Goal: Communication & Community: Participate in discussion

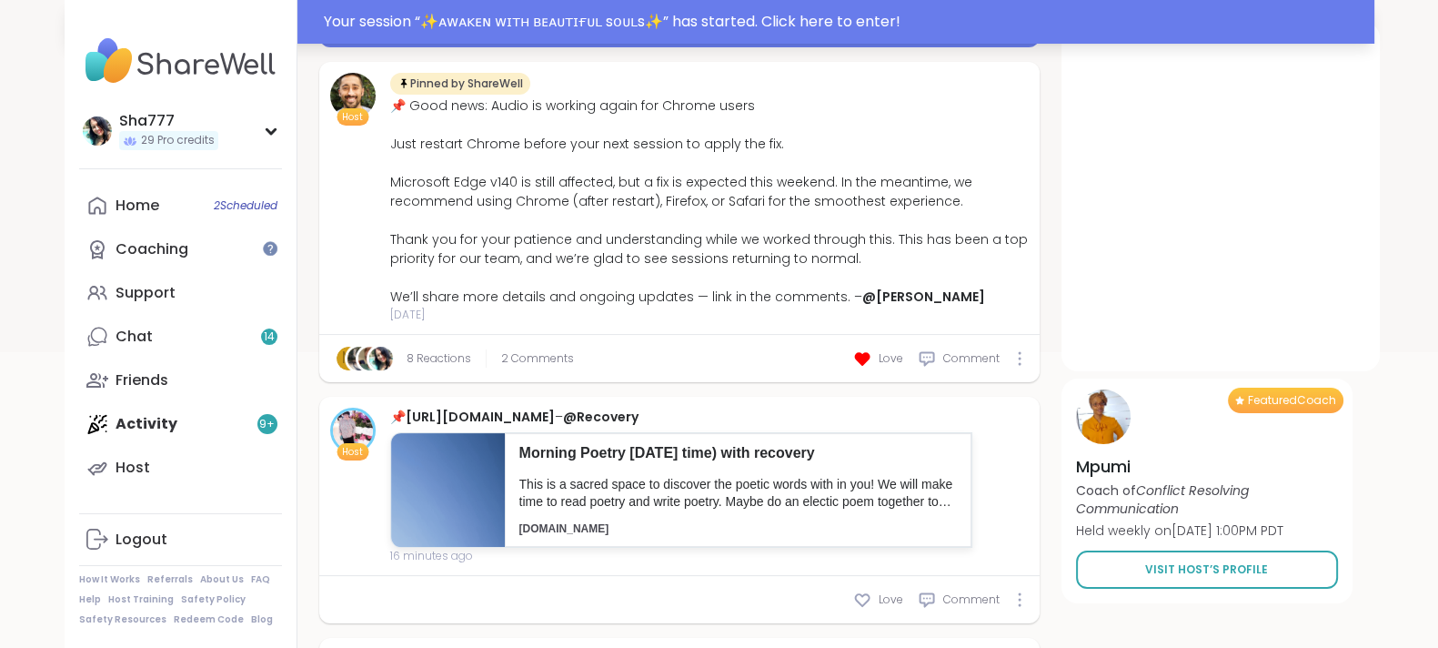
click at [627, 28] on div "Your session “ ✨ᴀᴡᴀᴋᴇɴ ᴡɪᴛʜ ʙᴇᴀᴜᴛɪғᴜʟ sᴏᴜʟs✨ ” has started. Click here to enter!" at bounding box center [844, 22] width 1040 height 22
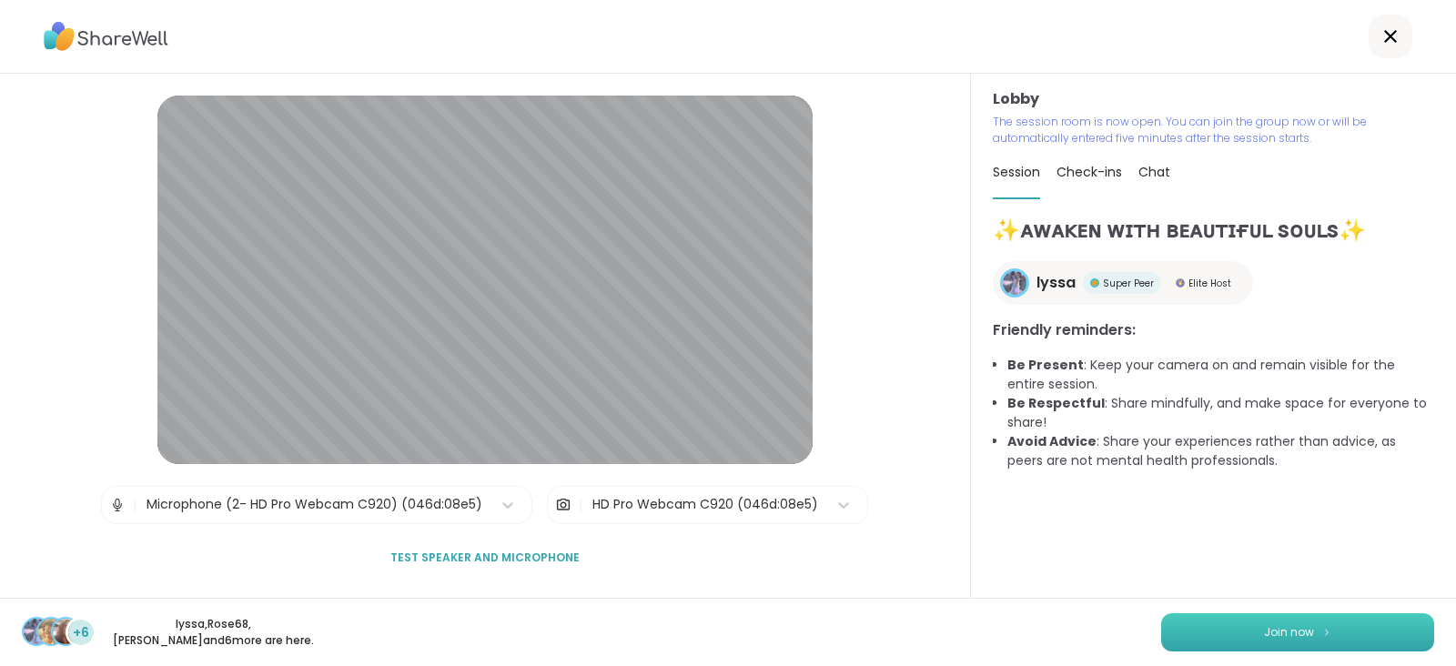
click at [1264, 630] on span "Join now" at bounding box center [1289, 632] width 50 height 16
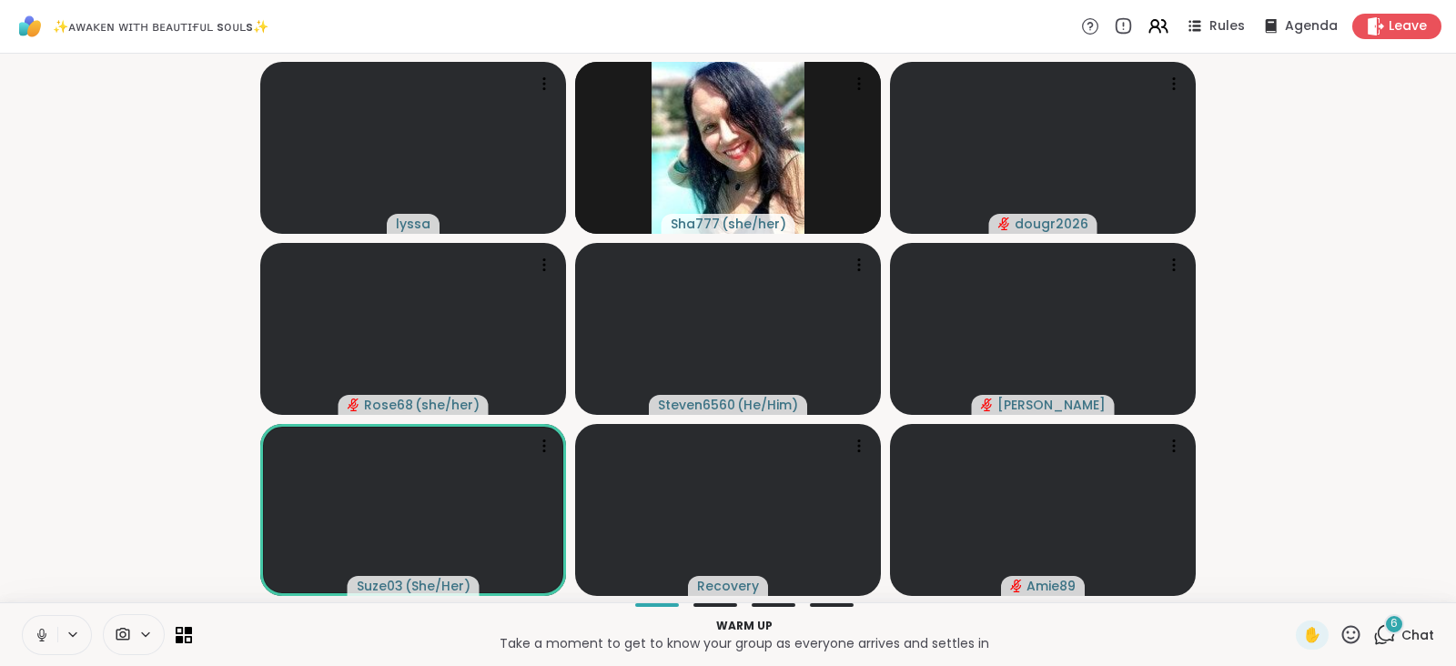
click at [41, 630] on icon at bounding box center [42, 635] width 16 height 16
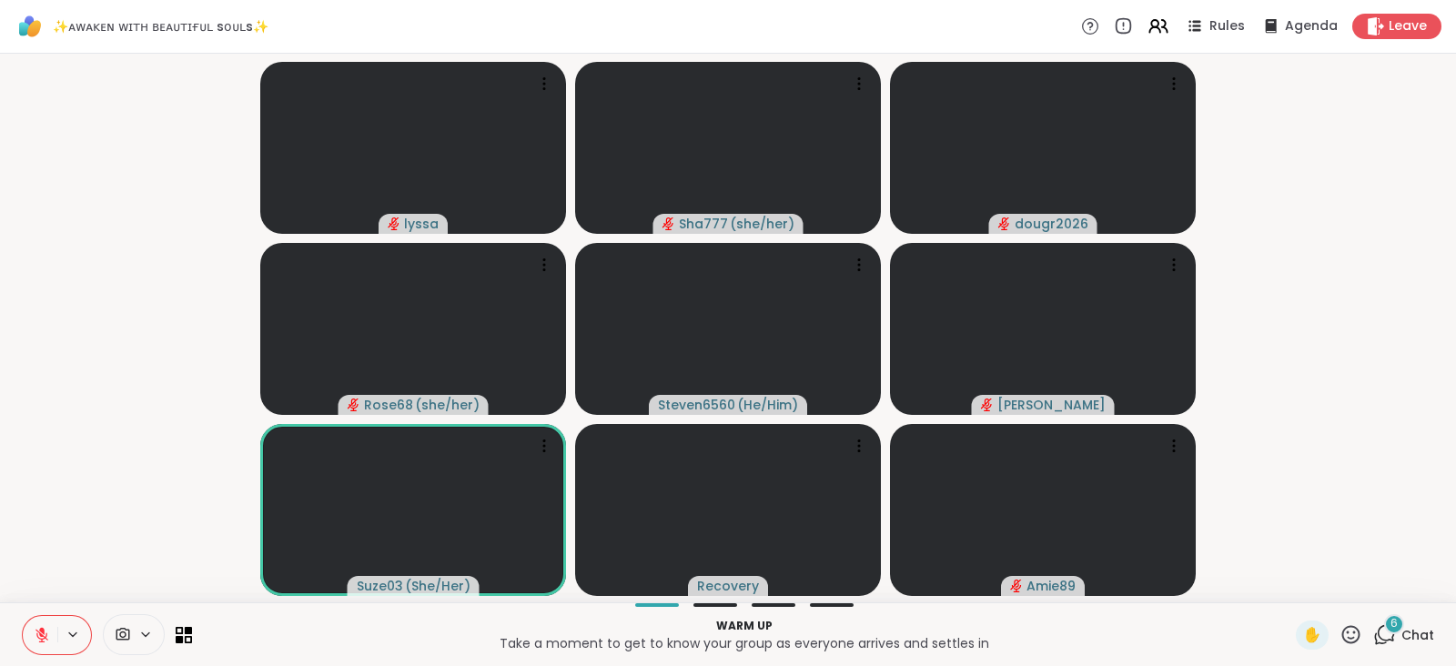
click at [1373, 624] on icon at bounding box center [1384, 634] width 23 height 23
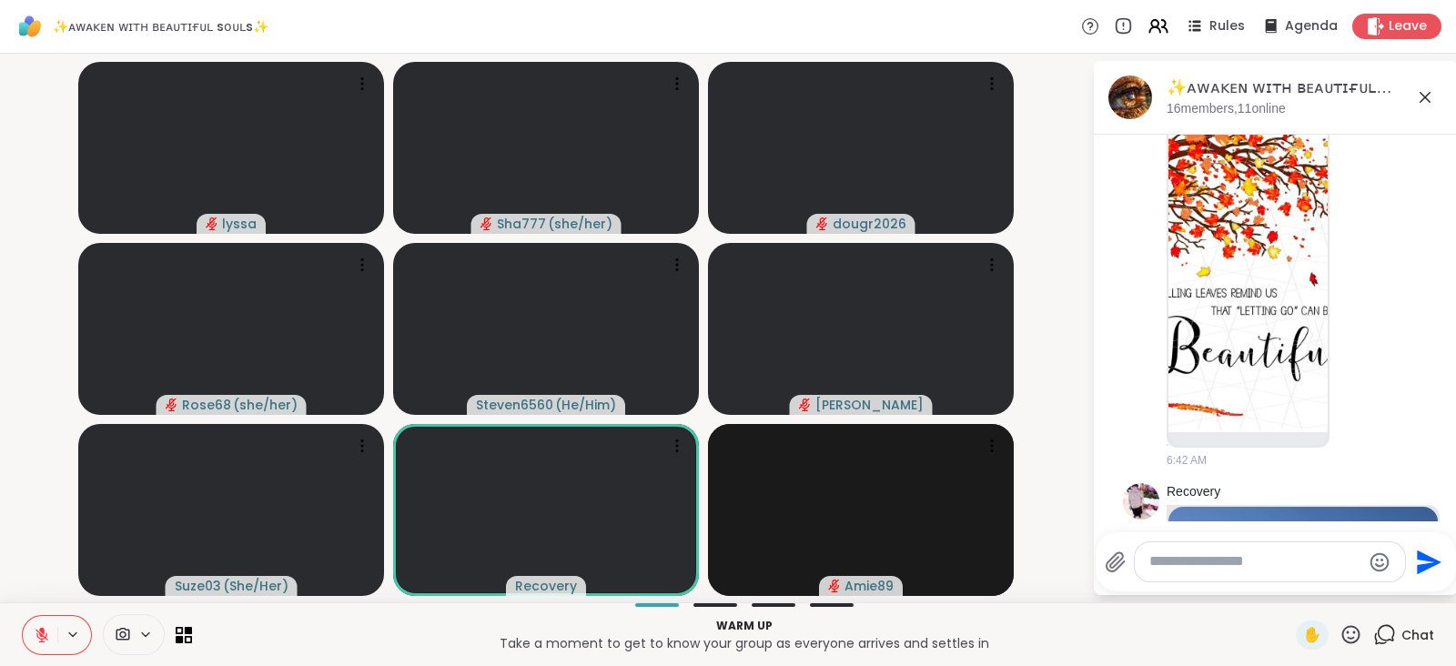
scroll to position [1175, 0]
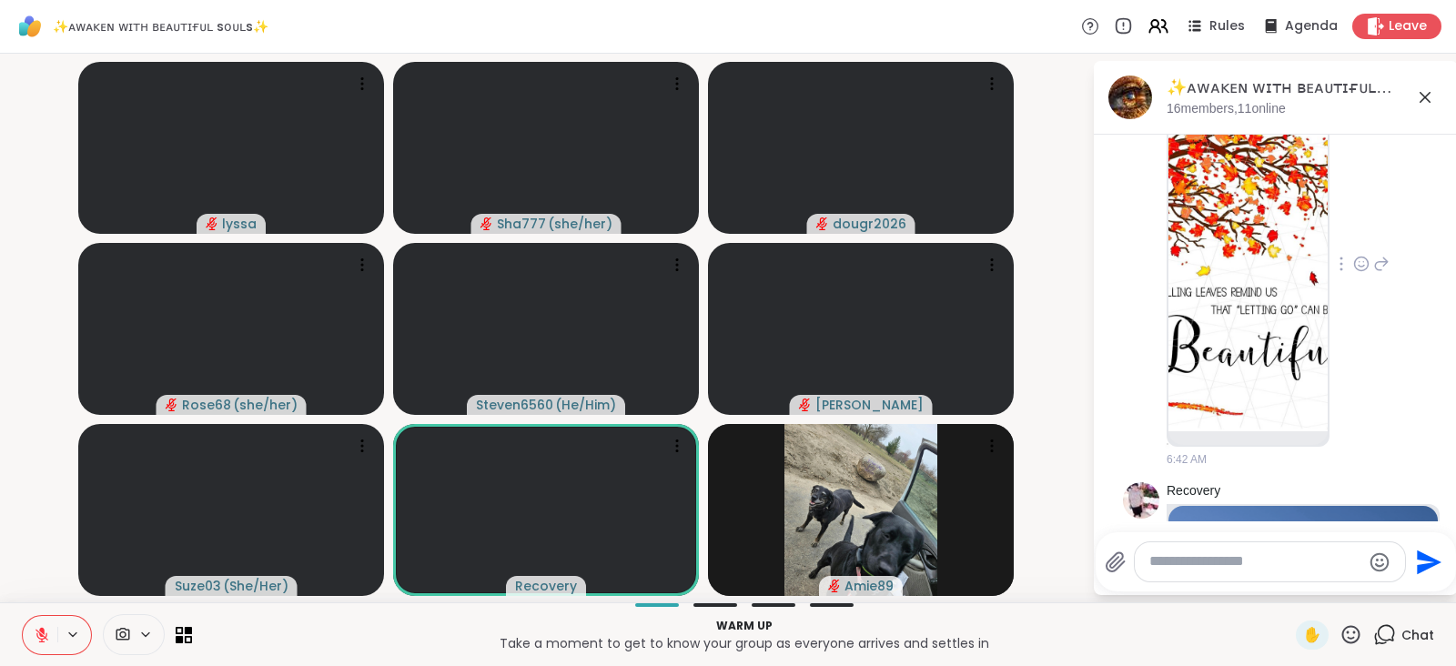
click at [1353, 263] on icon at bounding box center [1361, 264] width 16 height 18
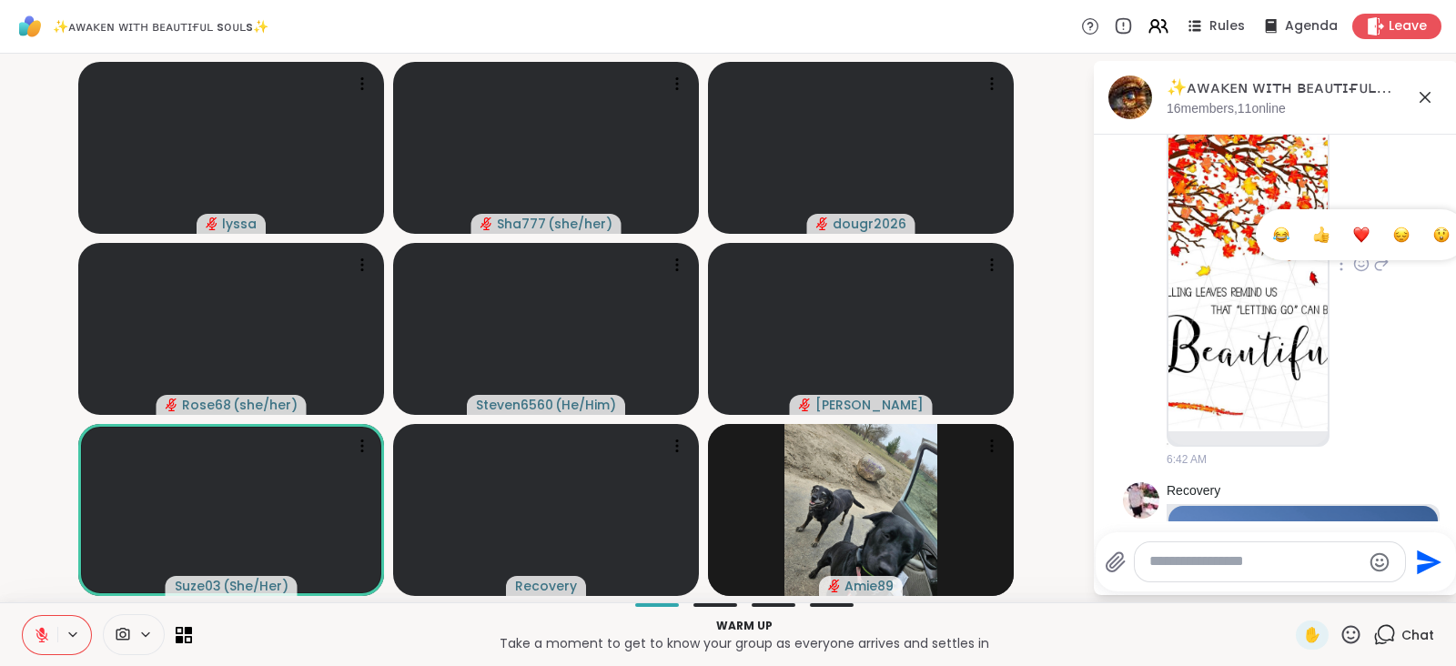
click at [1353, 237] on div "Select Reaction: Heart" at bounding box center [1361, 235] width 16 height 16
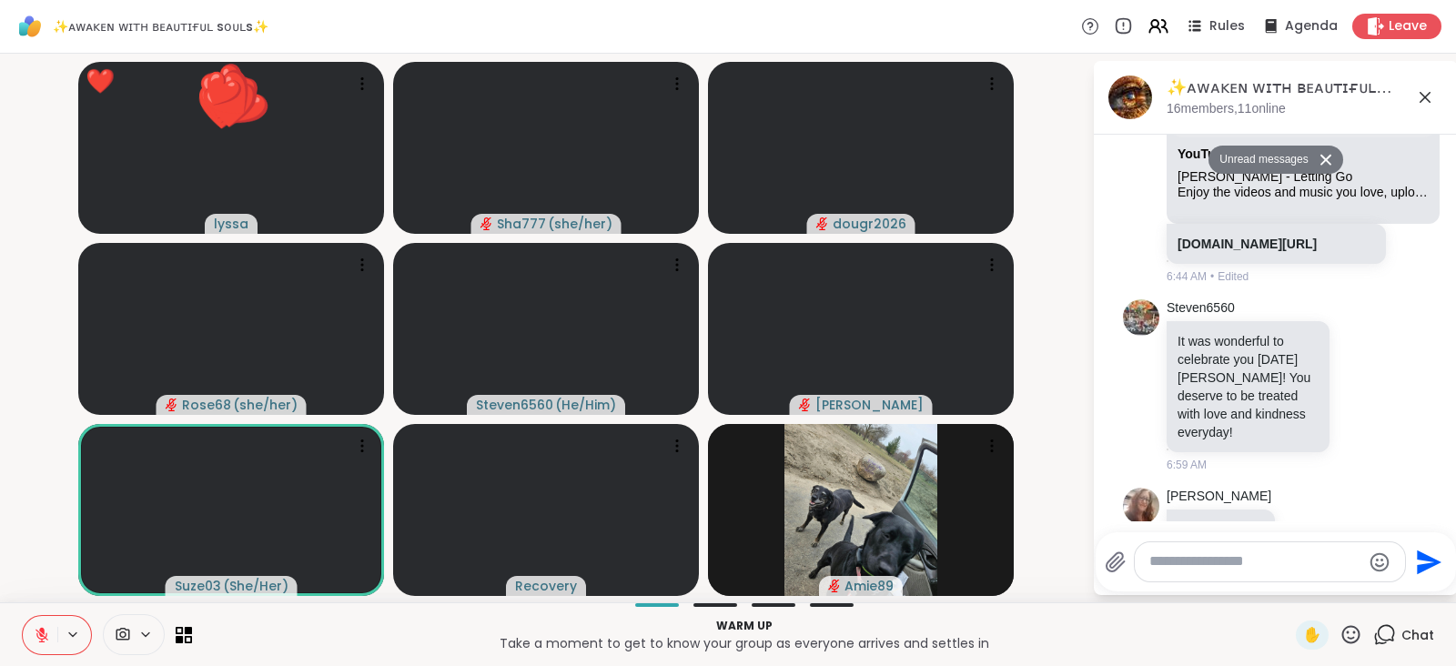
scroll to position [2365, 0]
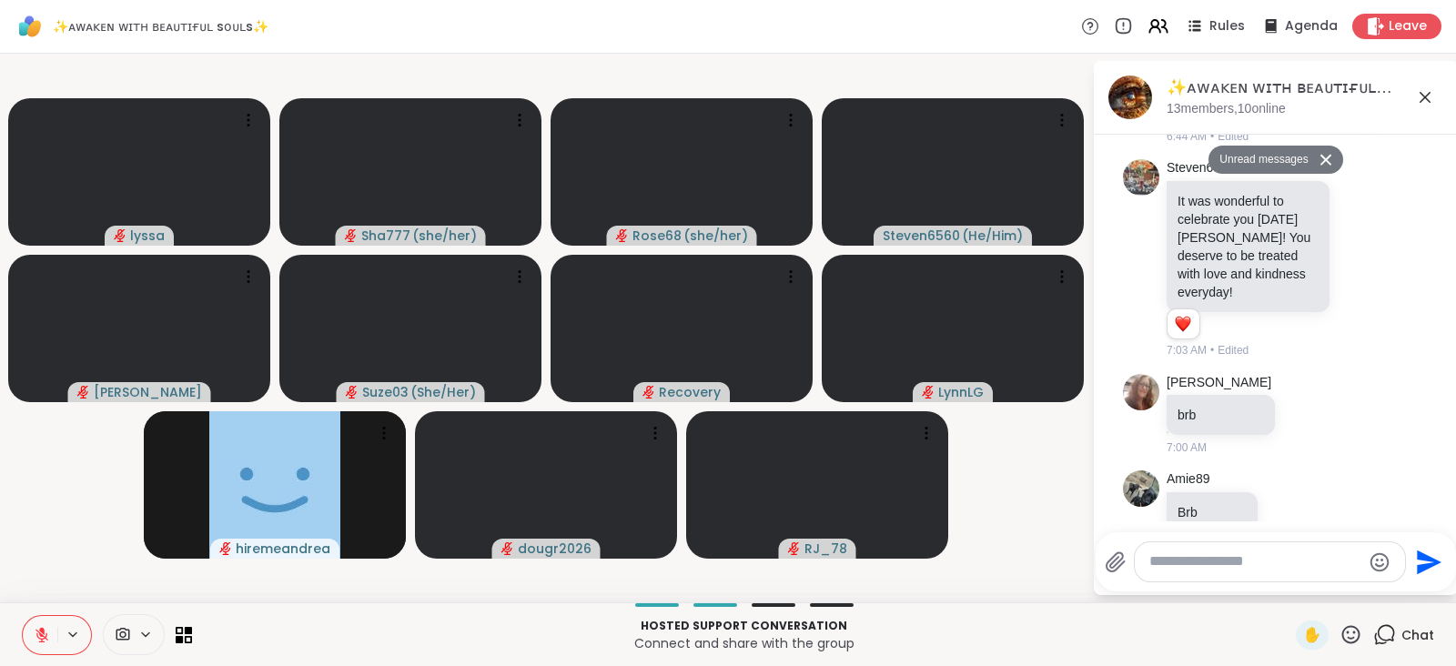
click at [35, 623] on button at bounding box center [40, 635] width 35 height 38
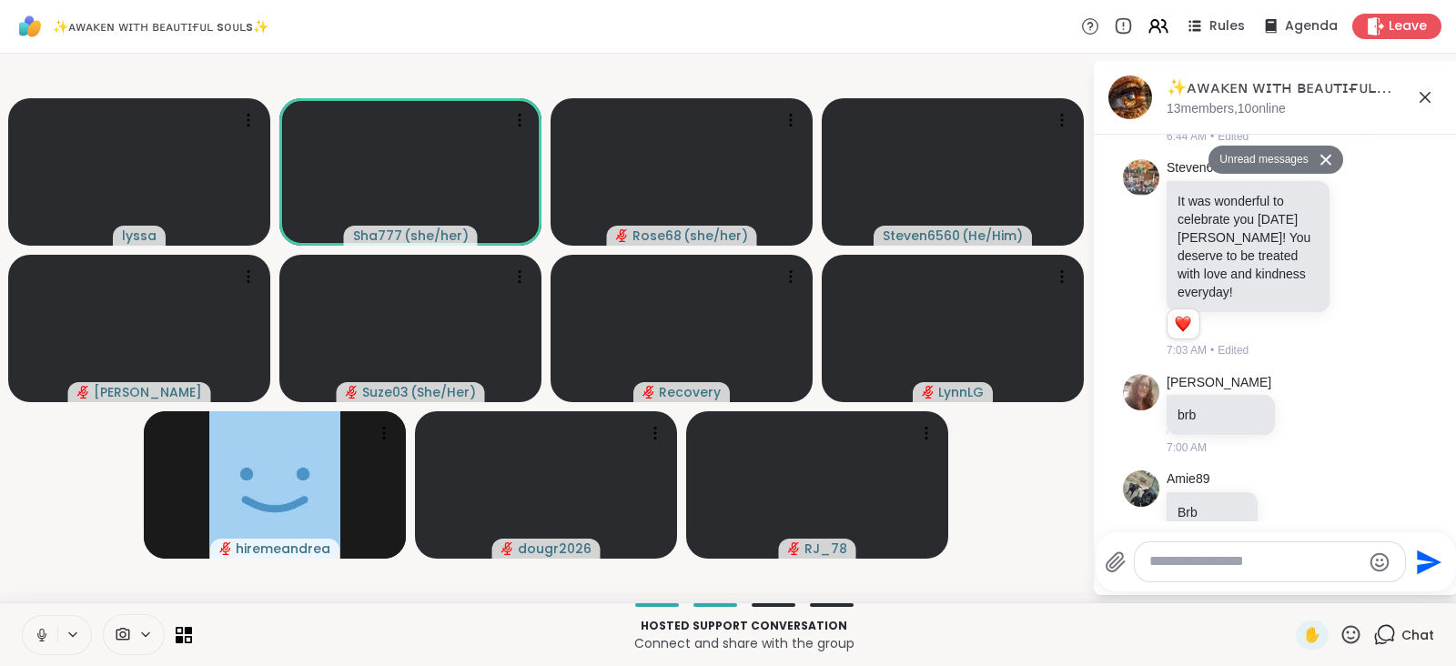
click at [35, 623] on button at bounding box center [40, 635] width 35 height 38
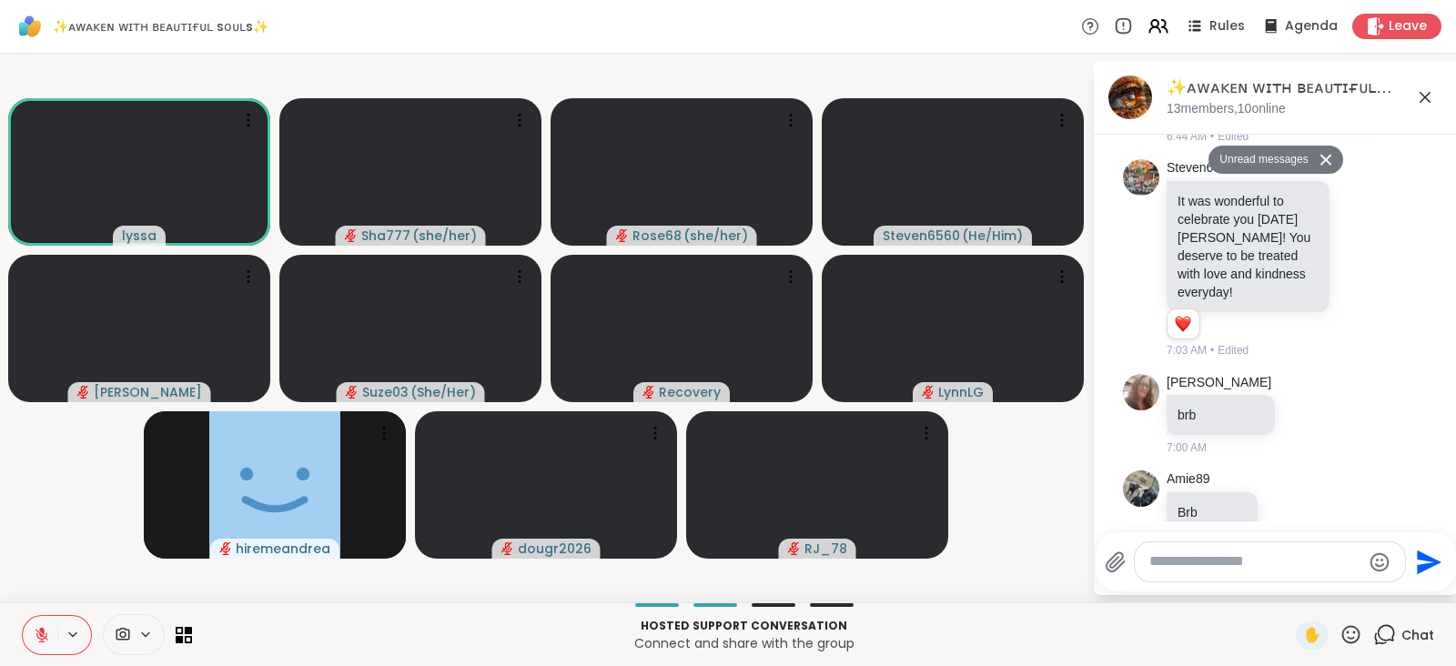
click at [41, 630] on icon at bounding box center [41, 630] width 5 height 7
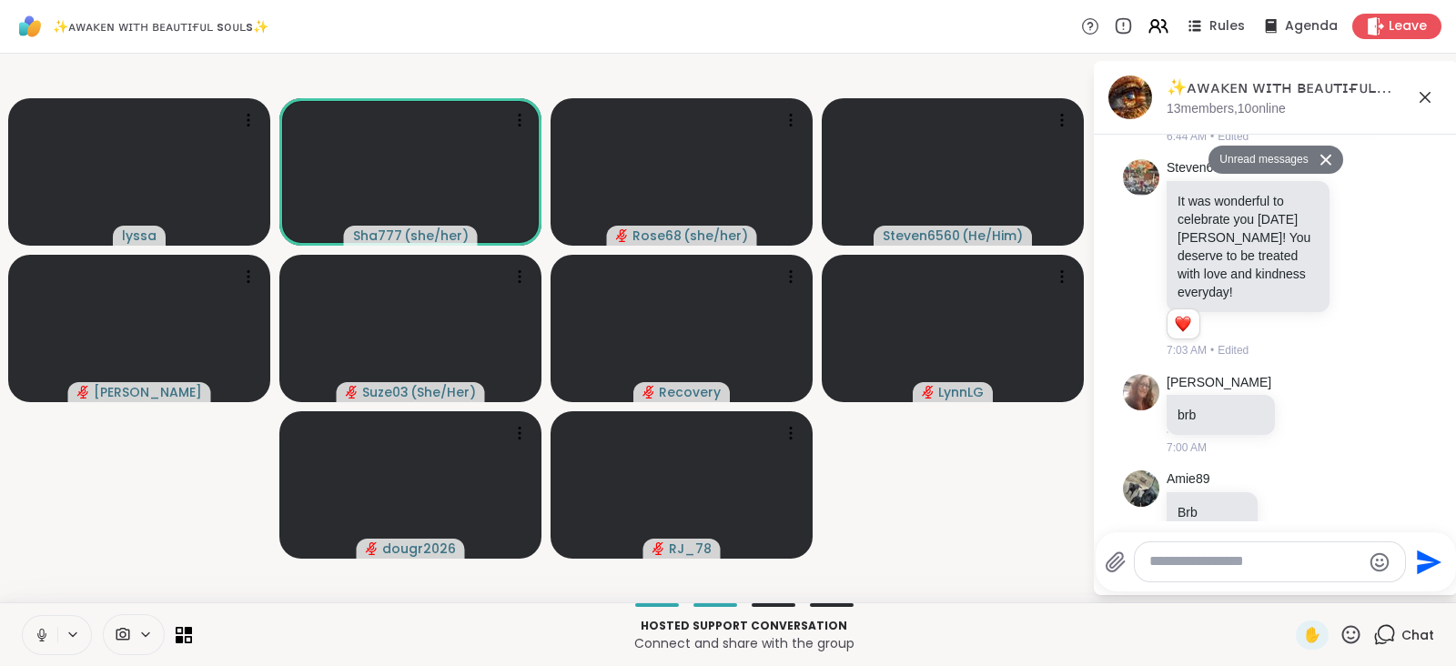
click at [41, 630] on icon at bounding box center [42, 635] width 16 height 16
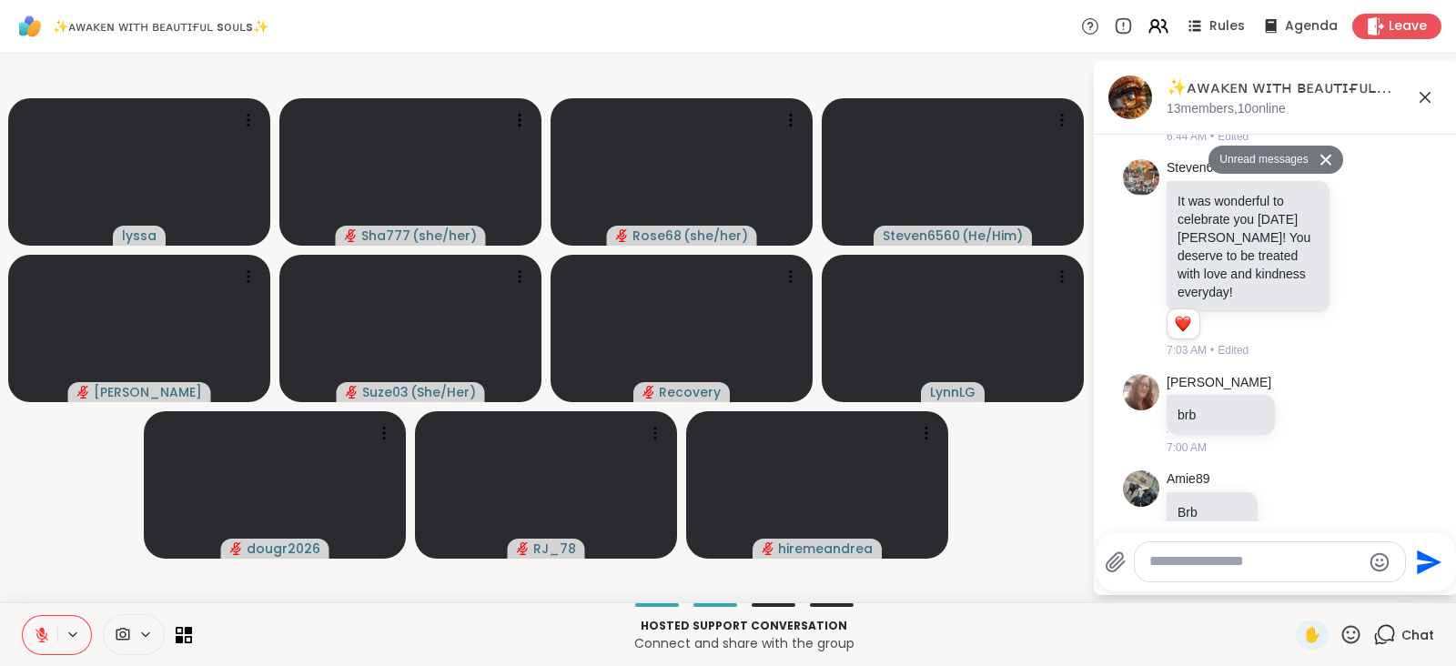
click at [1339, 631] on icon at bounding box center [1350, 634] width 23 height 23
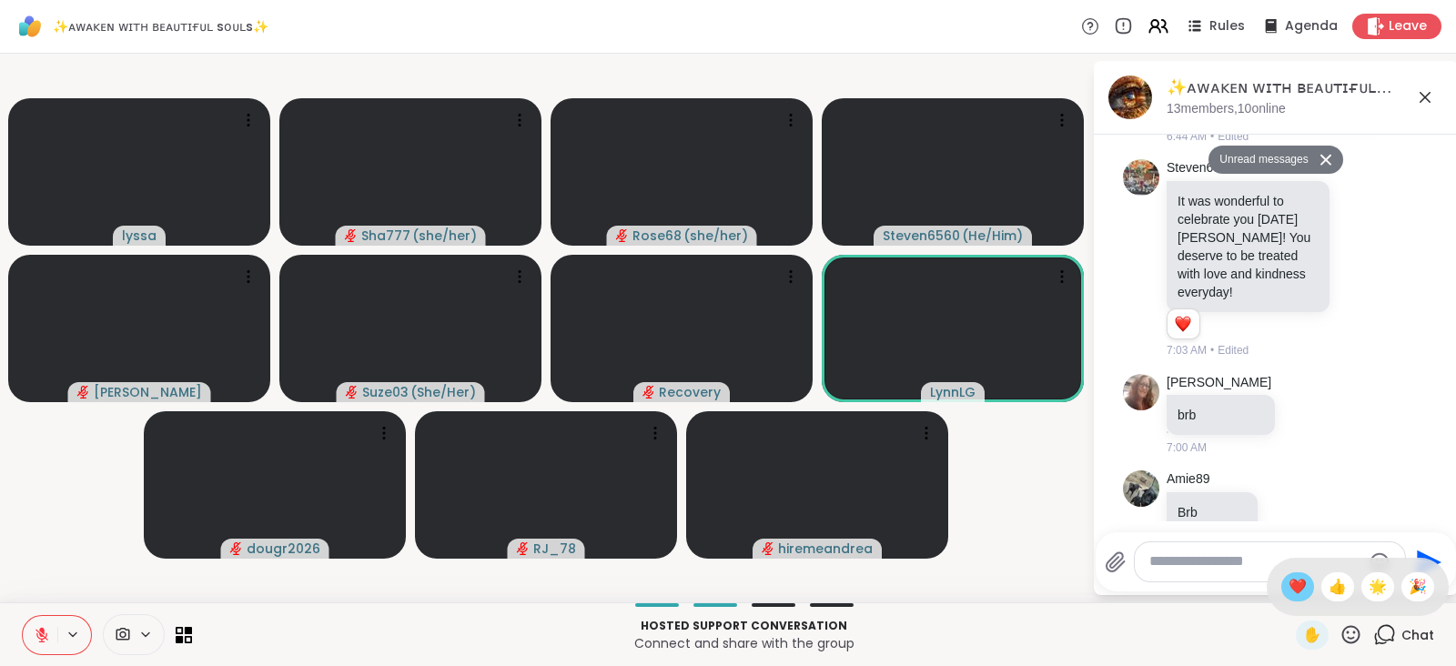
click at [1288, 580] on span "❤️" at bounding box center [1297, 587] width 18 height 22
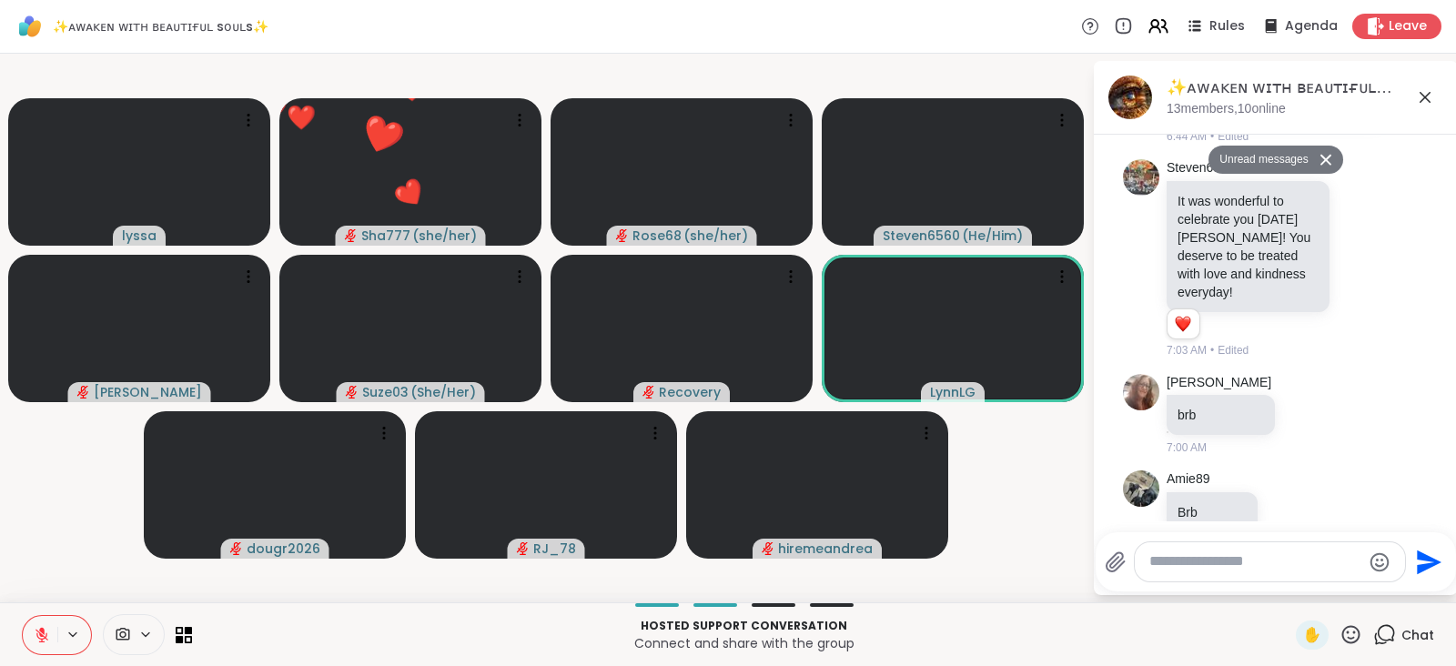
click at [1339, 627] on icon at bounding box center [1350, 634] width 23 height 23
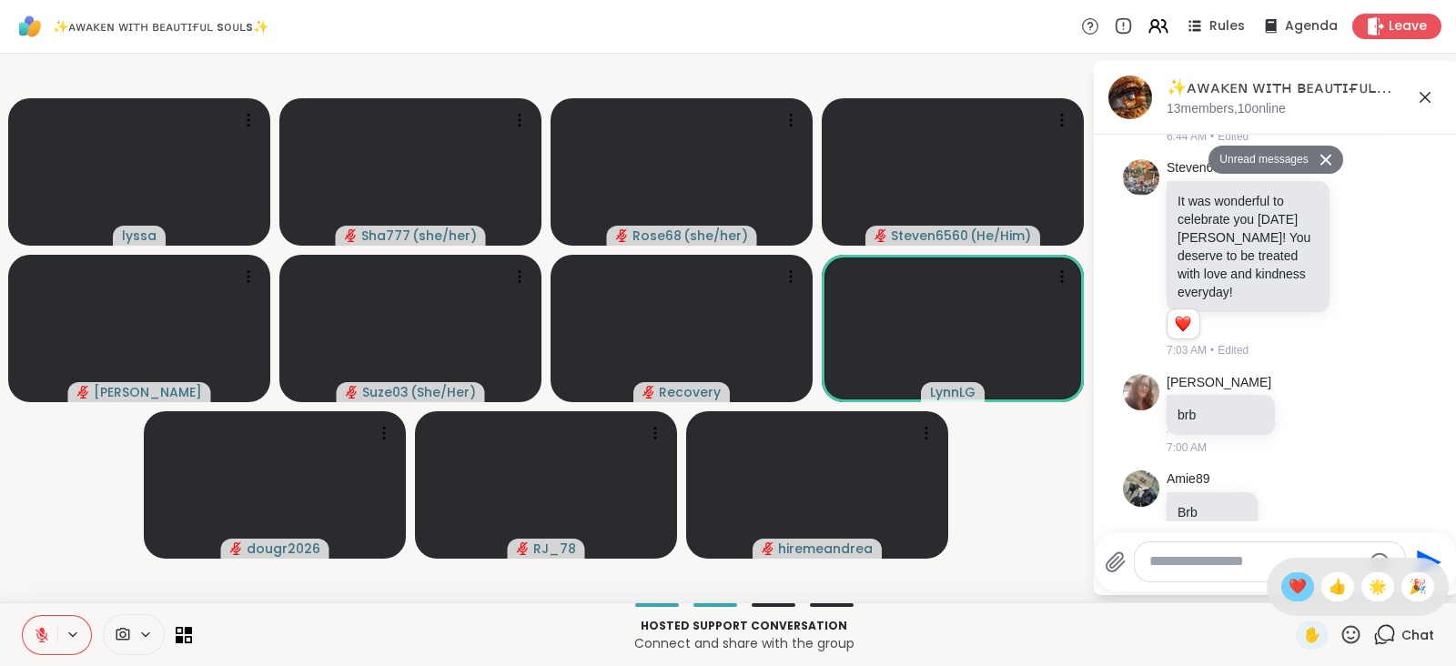
click at [1288, 588] on span "❤️" at bounding box center [1297, 587] width 18 height 22
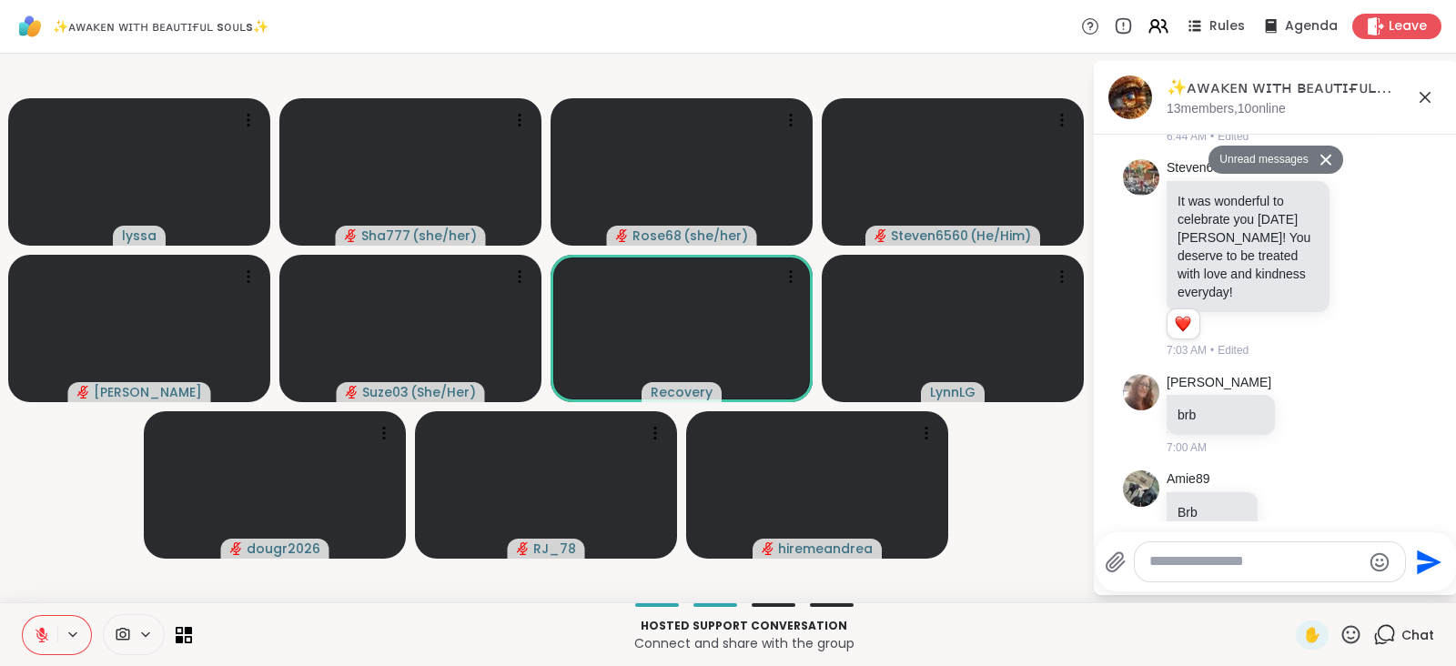
click at [1342, 631] on icon at bounding box center [1351, 634] width 18 height 18
click at [1288, 576] on span "❤️" at bounding box center [1297, 587] width 18 height 22
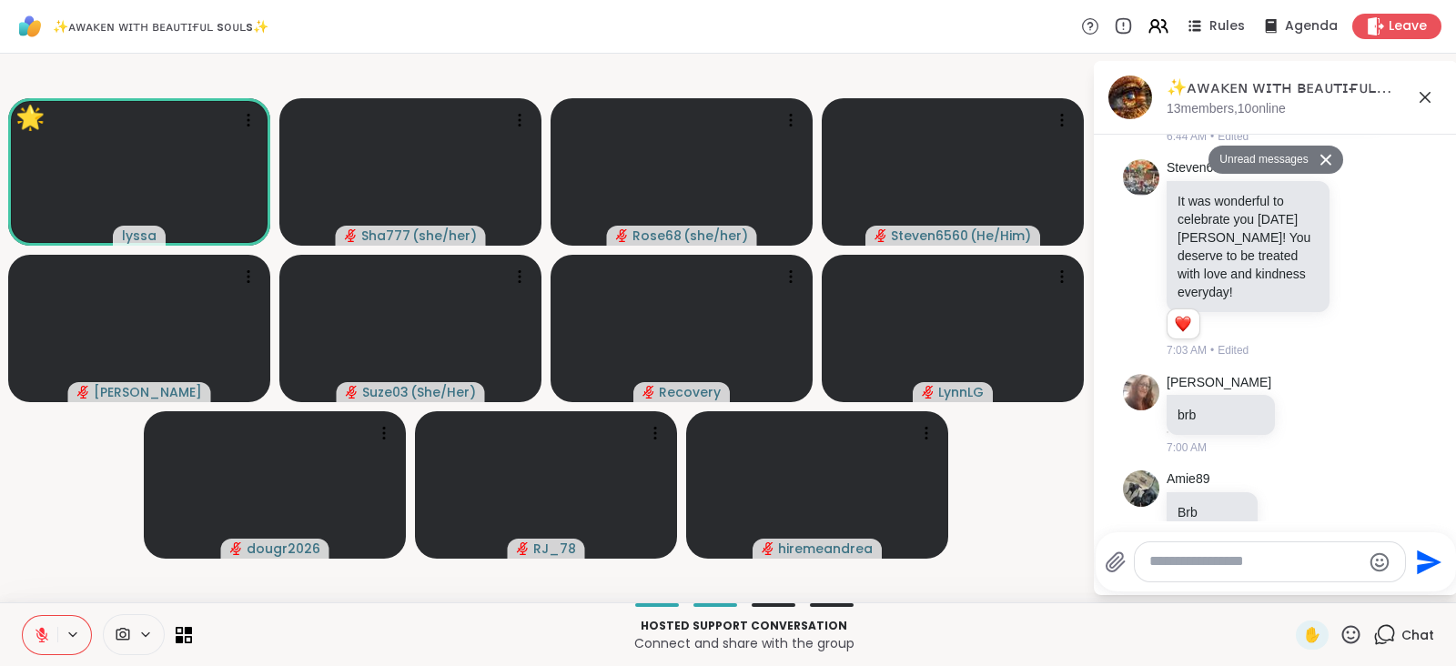
click at [1342, 631] on icon at bounding box center [1351, 634] width 18 height 18
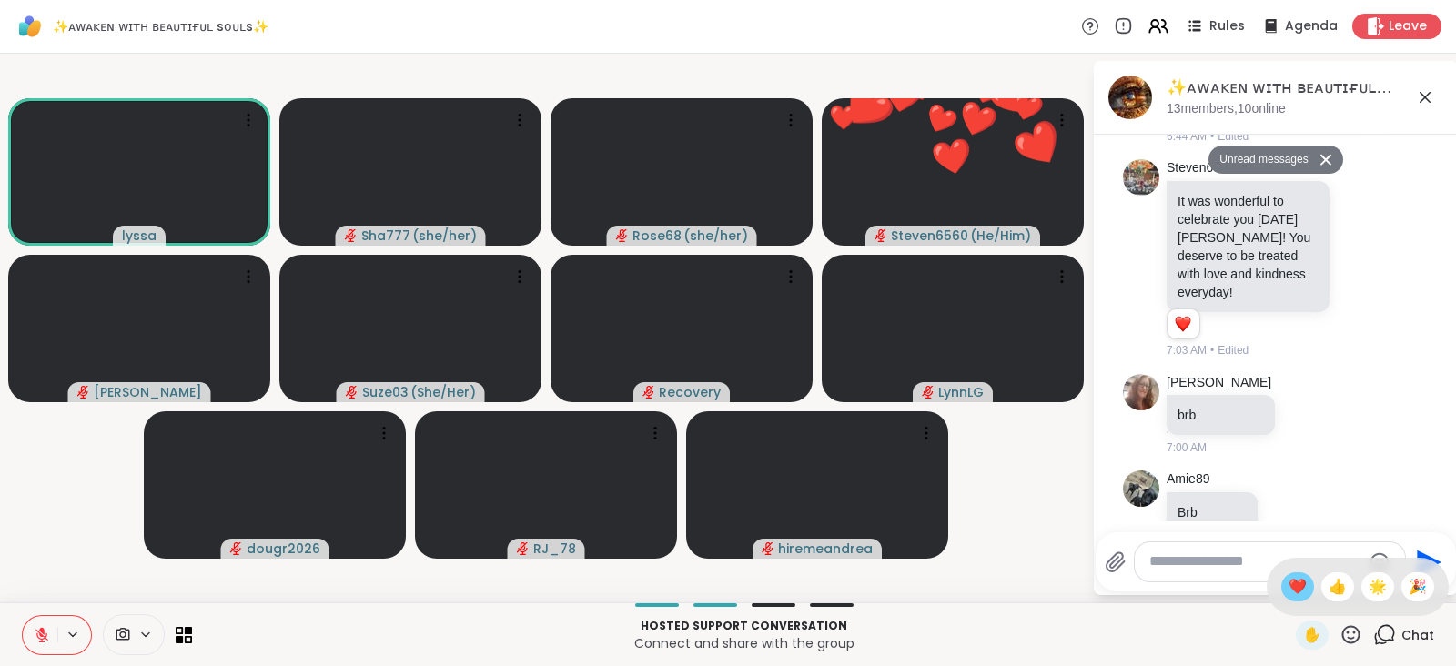
click at [1288, 581] on span "❤️" at bounding box center [1297, 587] width 18 height 22
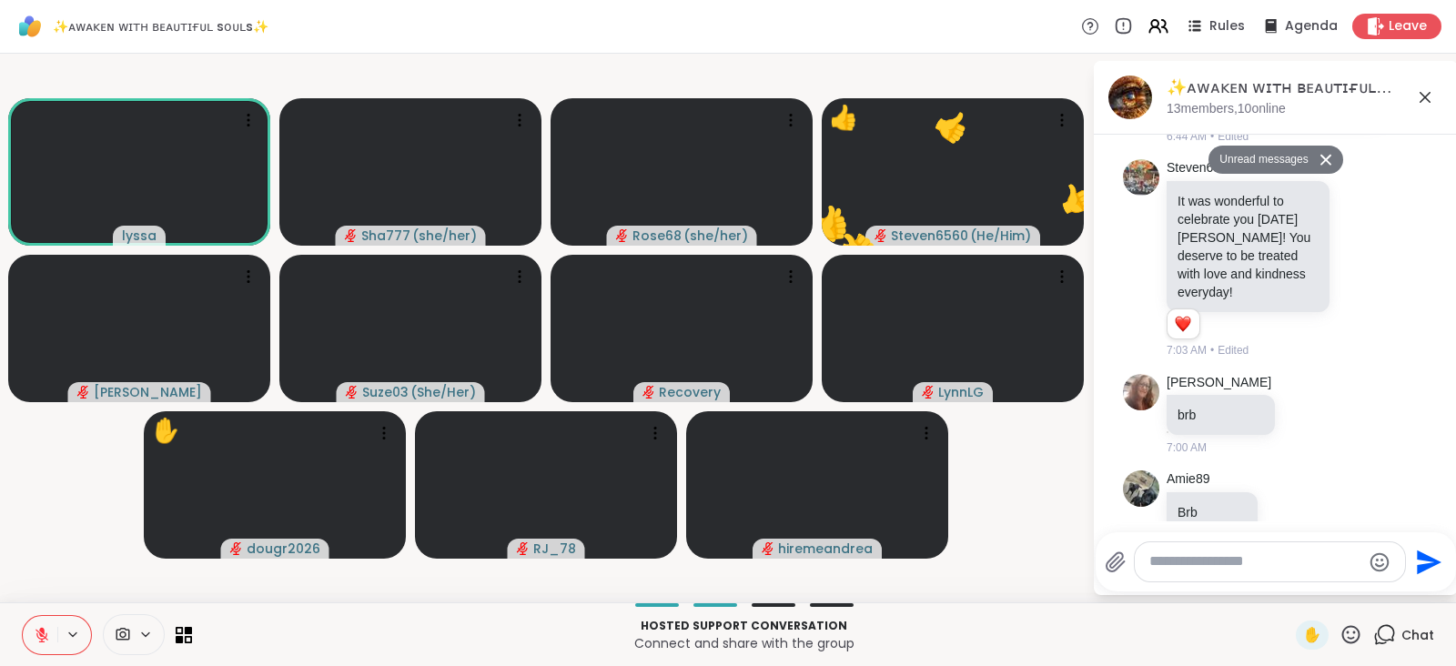
click at [1339, 632] on icon at bounding box center [1350, 634] width 23 height 23
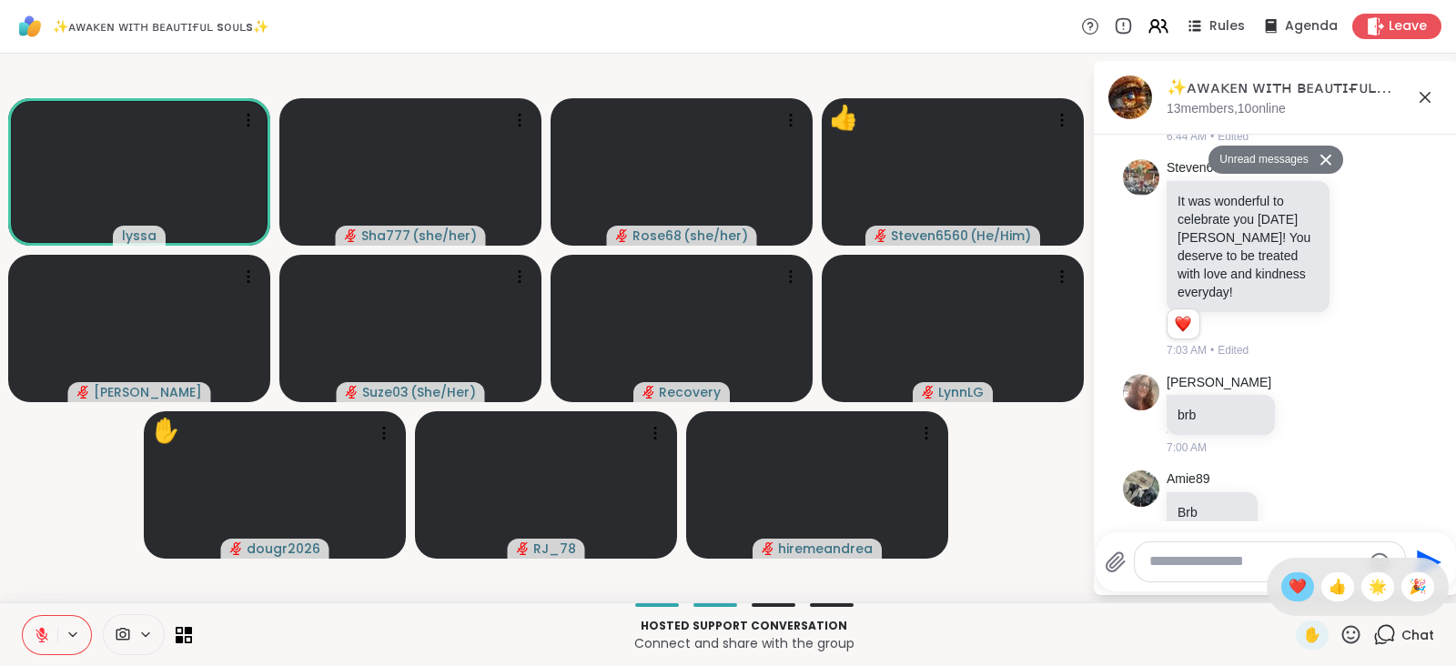
click at [1288, 589] on span "❤️" at bounding box center [1297, 587] width 18 height 22
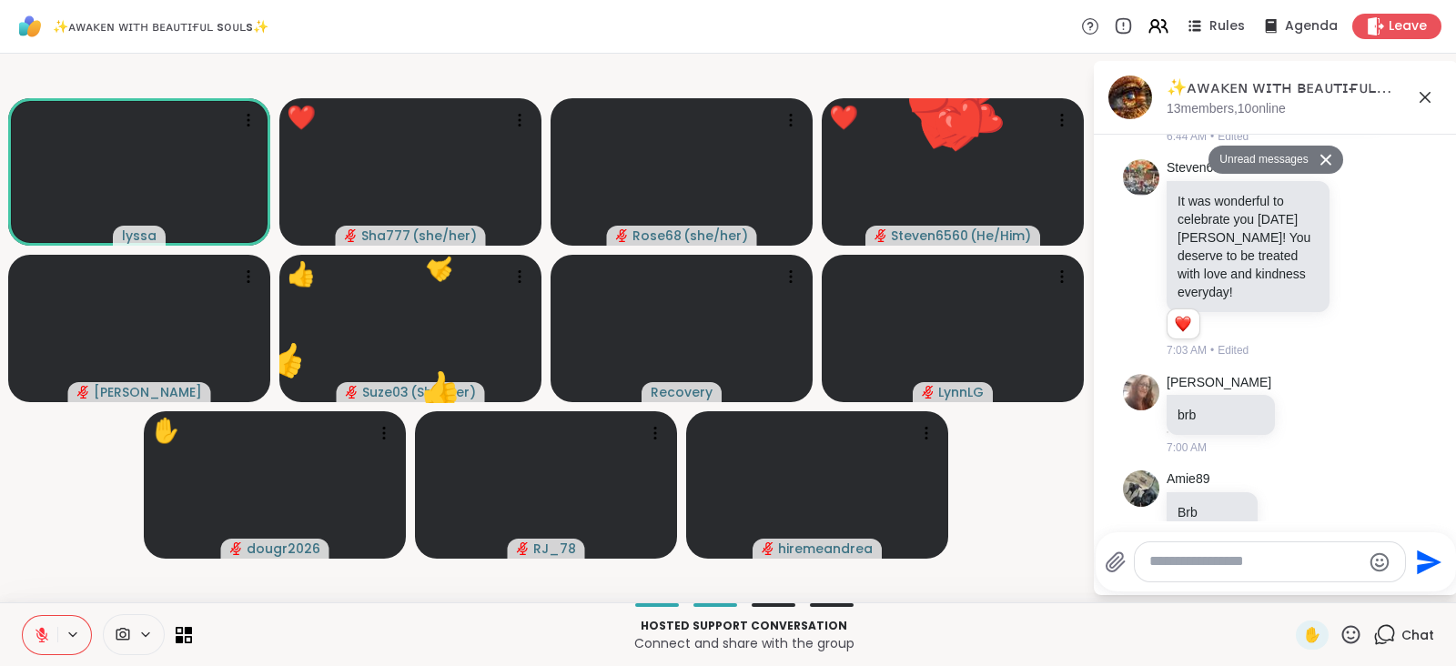
click at [1339, 630] on icon at bounding box center [1350, 634] width 23 height 23
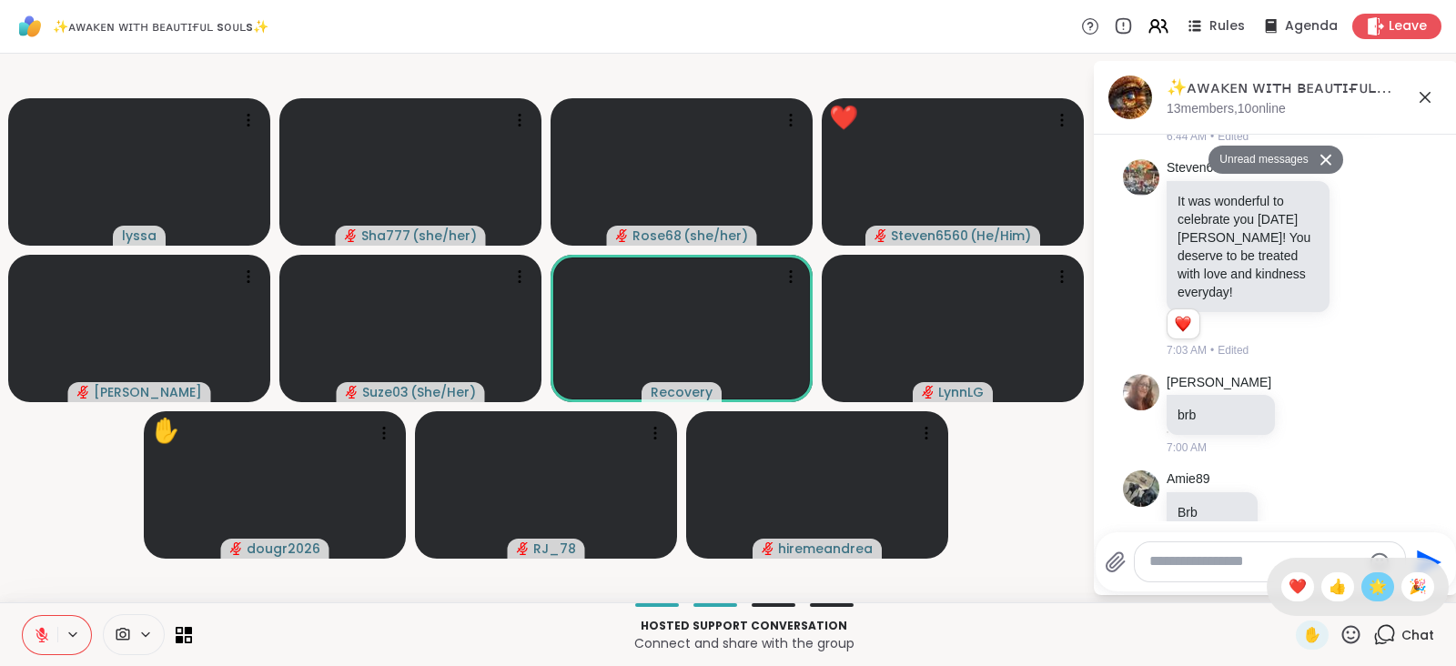
click at [1368, 589] on span "🌟" at bounding box center [1377, 587] width 18 height 22
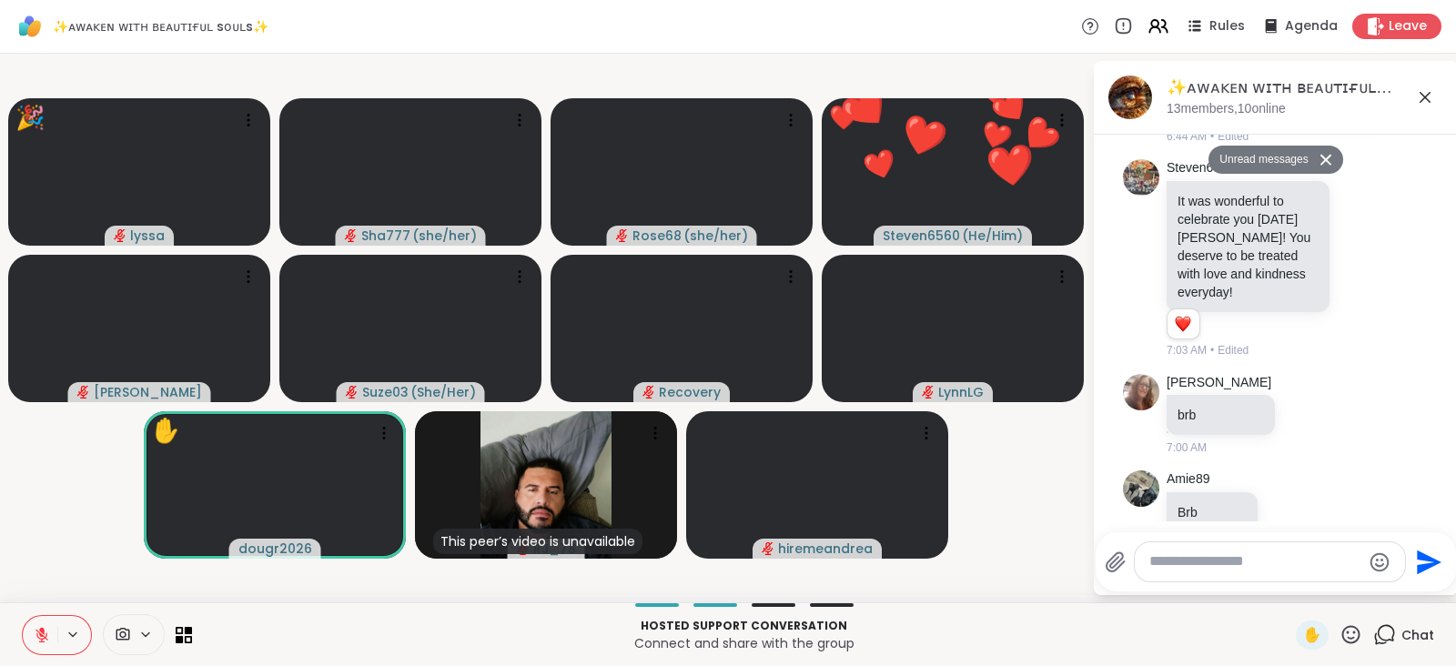
click at [1339, 638] on icon at bounding box center [1350, 634] width 23 height 23
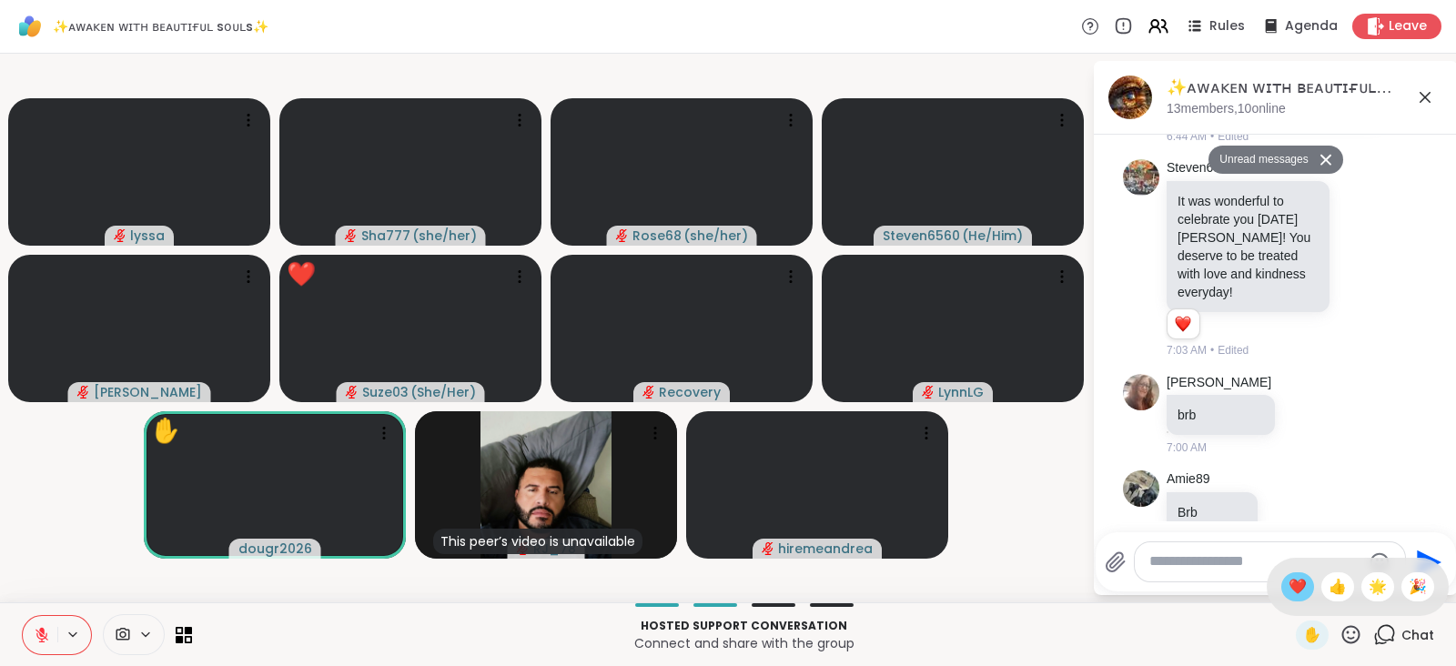
click at [1288, 584] on span "❤️" at bounding box center [1297, 587] width 18 height 22
click at [1339, 635] on icon at bounding box center [1350, 634] width 23 height 23
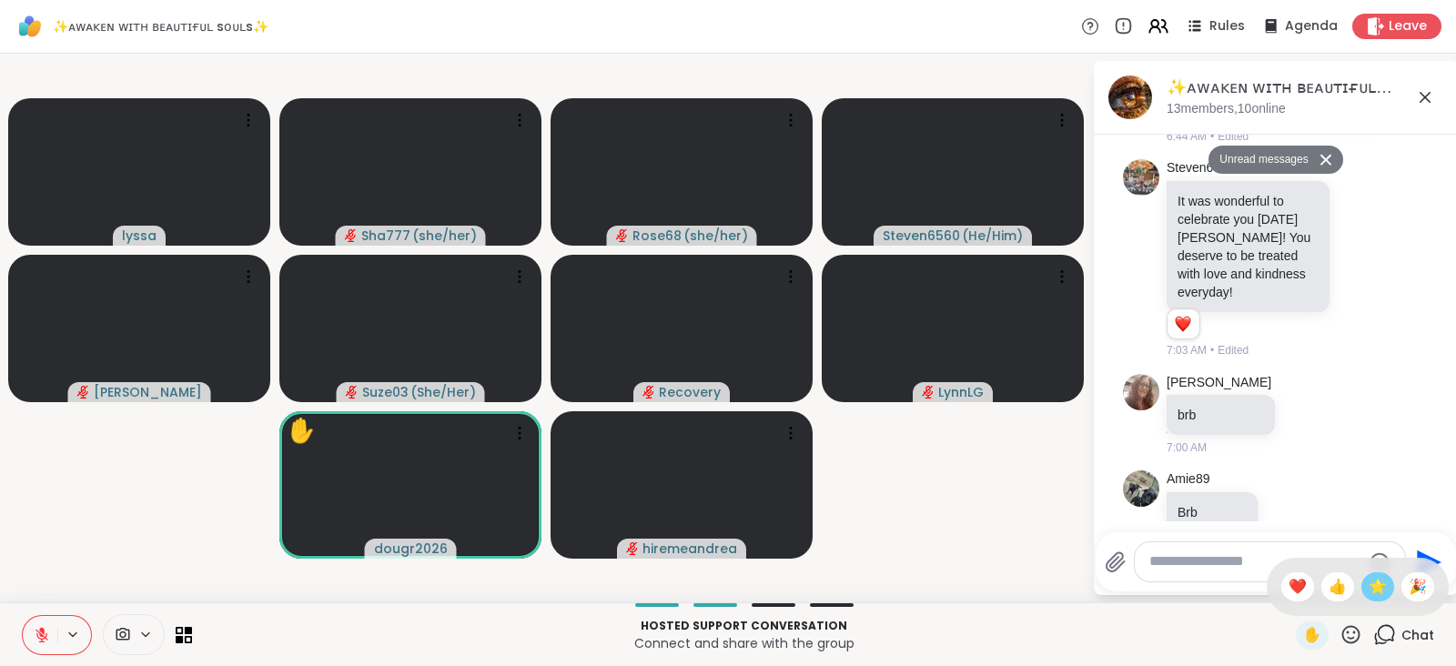
click at [1368, 589] on span "🌟" at bounding box center [1377, 587] width 18 height 22
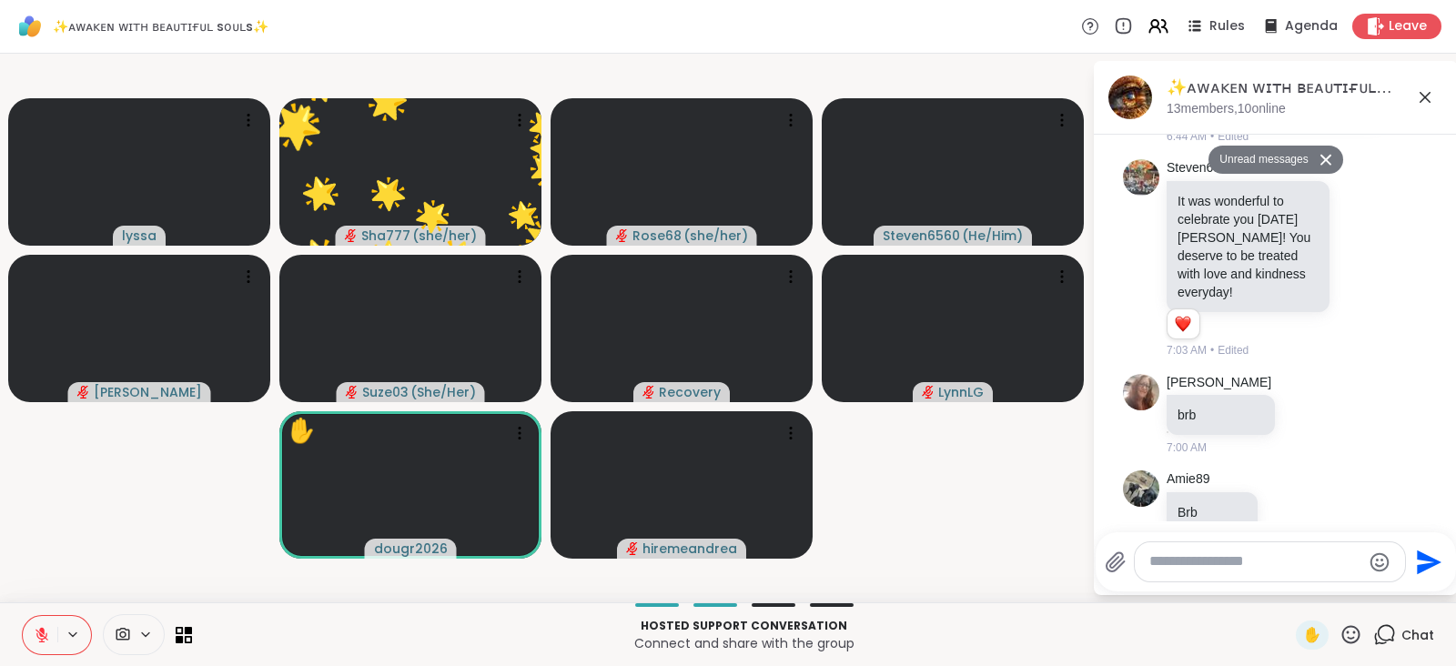
click at [1342, 628] on icon at bounding box center [1351, 634] width 18 height 18
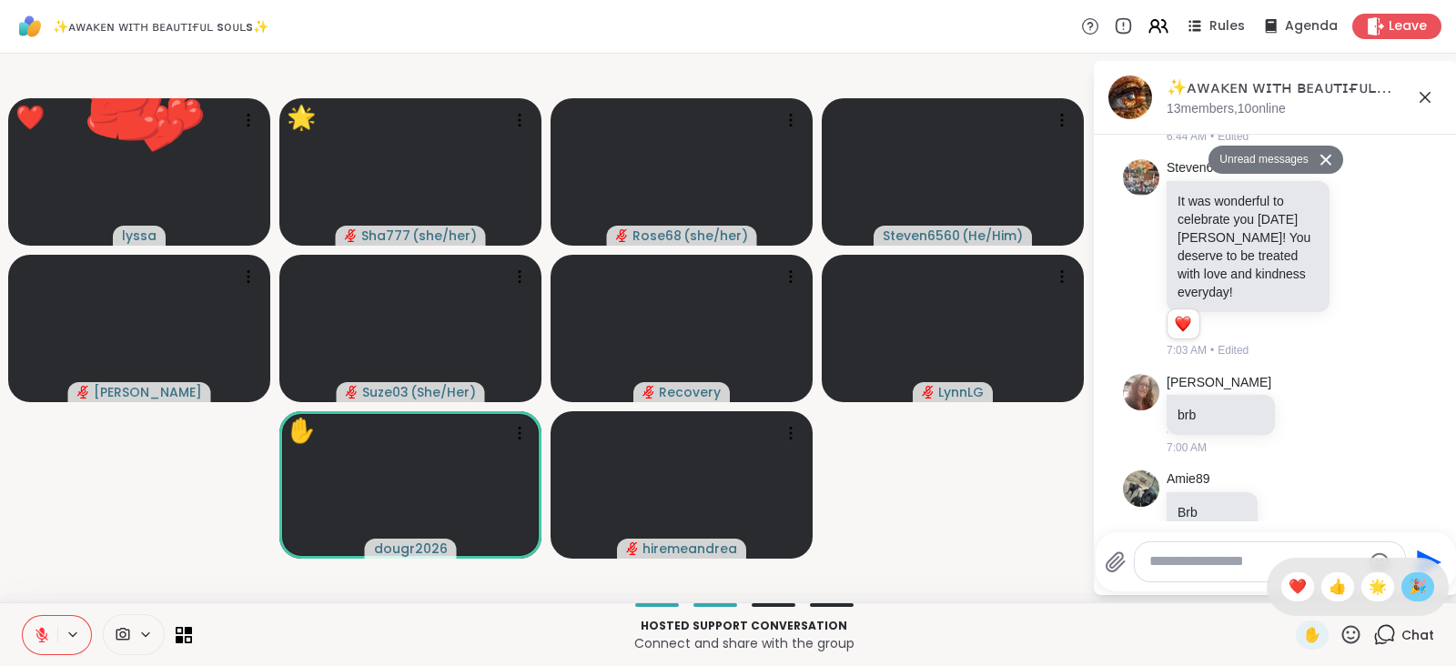
click at [1408, 585] on span "🎉" at bounding box center [1417, 587] width 18 height 22
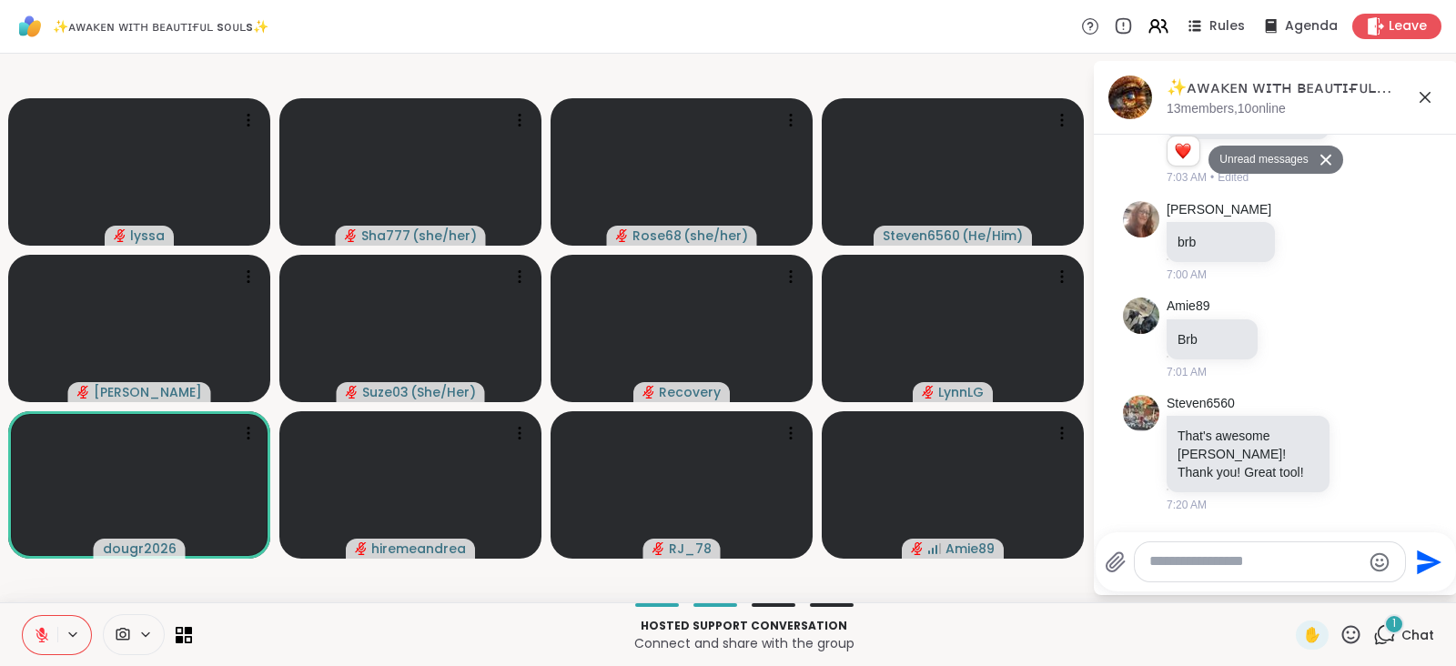
scroll to position [2562, 0]
click at [1339, 630] on icon at bounding box center [1350, 634] width 23 height 23
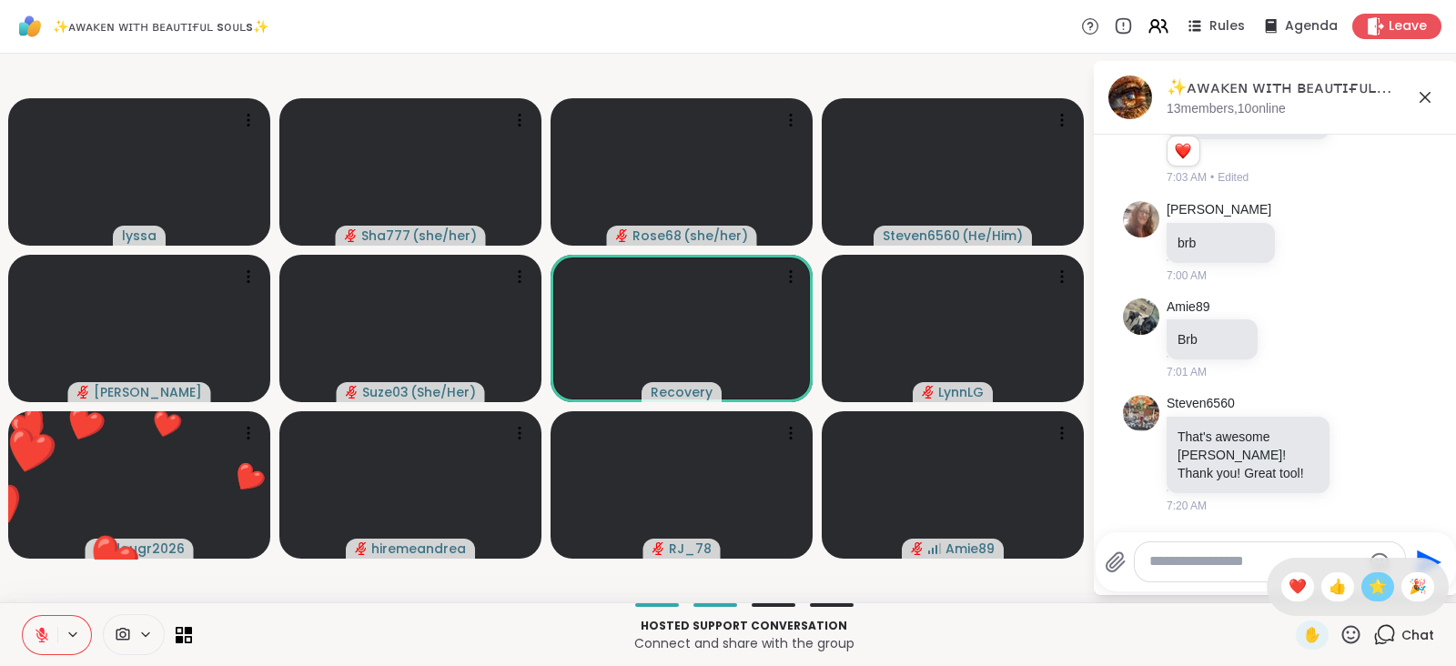
click at [1368, 589] on span "🌟" at bounding box center [1377, 587] width 18 height 22
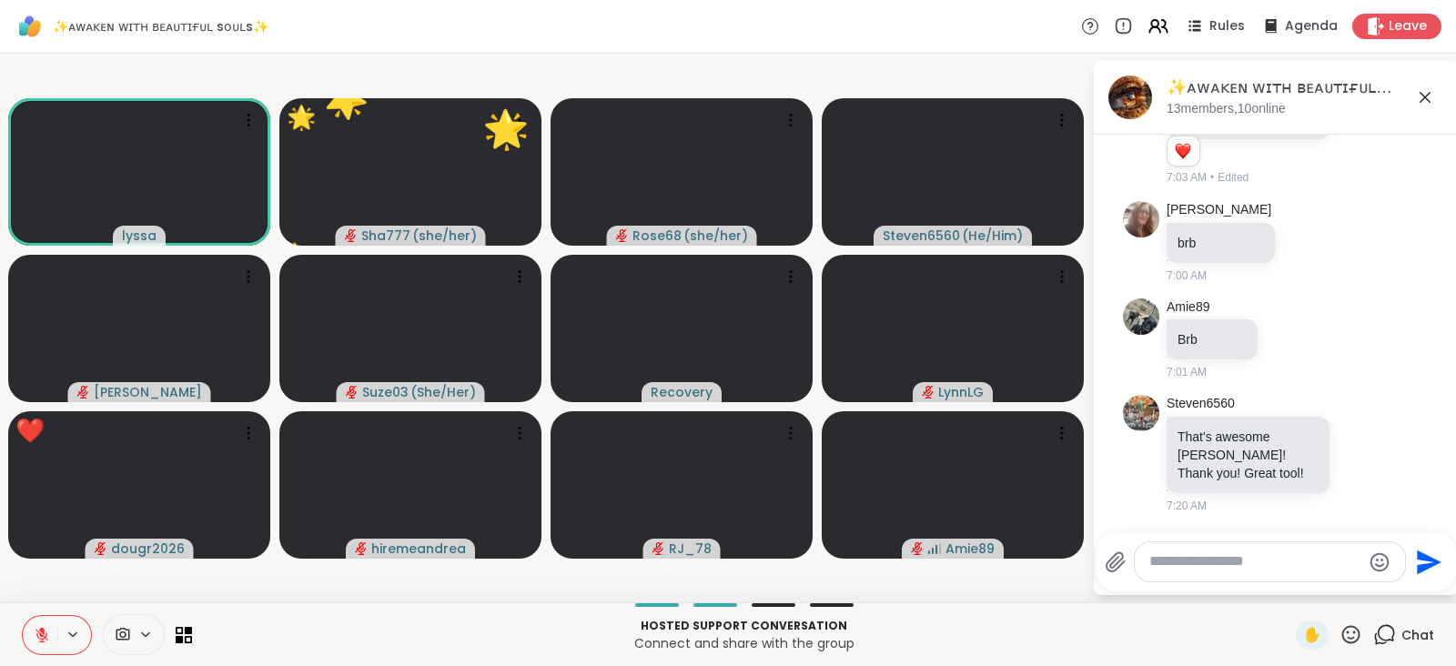
click at [1342, 627] on icon at bounding box center [1351, 634] width 18 height 18
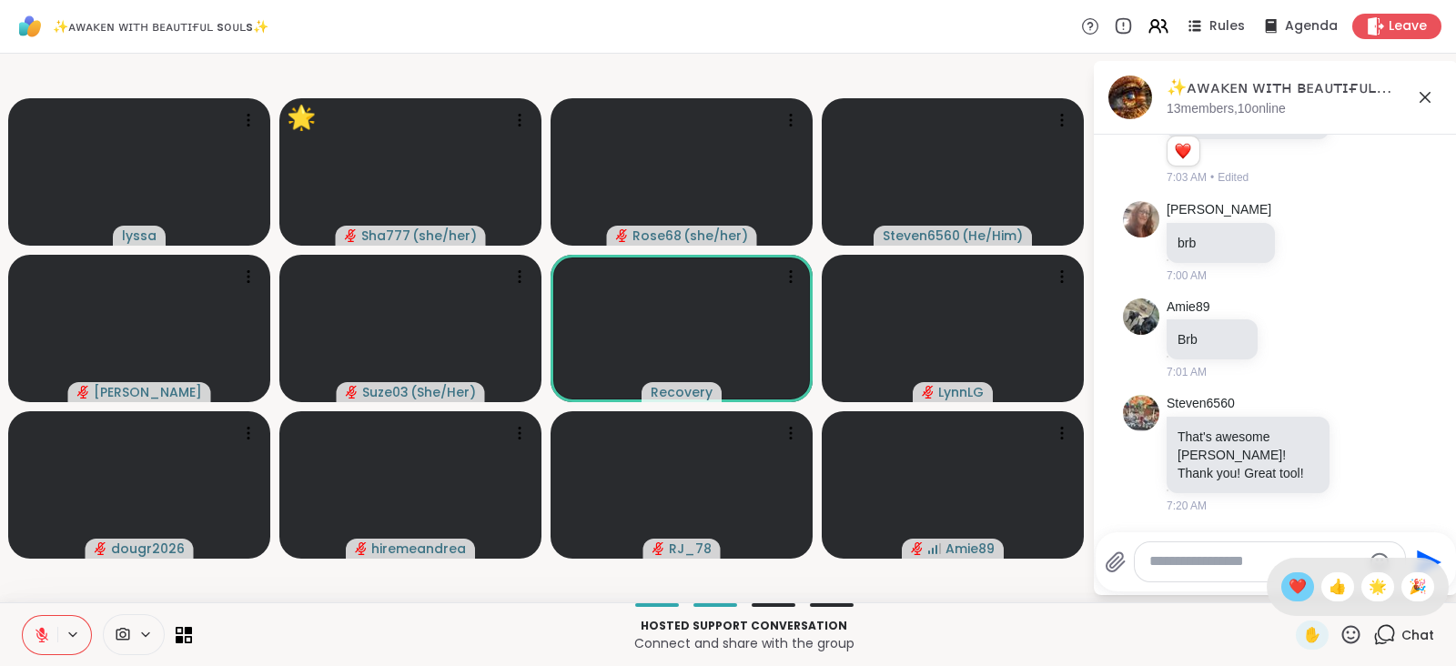
click at [1288, 586] on span "❤️" at bounding box center [1297, 587] width 18 height 22
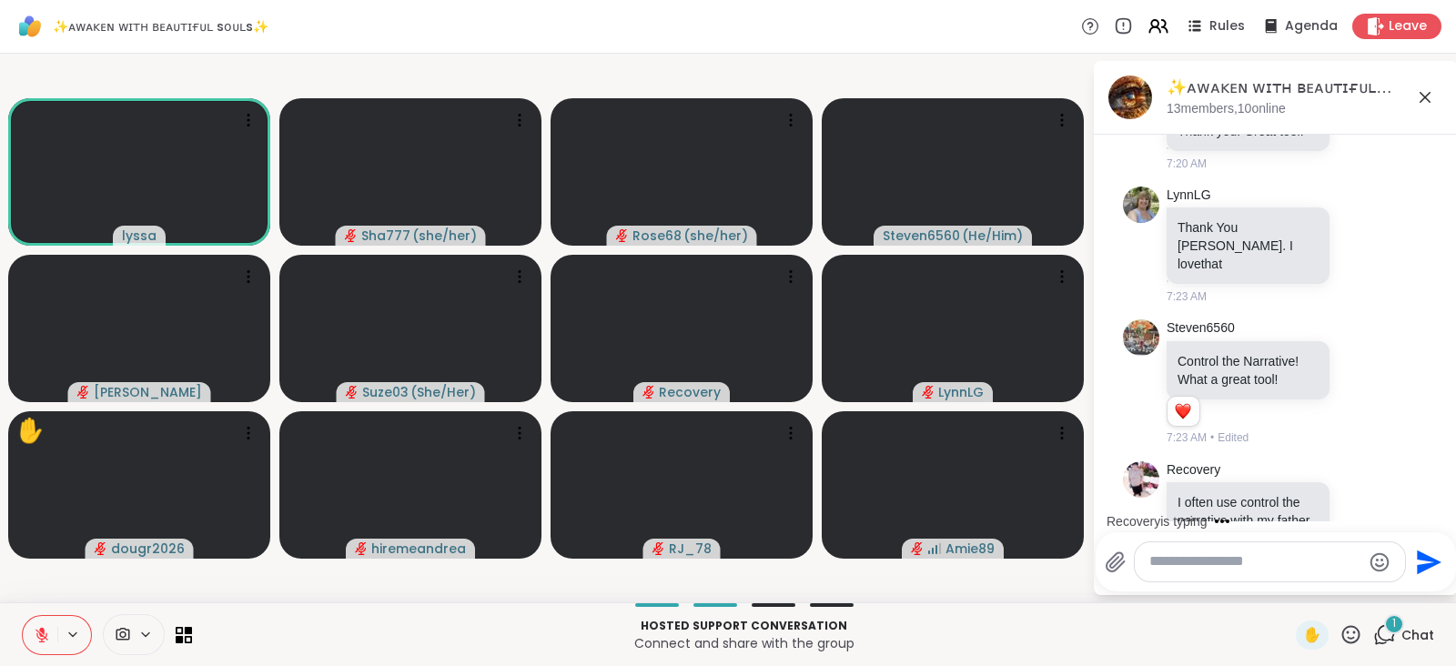
scroll to position [3079, 0]
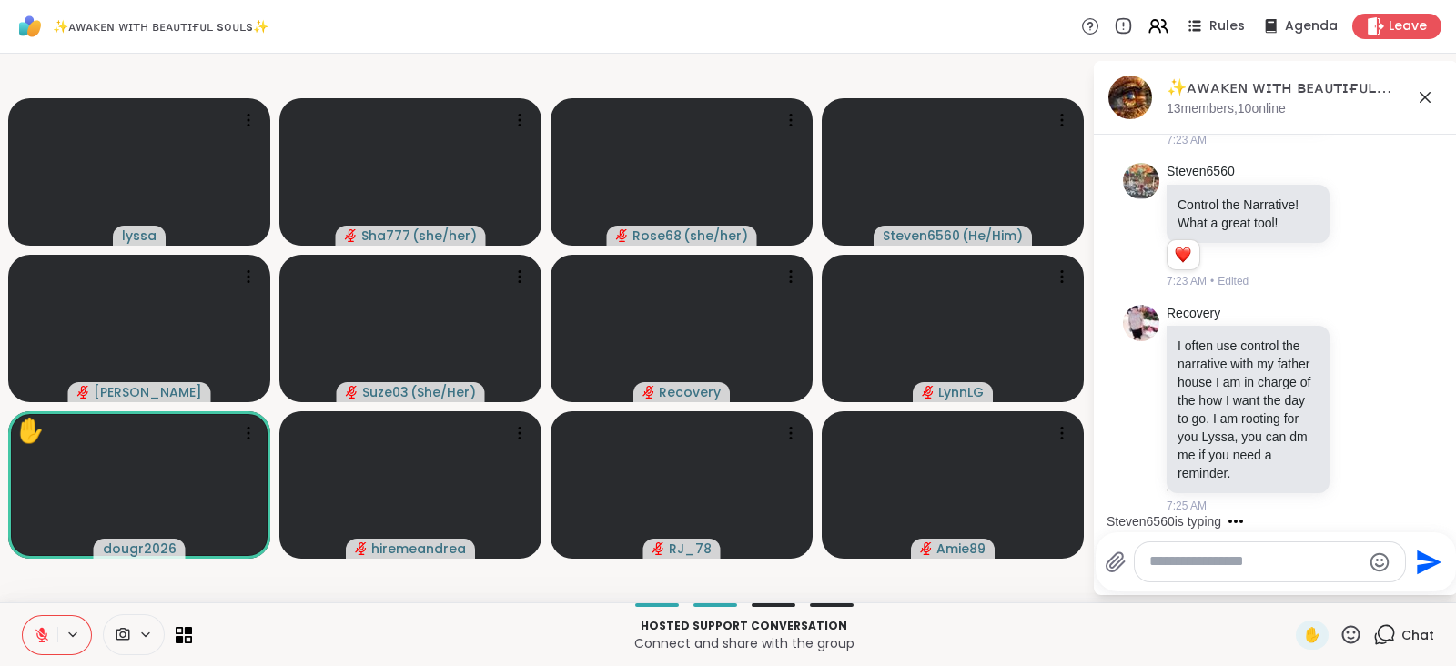
click at [1339, 635] on icon at bounding box center [1350, 634] width 23 height 23
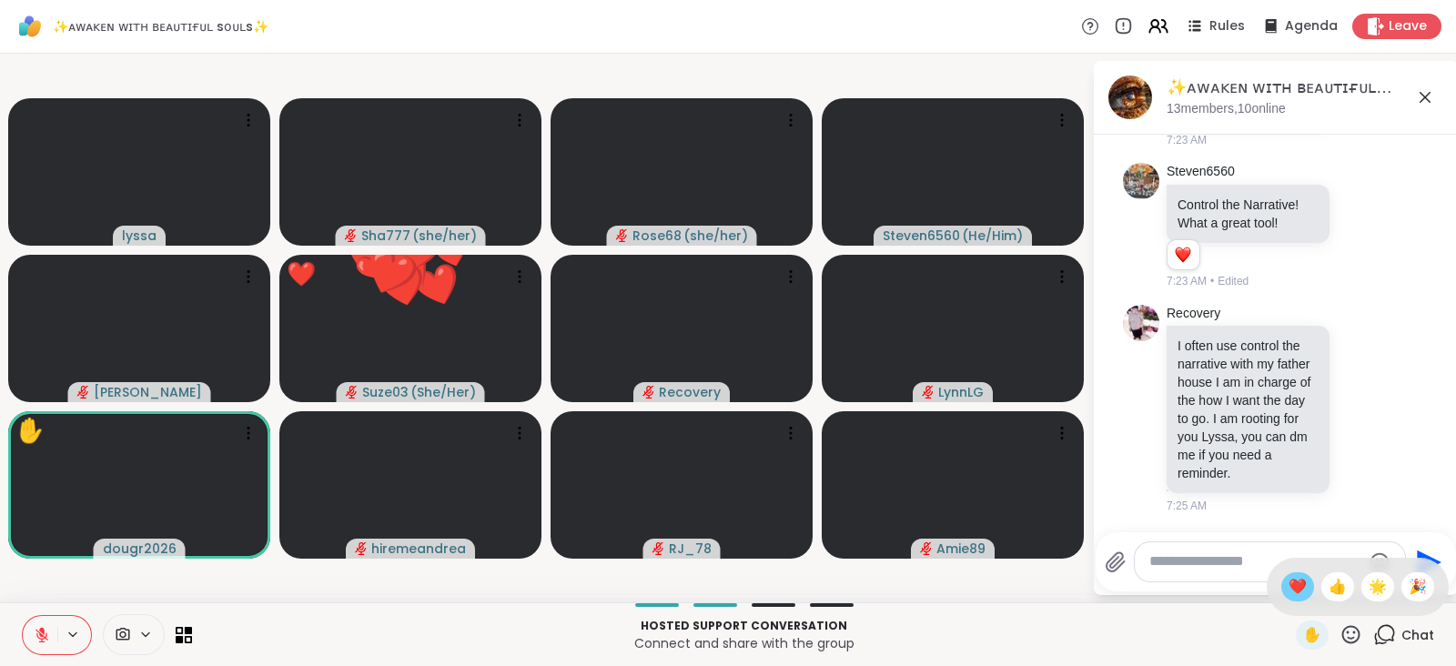
click at [1288, 584] on span "❤️" at bounding box center [1297, 587] width 18 height 22
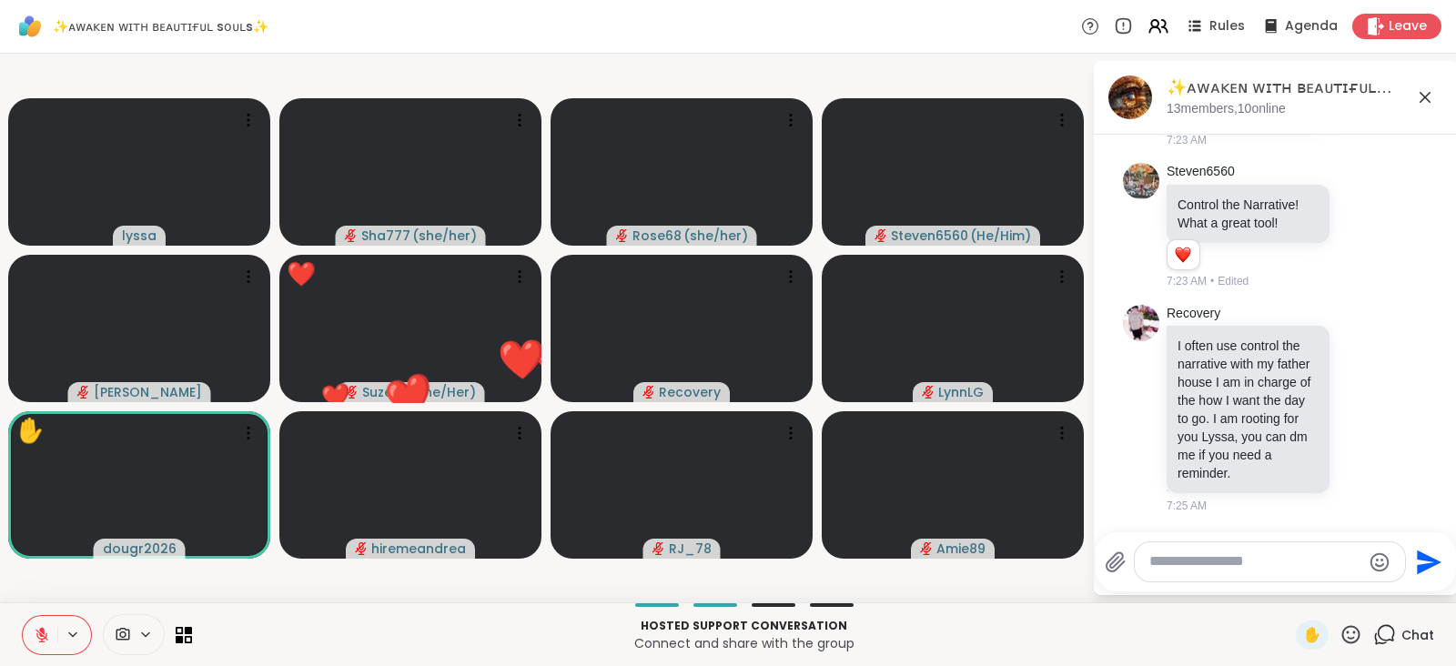
scroll to position [3265, 0]
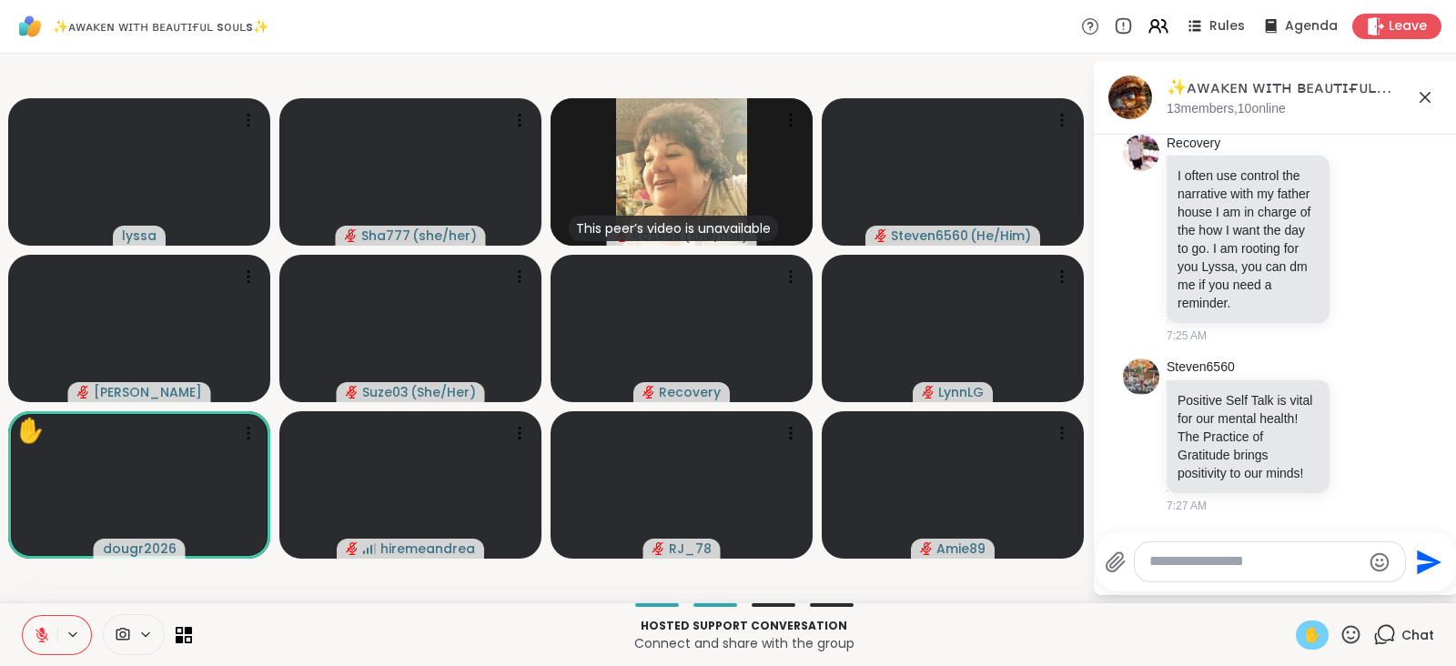
click at [1303, 630] on span "✋" at bounding box center [1312, 635] width 18 height 22
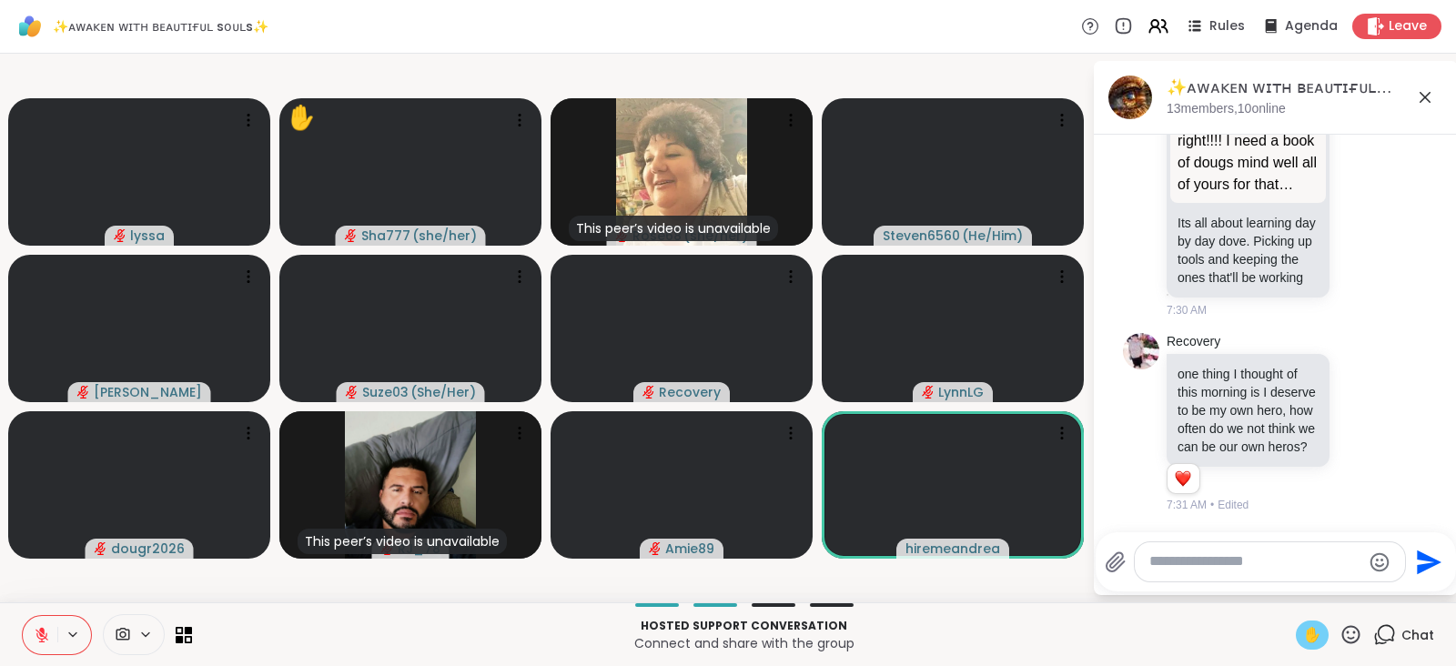
scroll to position [4842, 0]
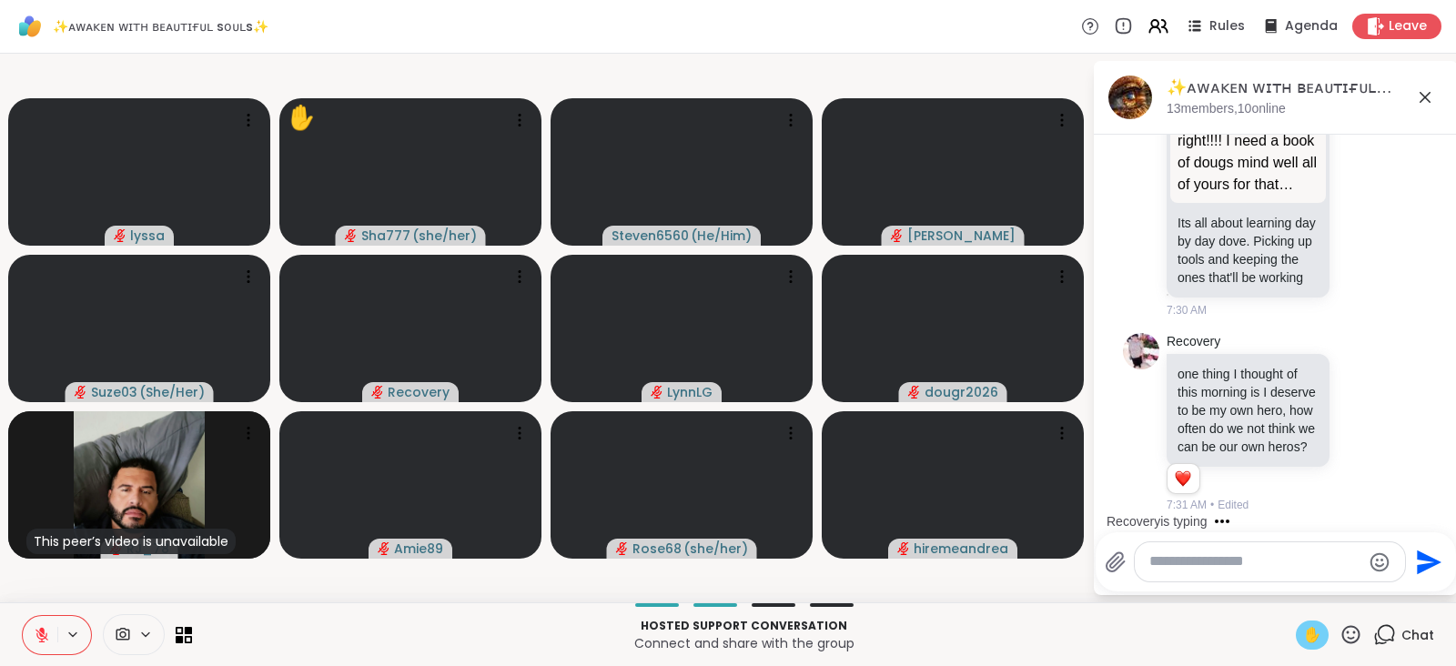
click at [43, 631] on icon at bounding box center [41, 630] width 5 height 7
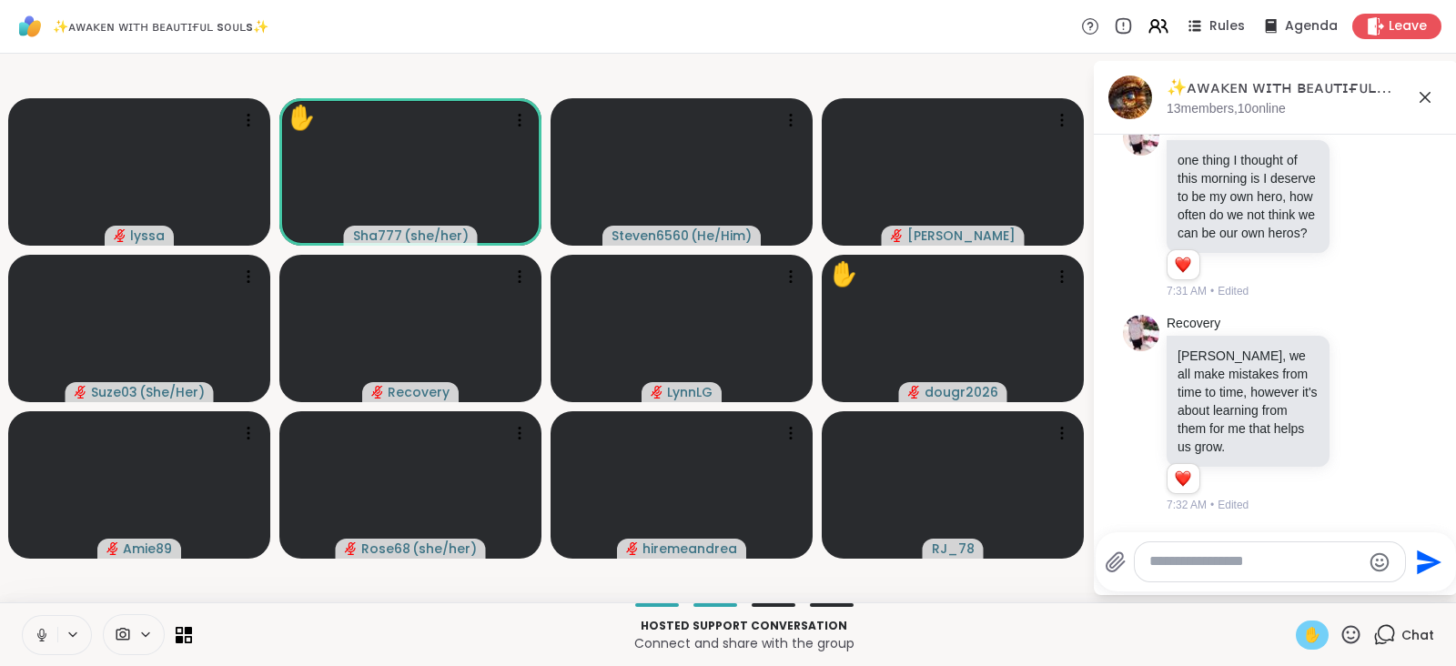
scroll to position [5134, 0]
click at [43, 631] on icon at bounding box center [41, 633] width 5 height 8
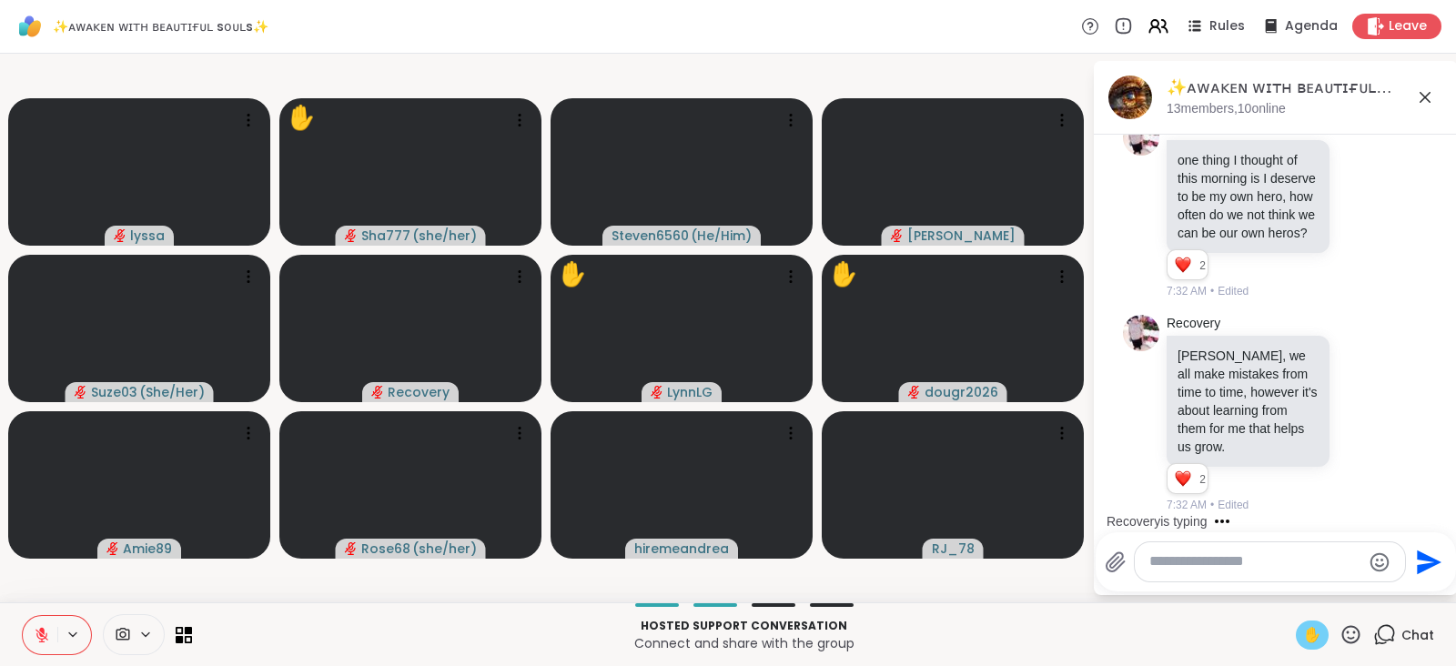
click at [1303, 627] on span "✋" at bounding box center [1312, 635] width 18 height 22
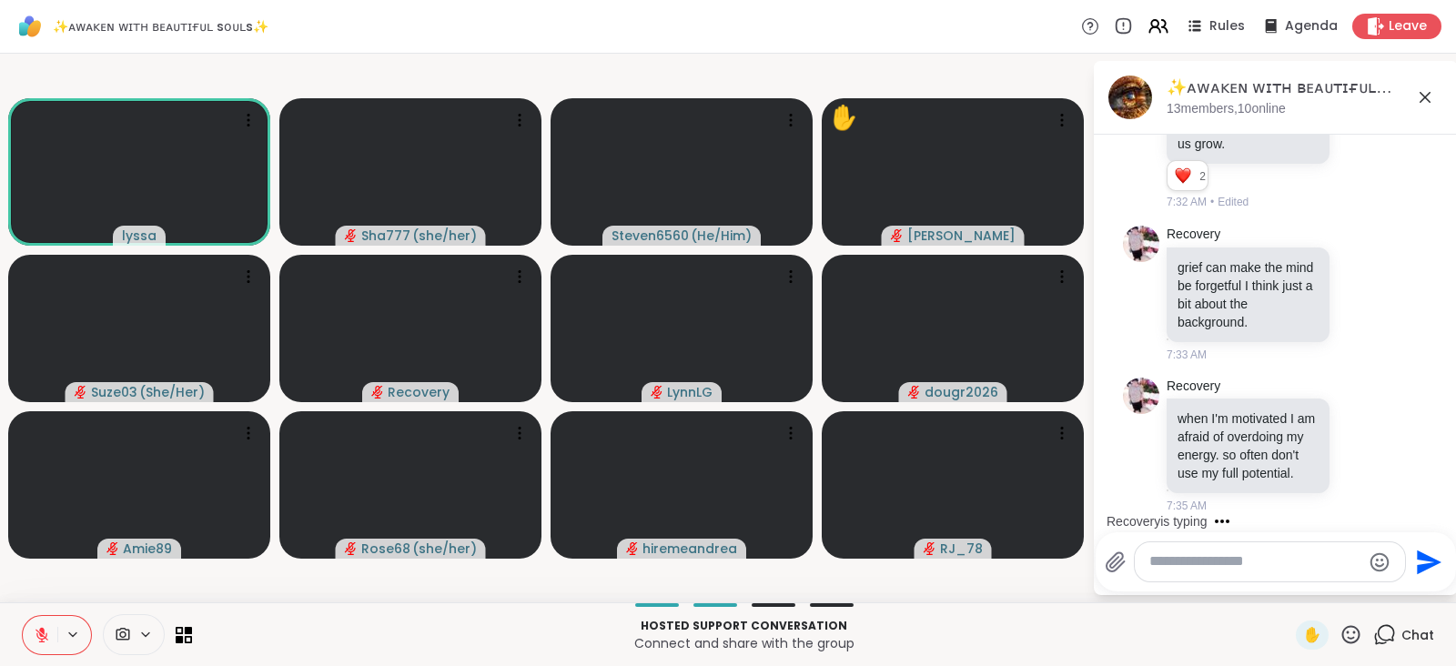
scroll to position [5624, 0]
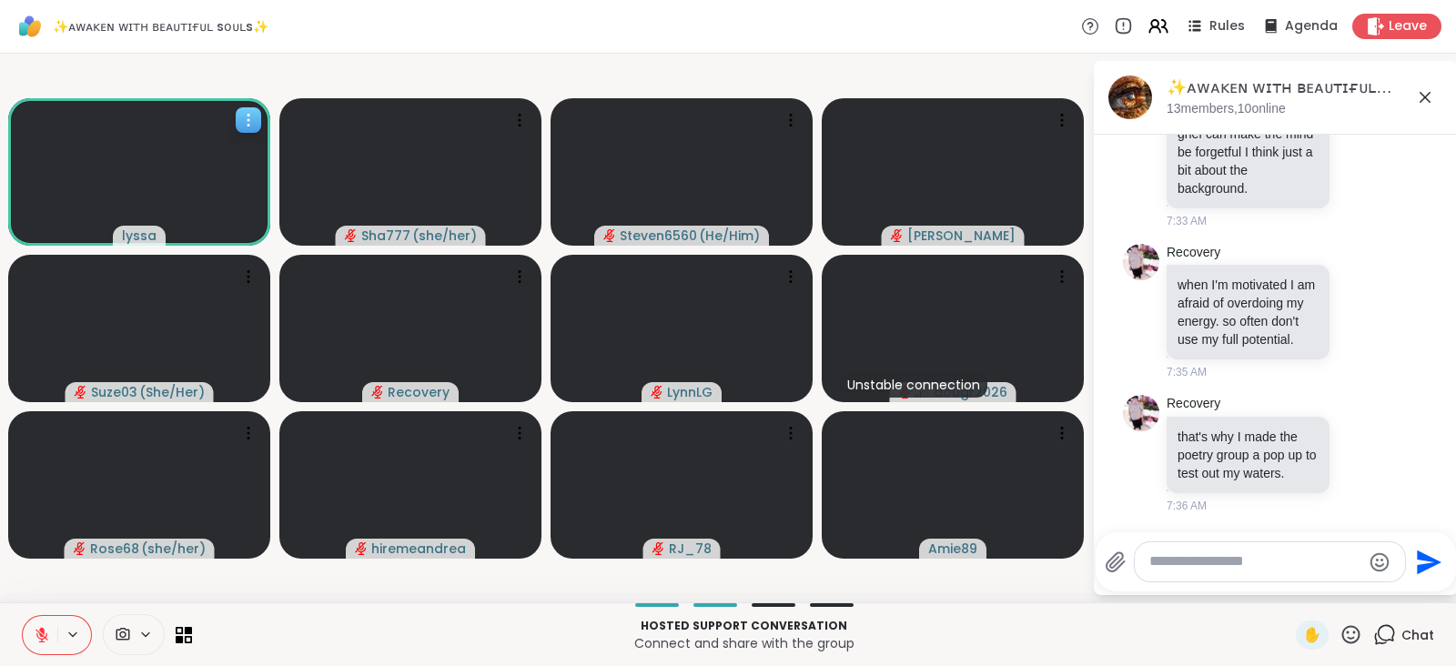
click at [146, 229] on span "lyssa" at bounding box center [139, 236] width 35 height 18
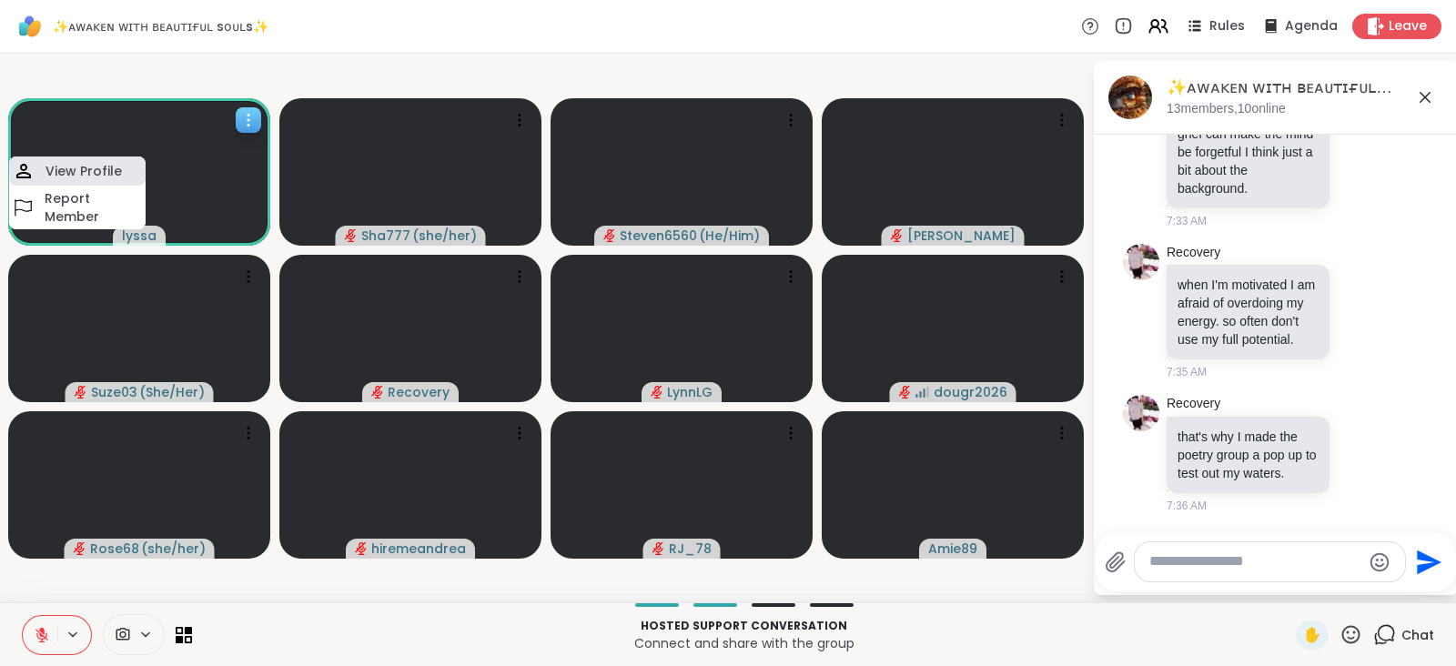
click at [99, 163] on h4 "View Profile" at bounding box center [83, 171] width 76 height 18
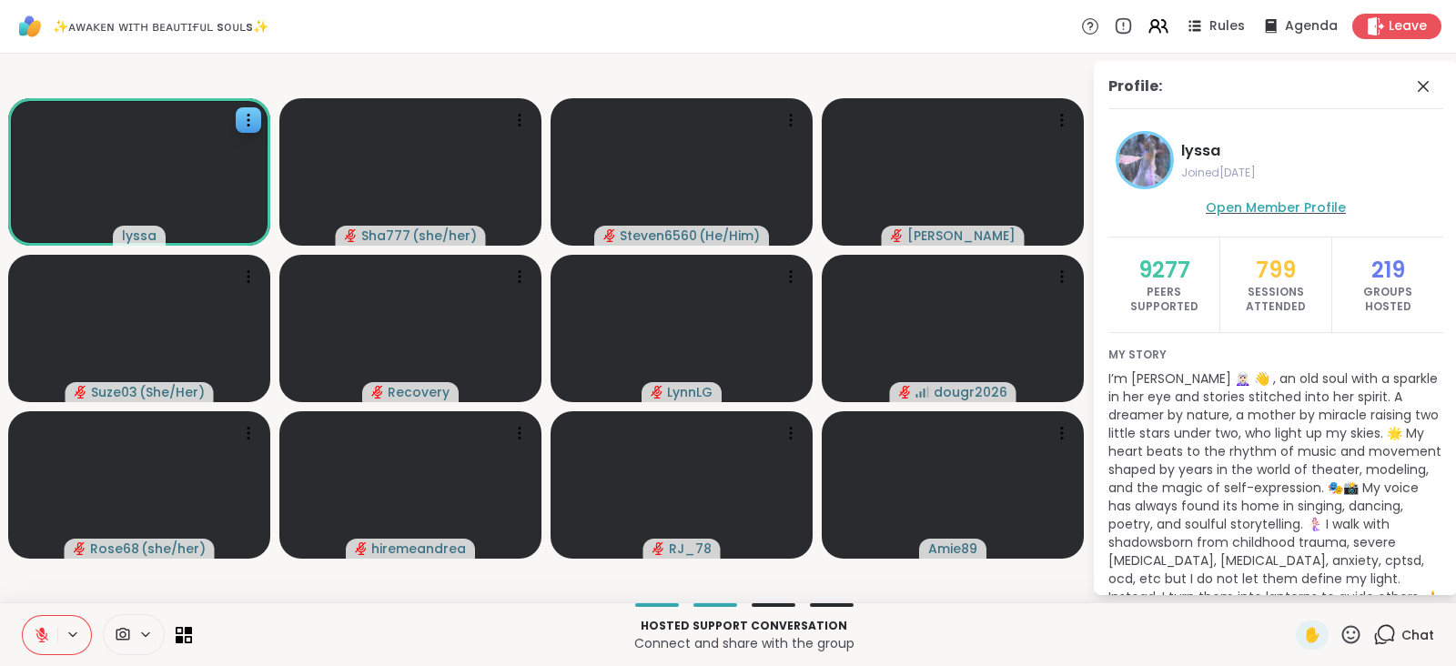
click at [1266, 202] on span "Open Member Profile" at bounding box center [1276, 207] width 140 height 18
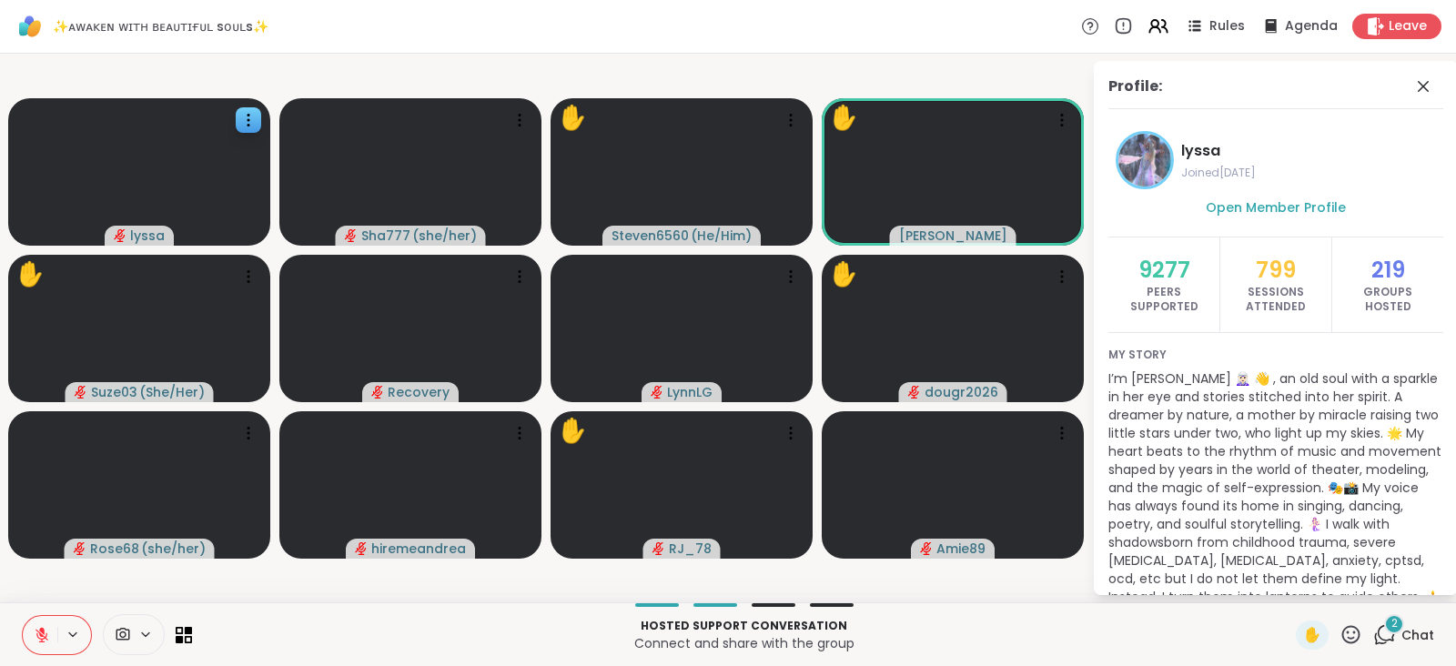
click at [1343, 632] on icon at bounding box center [1350, 634] width 23 height 23
click at [1288, 593] on span "❤️" at bounding box center [1297, 587] width 18 height 22
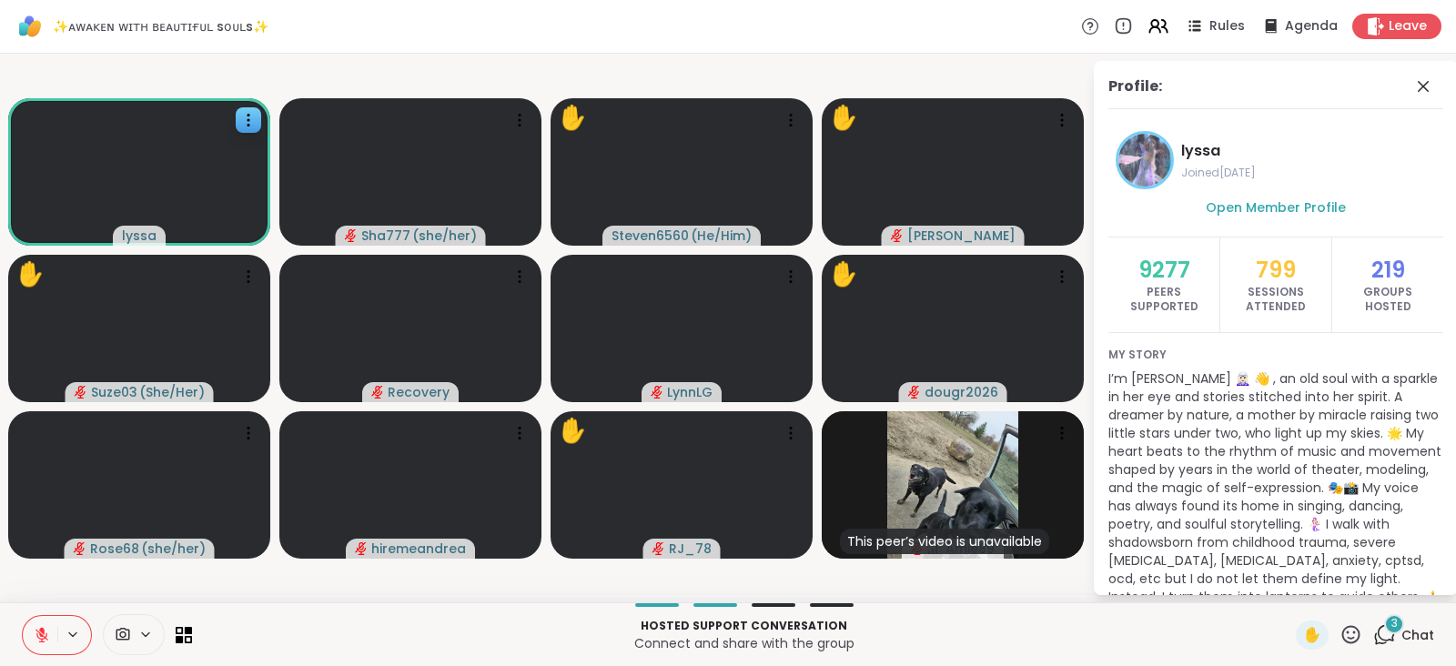
click at [1339, 630] on icon at bounding box center [1350, 634] width 23 height 23
click at [1288, 586] on span "❤️" at bounding box center [1297, 587] width 18 height 22
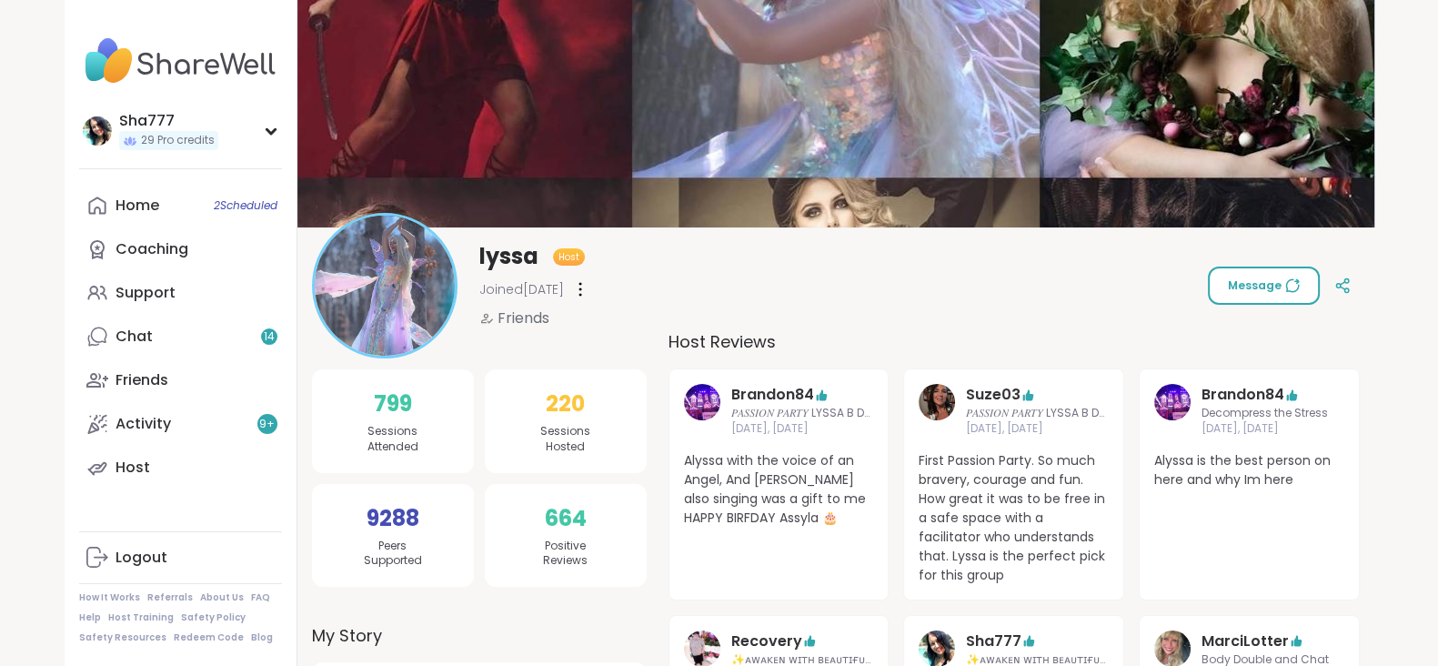
click at [1276, 282] on span "Message" at bounding box center [1264, 285] width 72 height 16
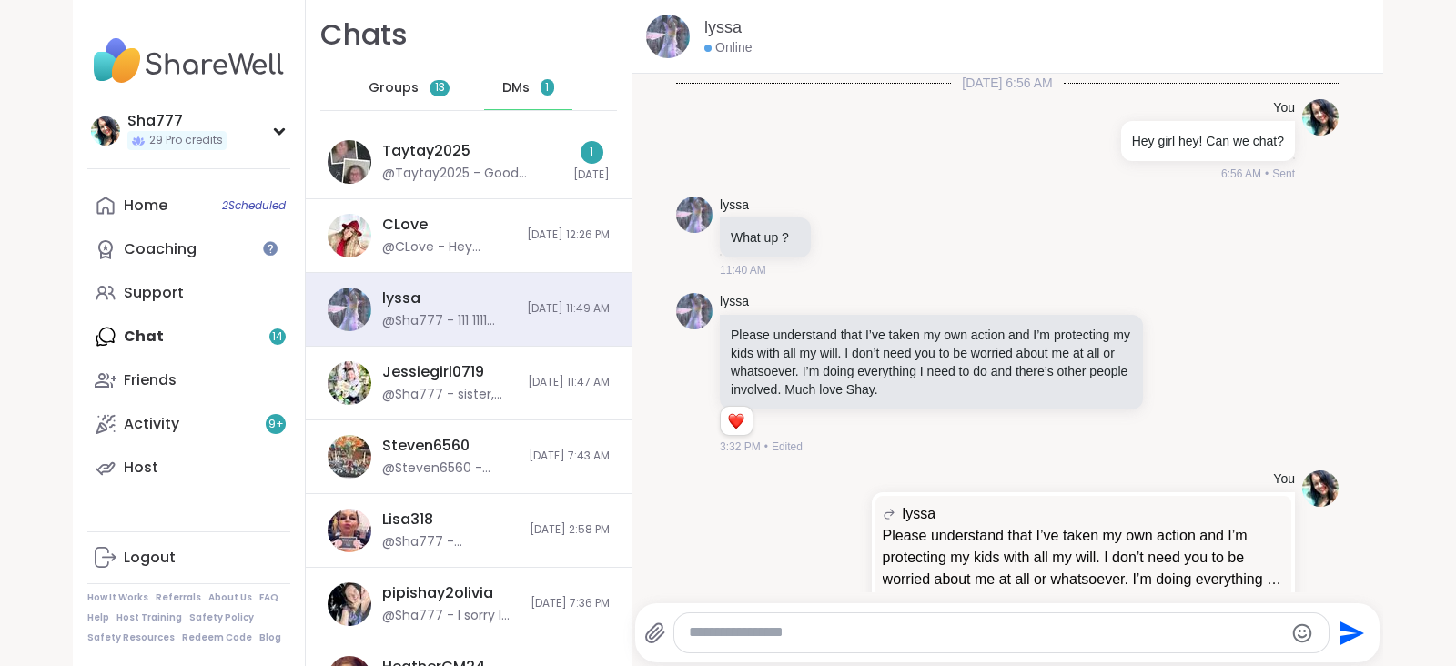
scroll to position [3342, 0]
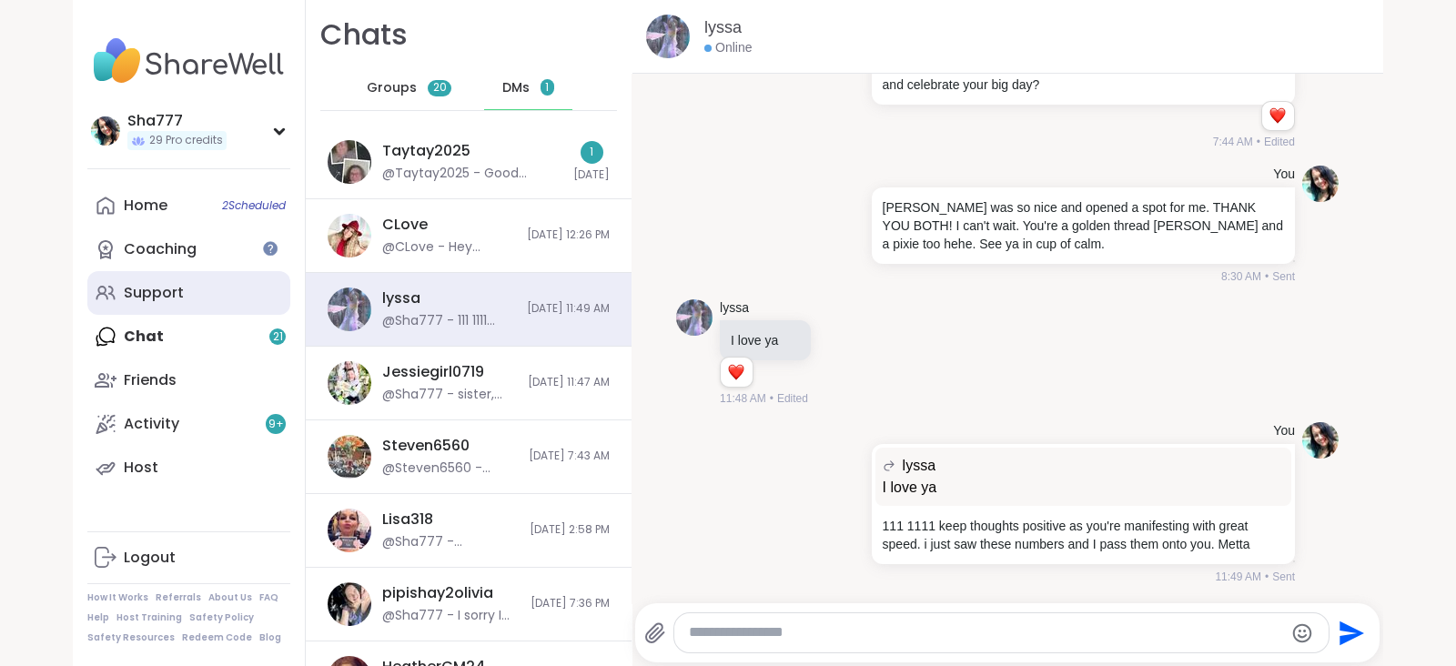
click at [189, 293] on link "Support" at bounding box center [188, 293] width 203 height 44
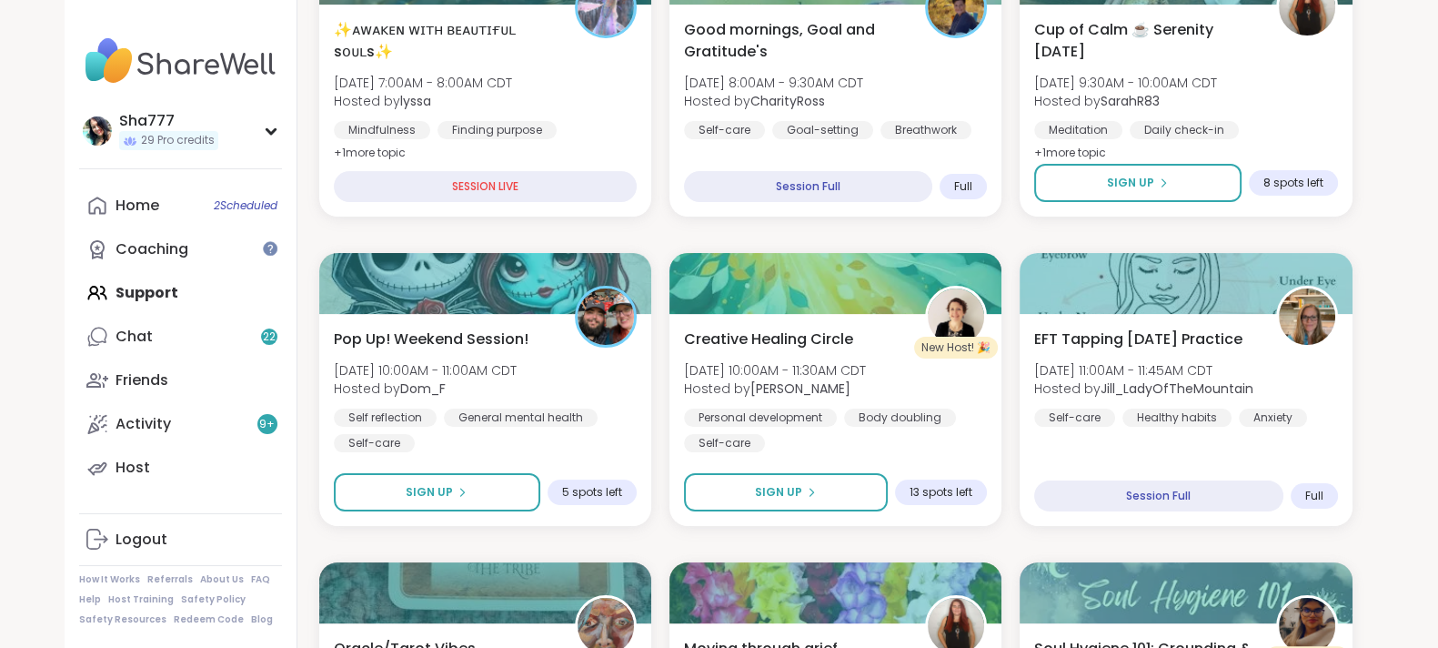
scroll to position [443, 0]
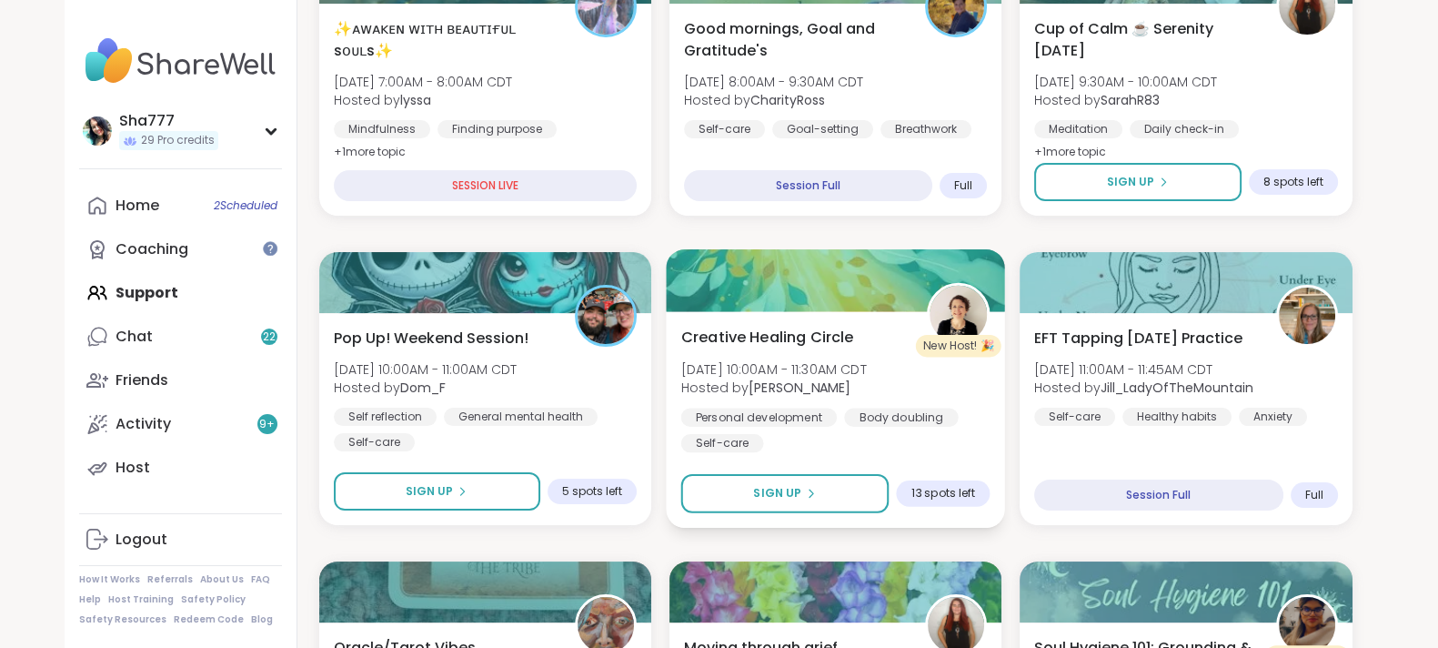
click at [788, 351] on div "Creative Healing Circle Sun, Sep 14 | 10:00AM - 11:30AM CDT Hosted by Jenne Per…" at bounding box center [835, 389] width 309 height 126
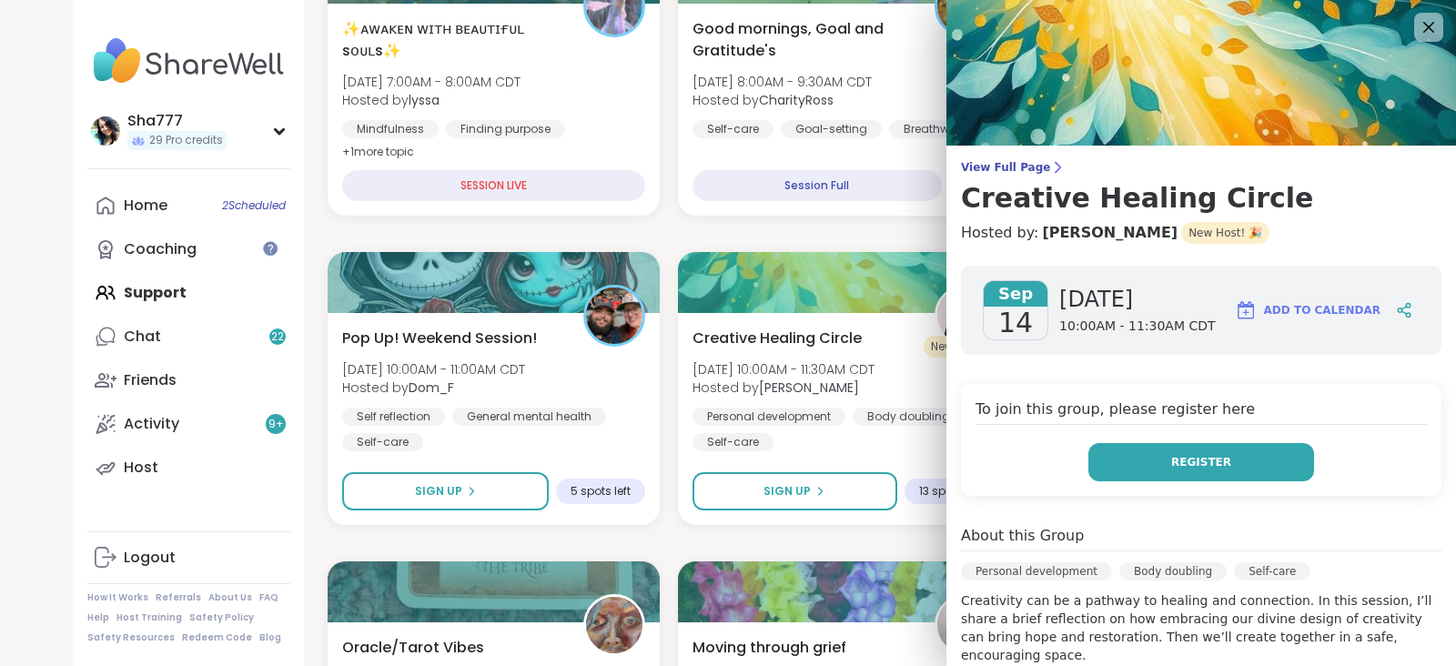
click at [1171, 454] on span "Register" at bounding box center [1201, 462] width 60 height 16
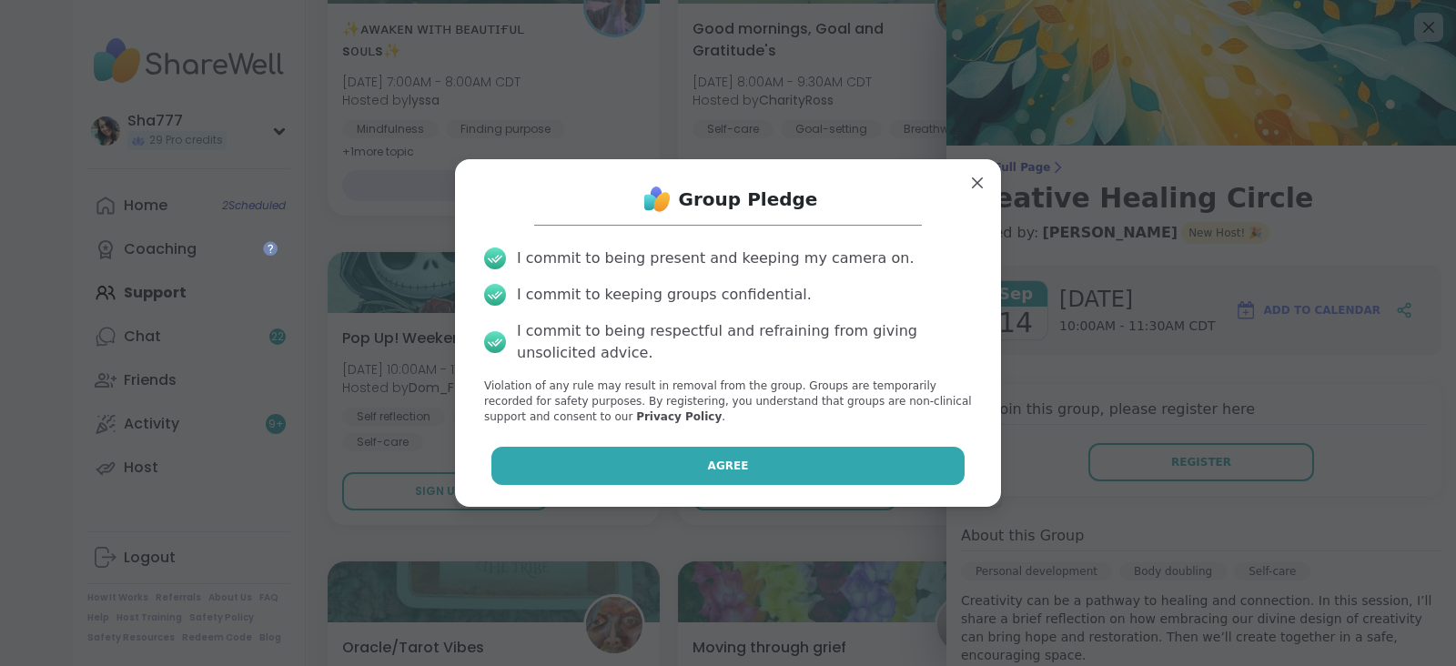
click at [800, 480] on button "Agree" at bounding box center [728, 466] width 474 height 38
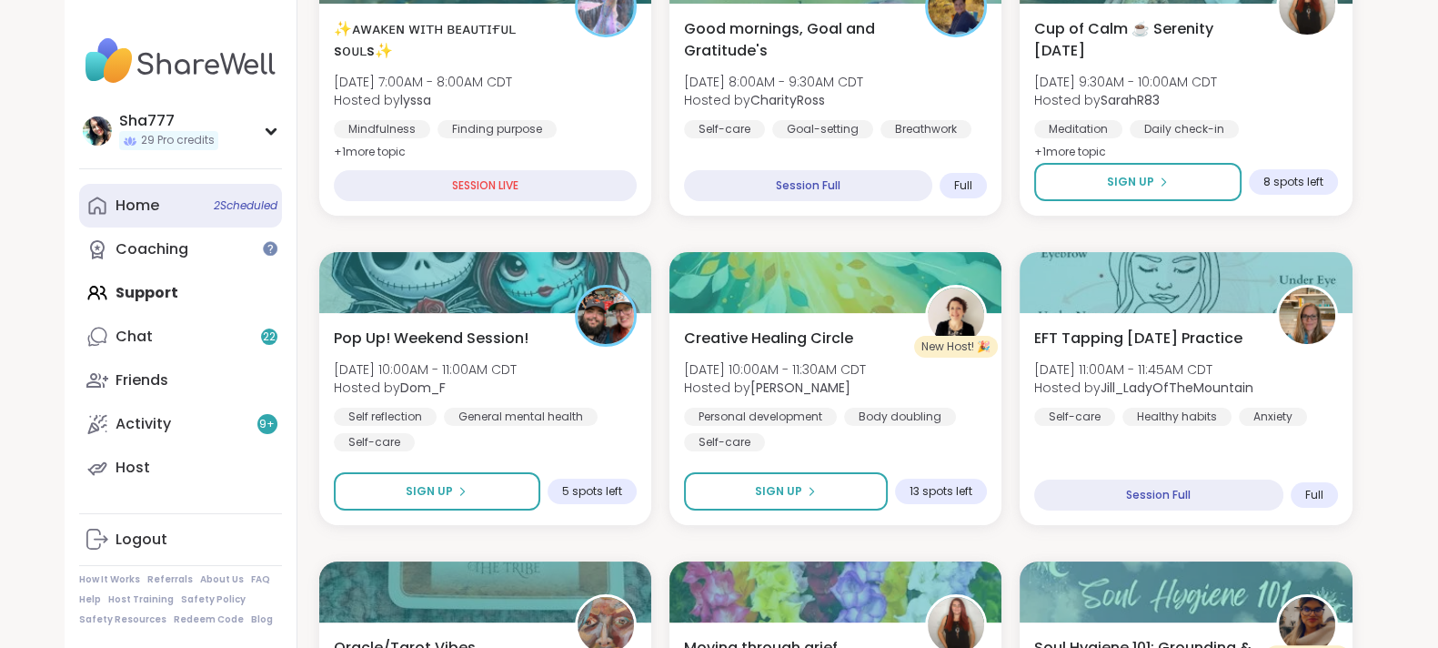
click at [166, 202] on link "Home 2 Scheduled" at bounding box center [180, 206] width 203 height 44
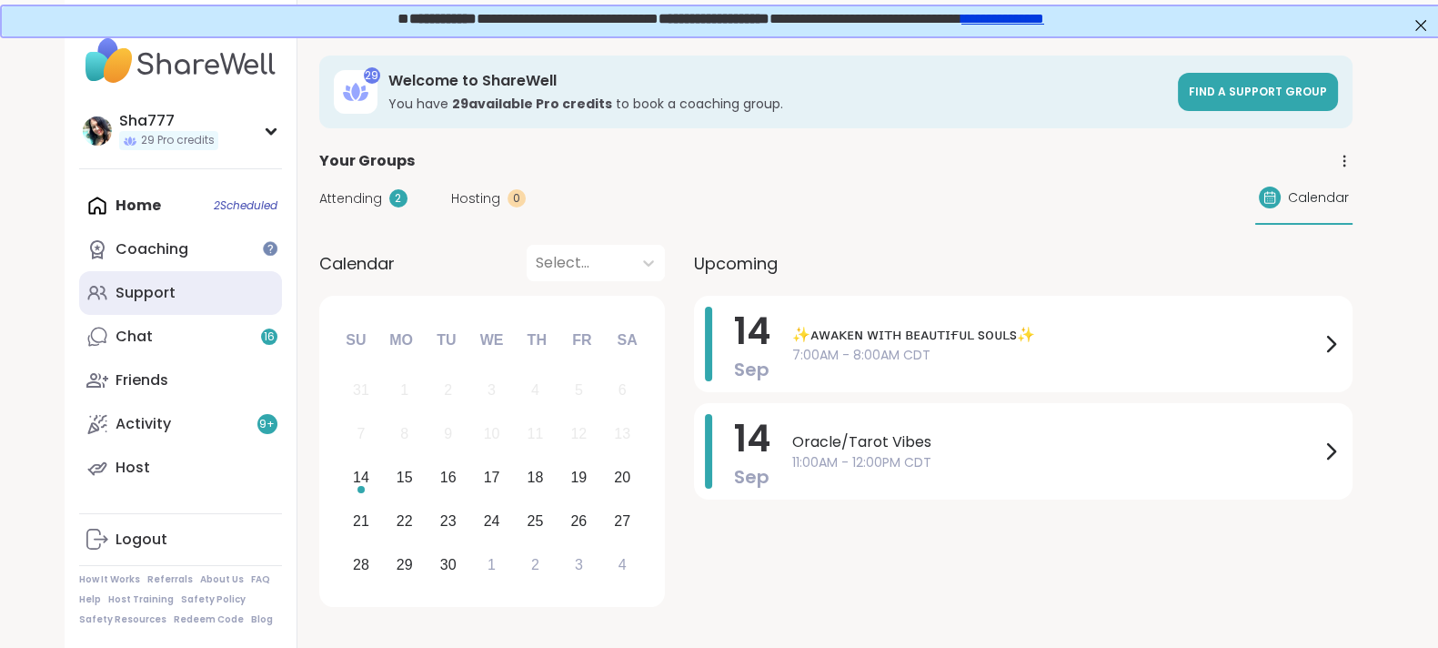
click at [177, 287] on link "Support" at bounding box center [180, 293] width 203 height 44
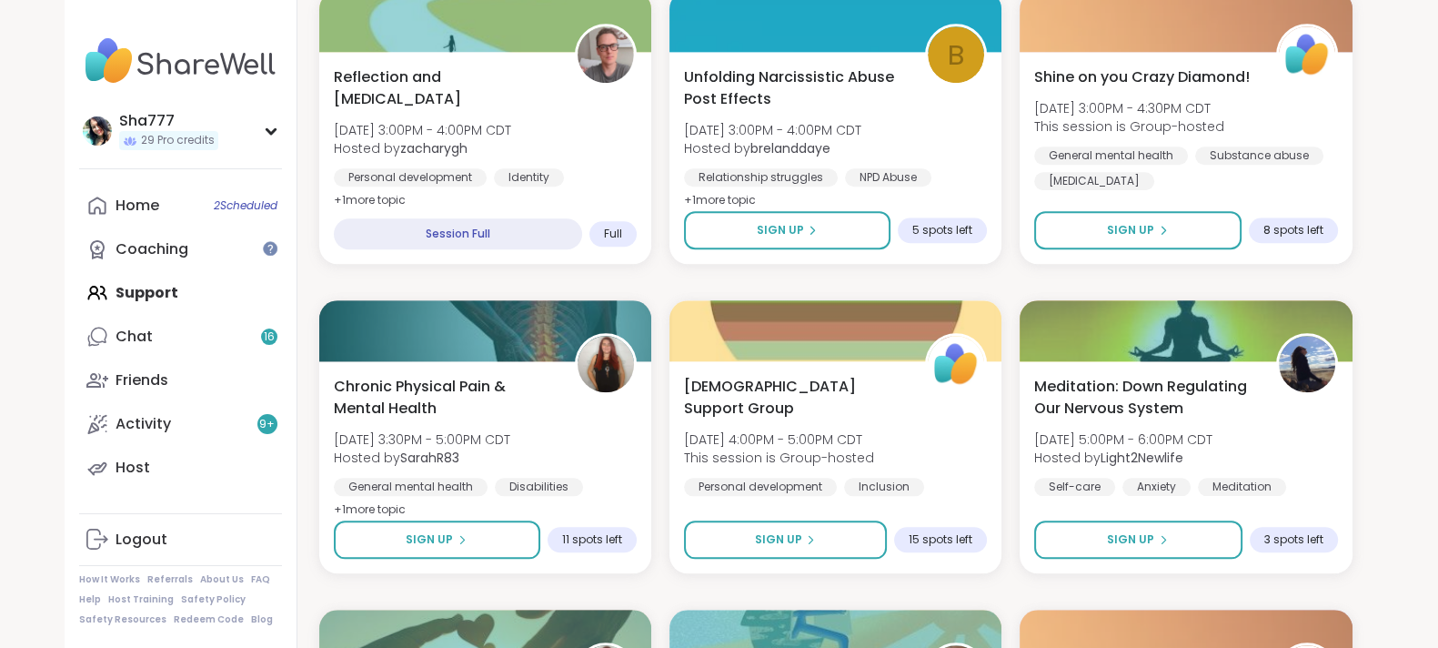
scroll to position [2253, 0]
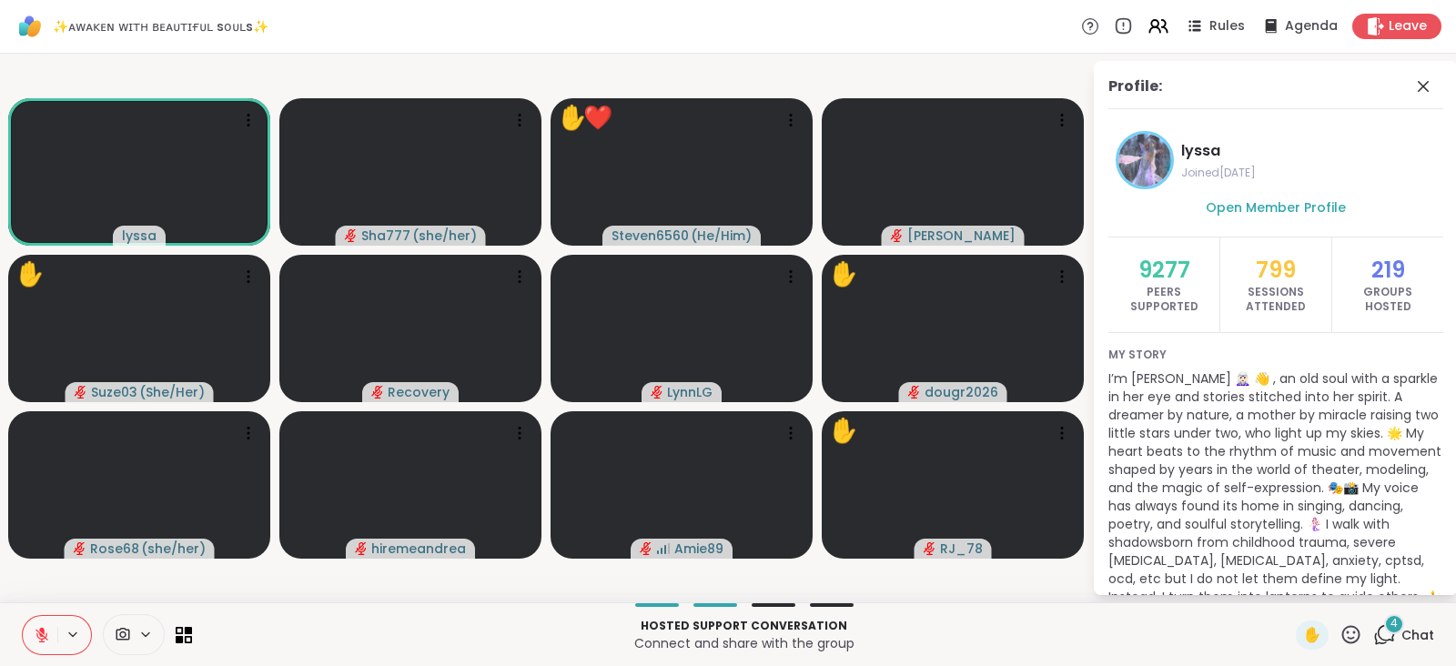
click at [1339, 632] on icon at bounding box center [1350, 634] width 23 height 23
click at [1288, 580] on span "❤️" at bounding box center [1297, 587] width 18 height 22
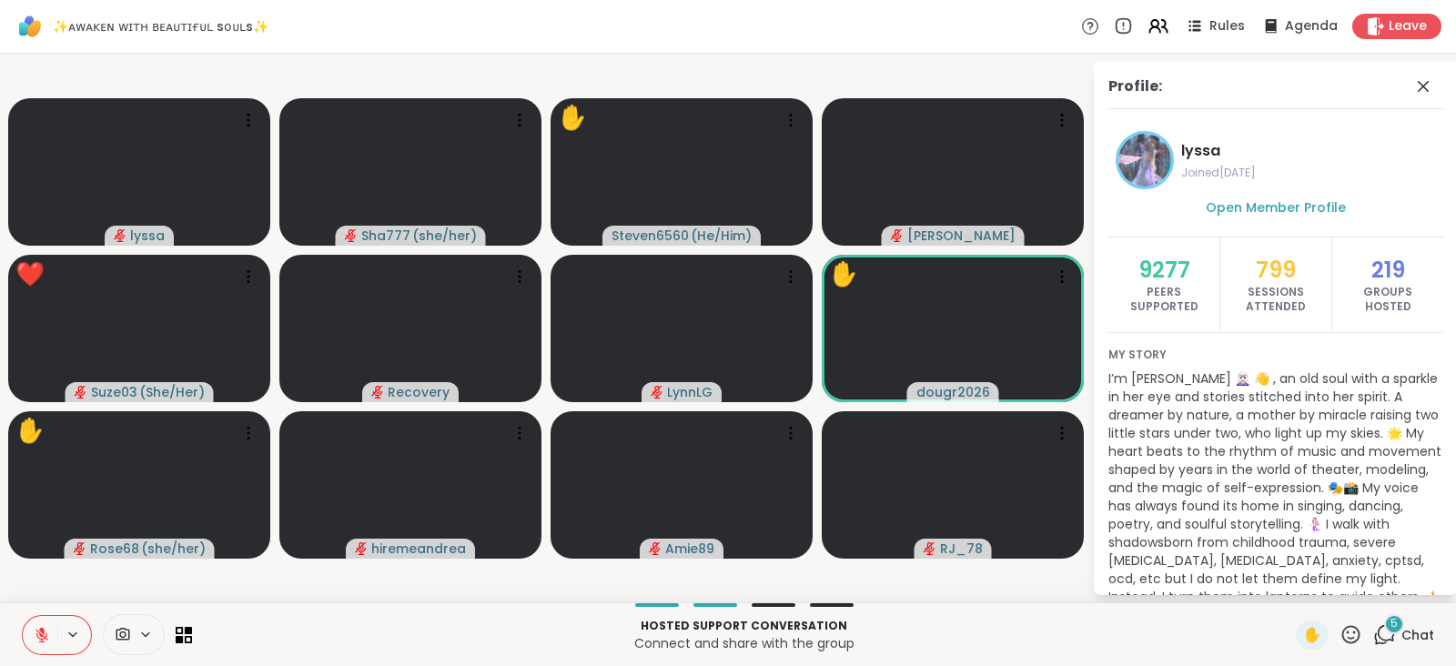
click at [1339, 631] on icon at bounding box center [1350, 634] width 23 height 23
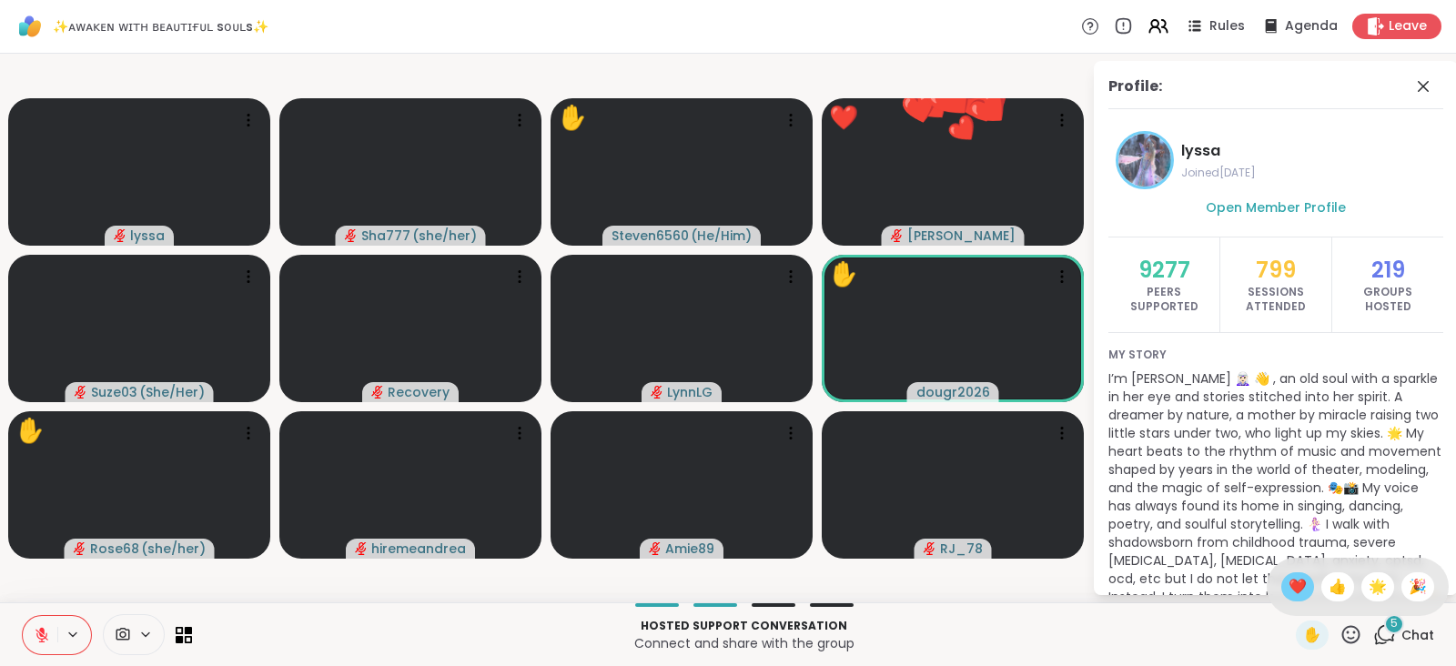
click at [1288, 586] on span "❤️" at bounding box center [1297, 587] width 18 height 22
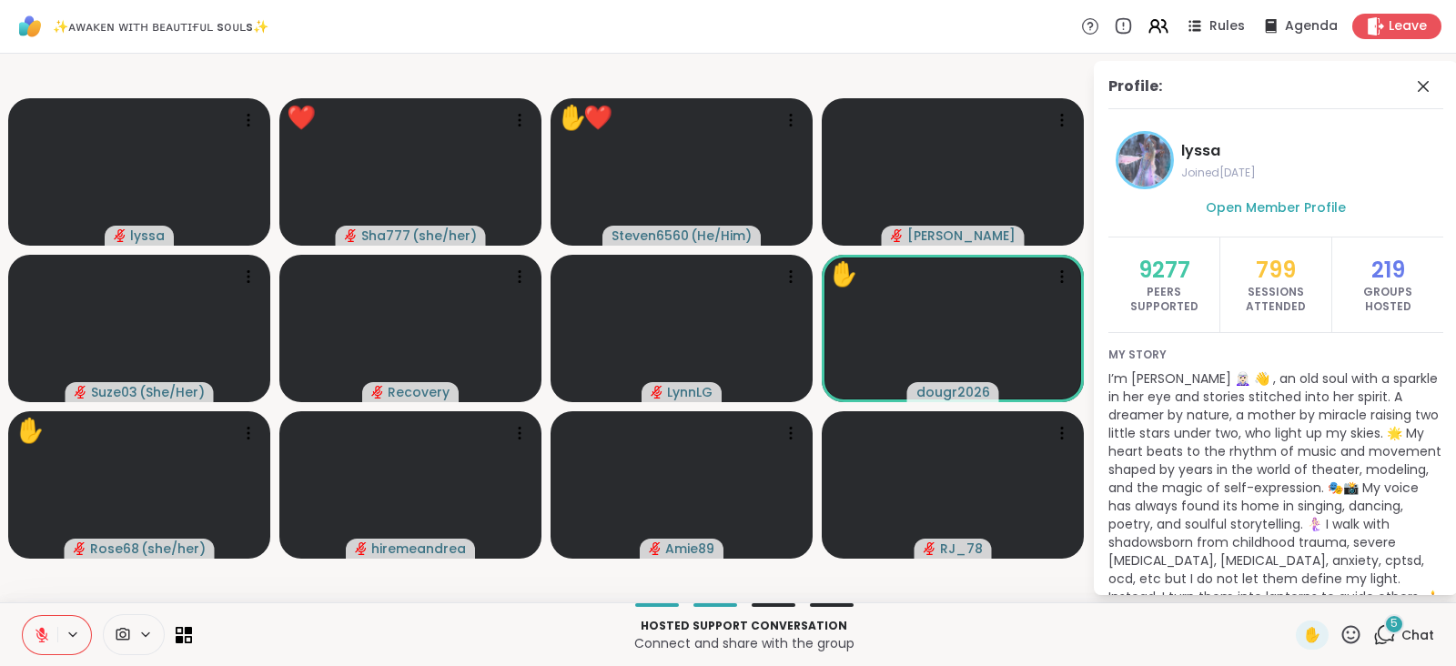
click at [1339, 637] on icon at bounding box center [1350, 634] width 23 height 23
click at [1288, 589] on span "❤️" at bounding box center [1297, 587] width 18 height 22
click at [1339, 629] on icon at bounding box center [1350, 634] width 23 height 23
click at [1368, 587] on span "🌟" at bounding box center [1377, 587] width 18 height 22
click at [1339, 628] on icon at bounding box center [1350, 634] width 23 height 23
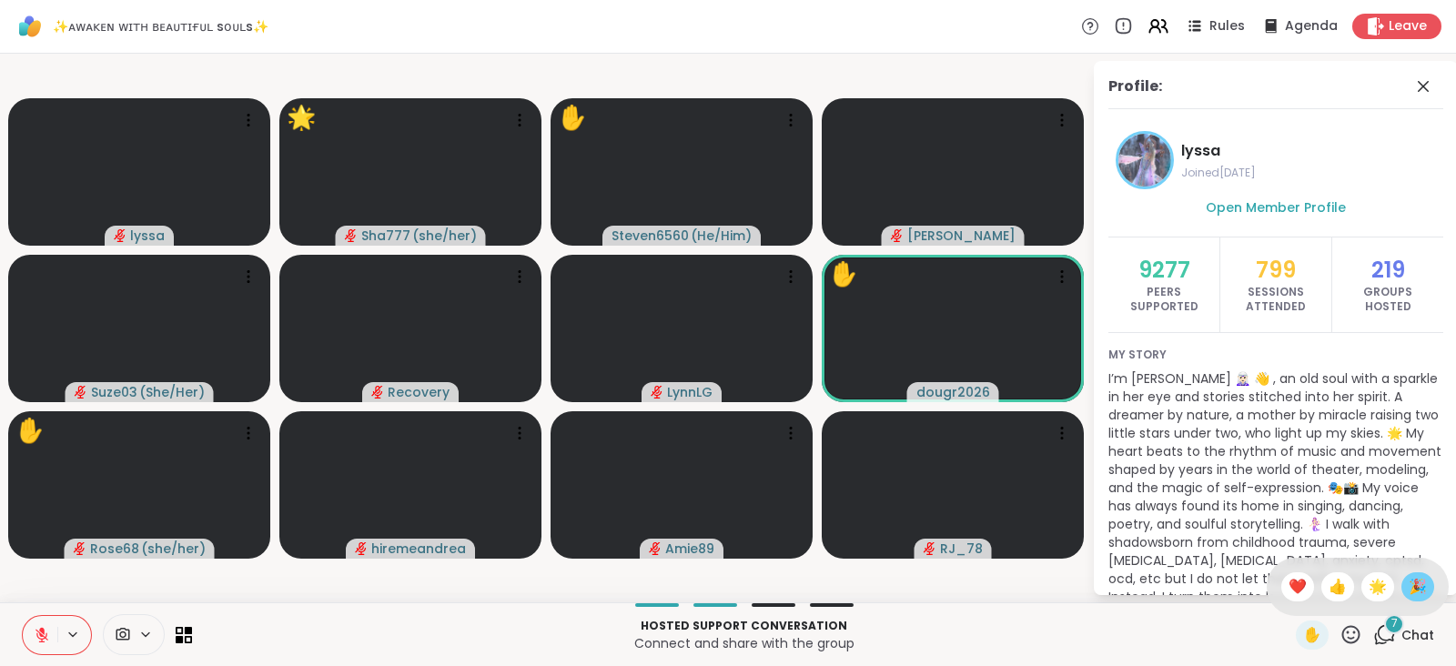
click at [1401, 584] on div "🎉" at bounding box center [1417, 586] width 33 height 29
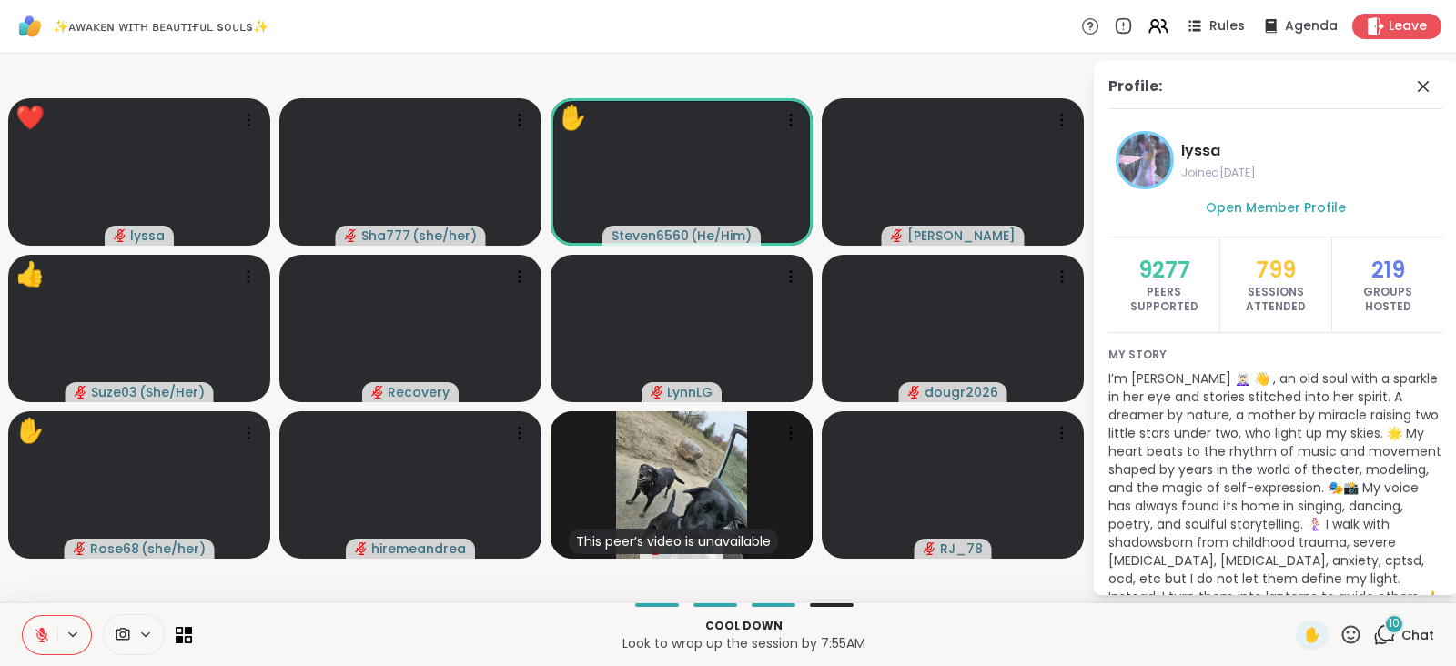
click at [1342, 632] on icon at bounding box center [1351, 634] width 18 height 18
click at [1288, 585] on span "❤️" at bounding box center [1297, 587] width 18 height 22
click at [1373, 631] on icon at bounding box center [1384, 634] width 23 height 23
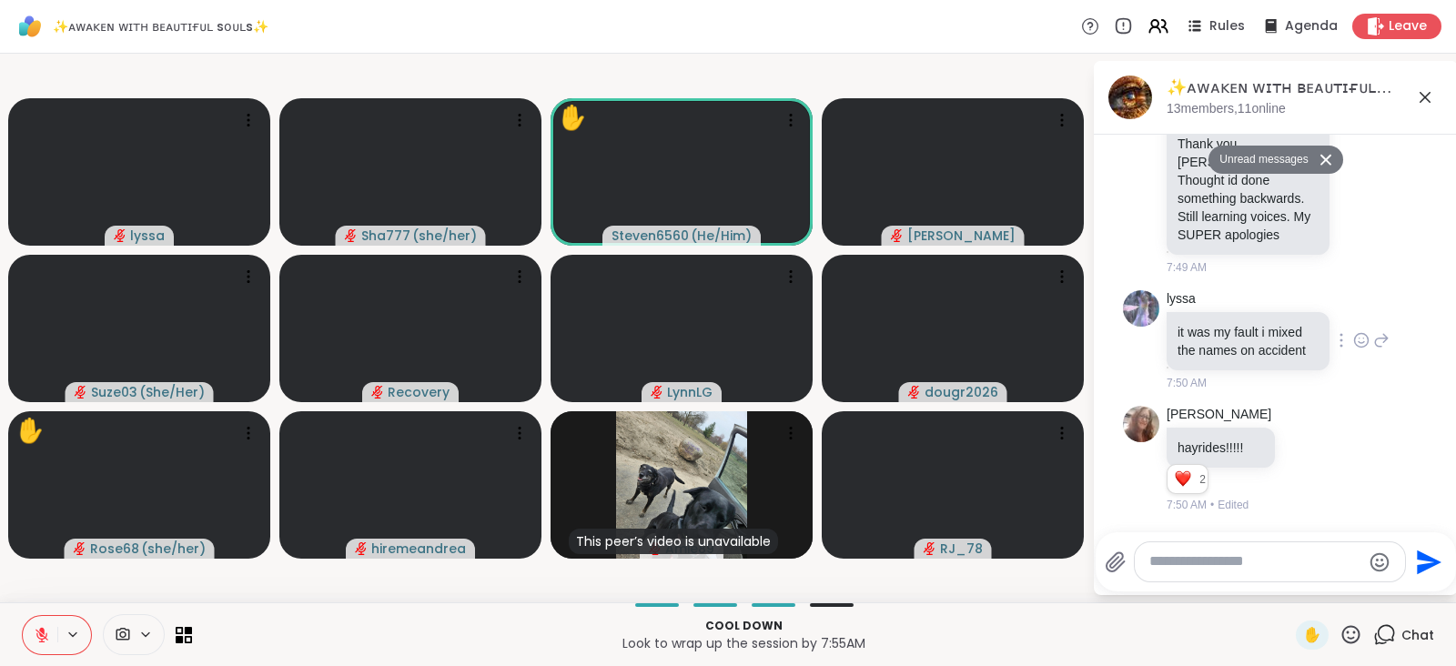
scroll to position [7315, 0]
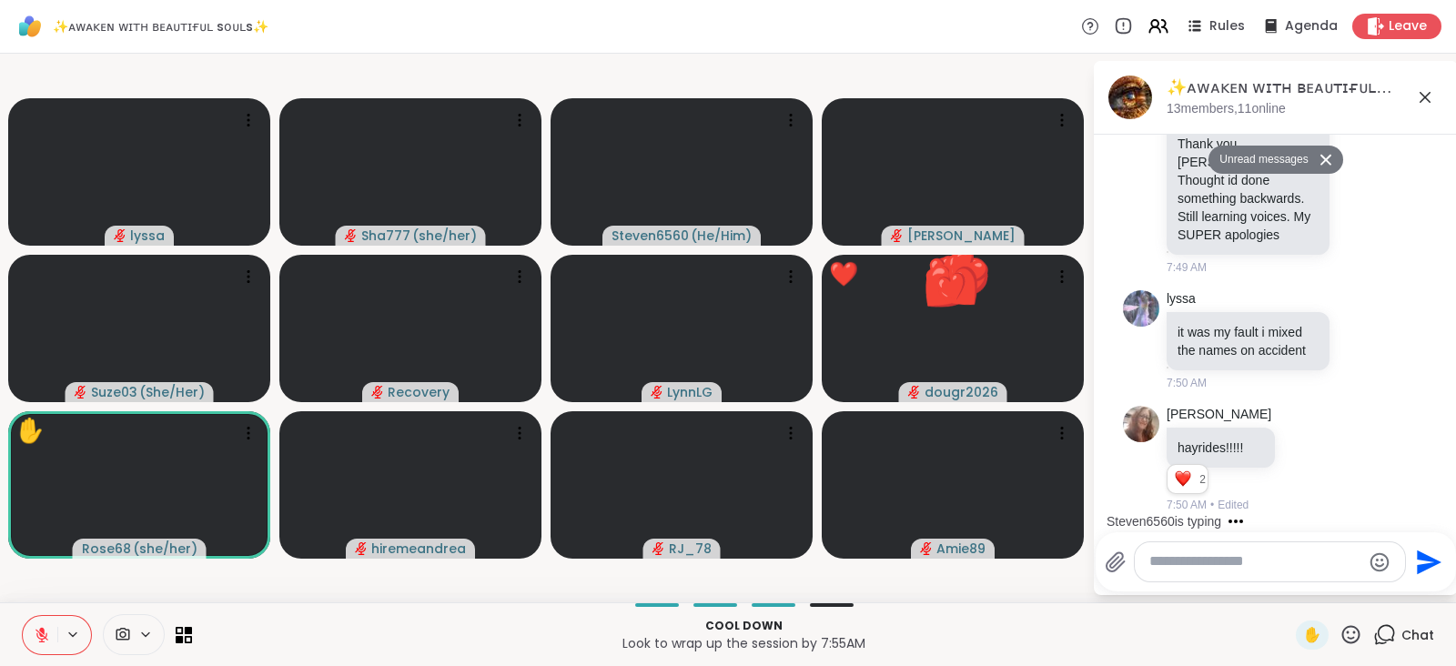
click at [1339, 632] on icon at bounding box center [1350, 634] width 23 height 23
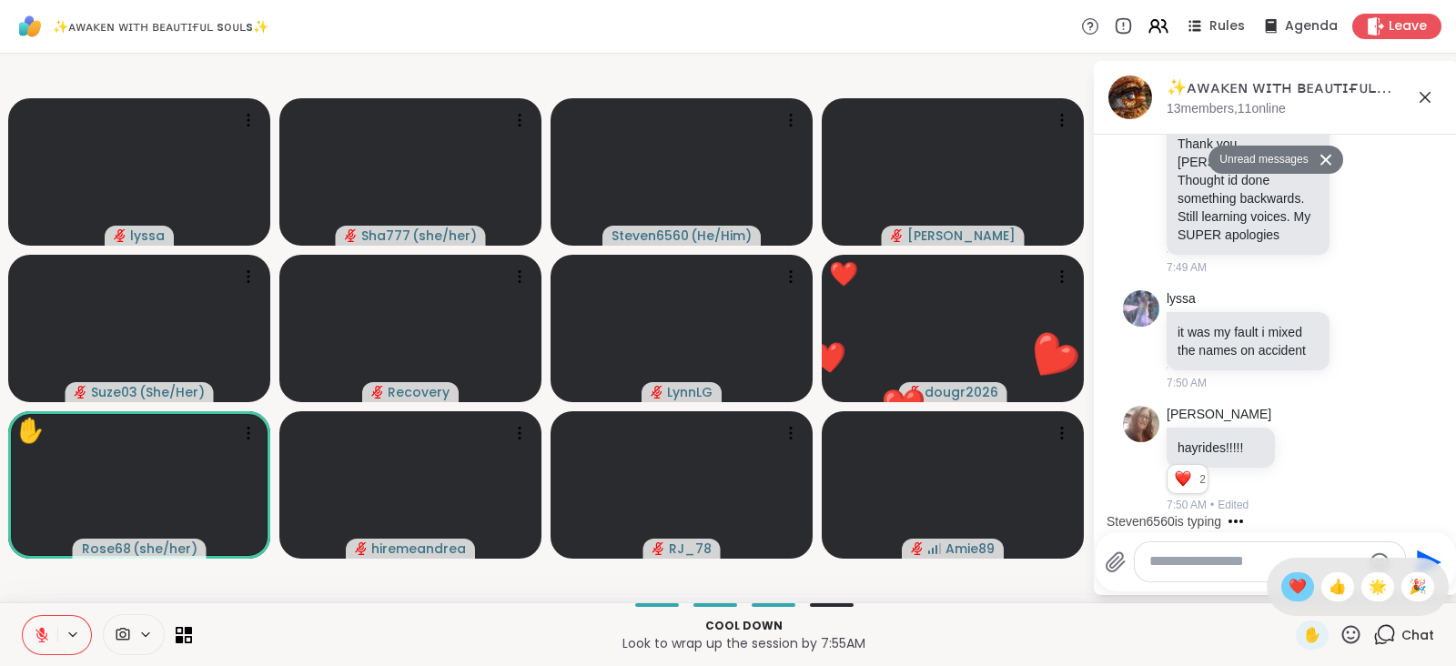
click at [1288, 584] on span "❤️" at bounding box center [1297, 587] width 18 height 22
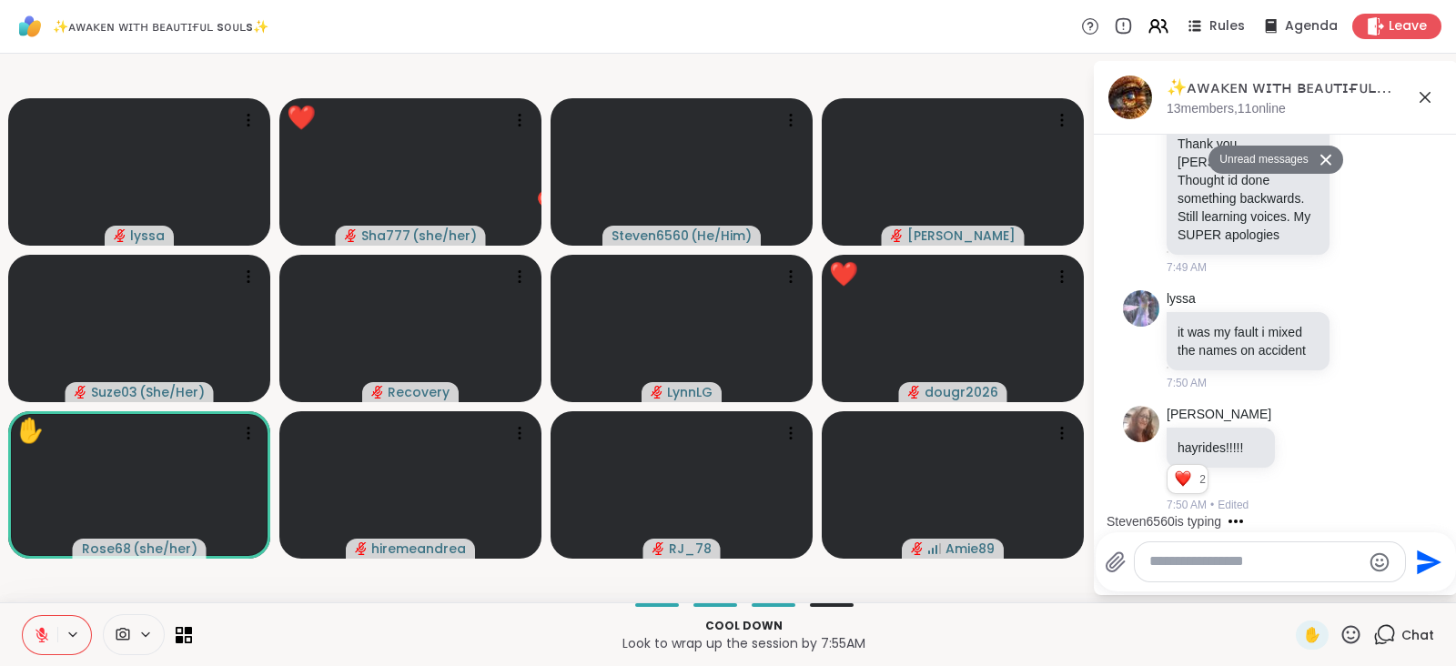
click at [1339, 631] on icon at bounding box center [1350, 634] width 23 height 23
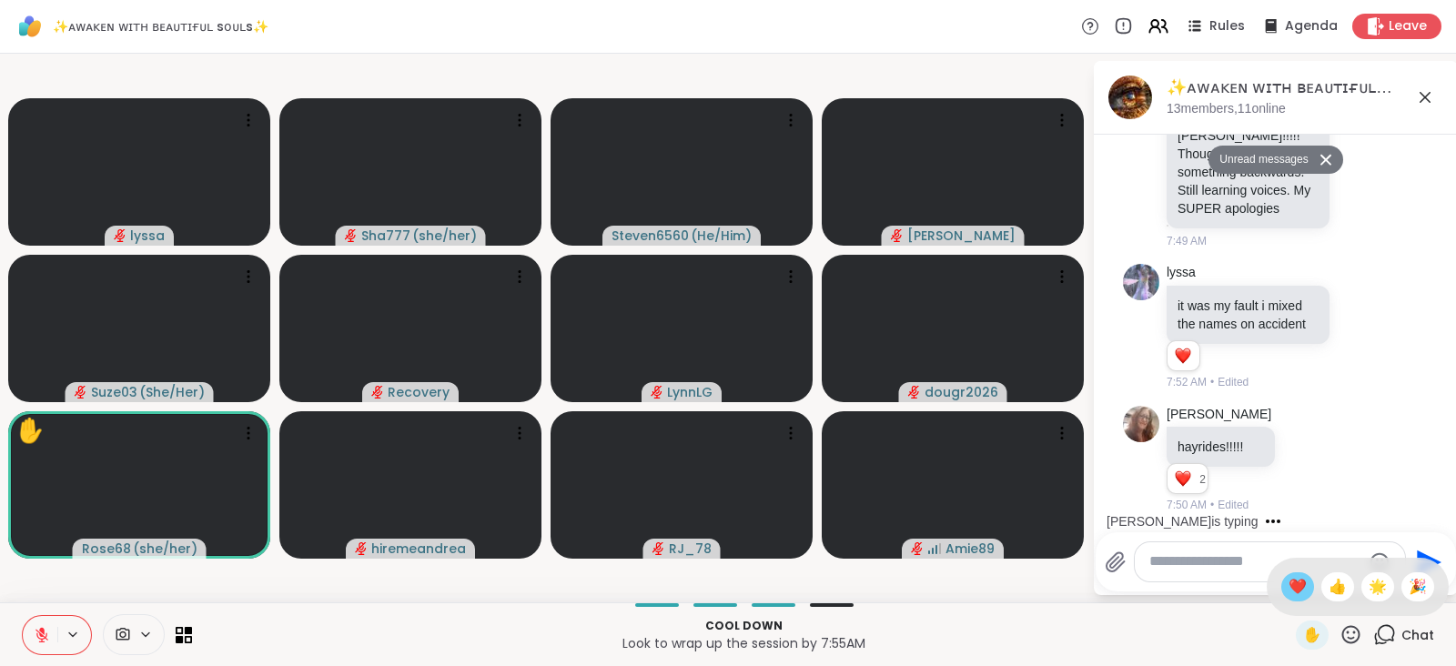
click at [1288, 584] on span "❤️" at bounding box center [1297, 587] width 18 height 22
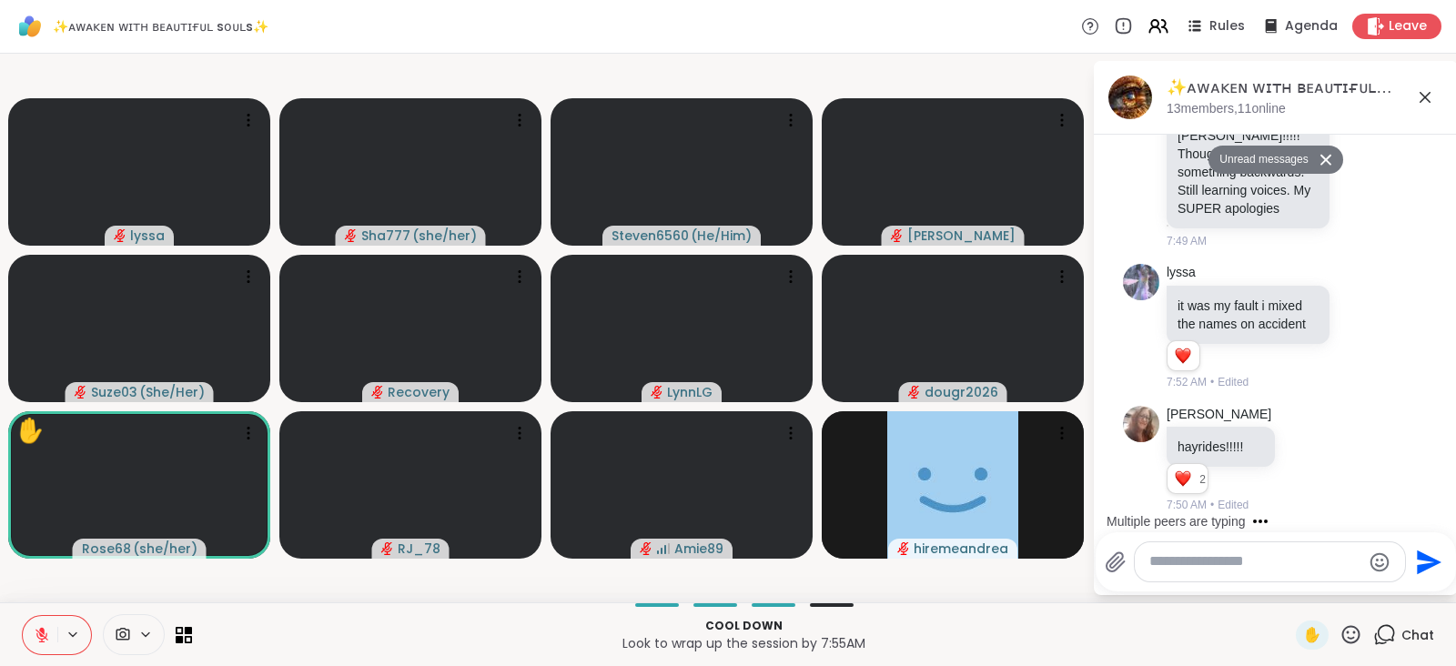
click at [1339, 632] on icon at bounding box center [1350, 634] width 23 height 23
click at [1288, 580] on span "❤️" at bounding box center [1297, 587] width 18 height 22
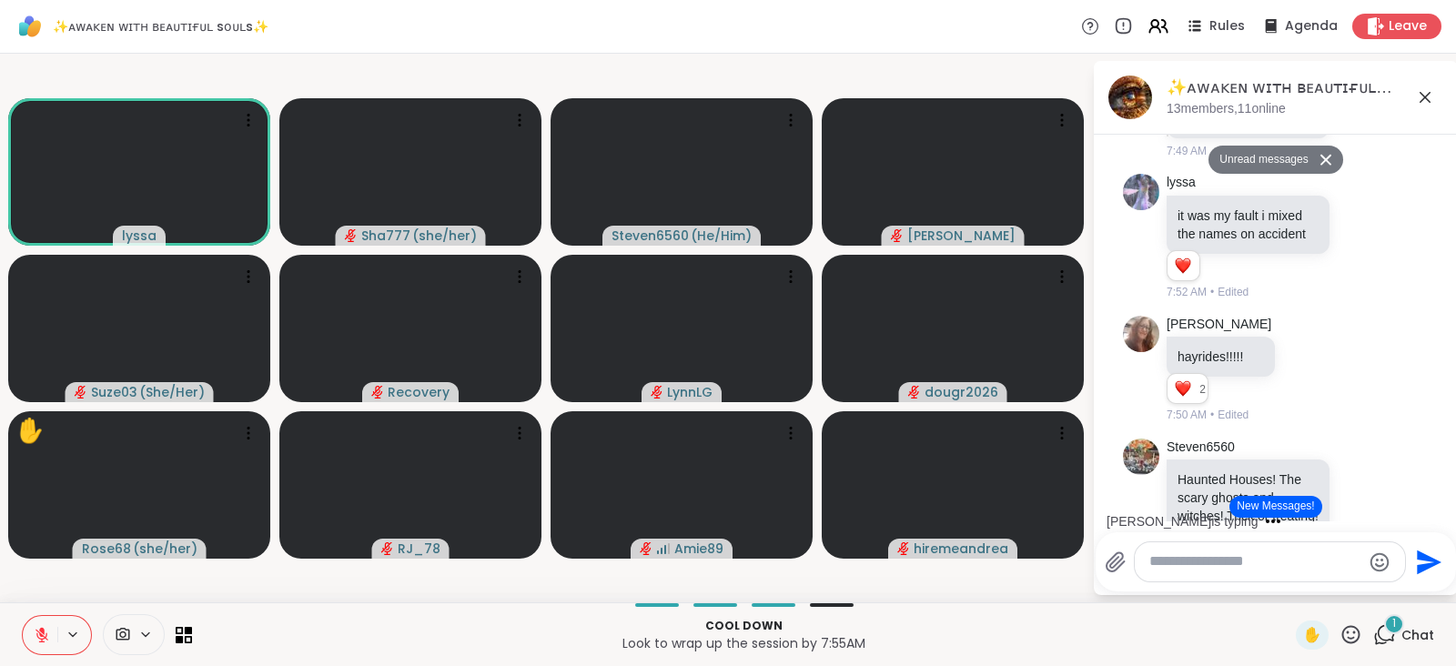
scroll to position [7271, 0]
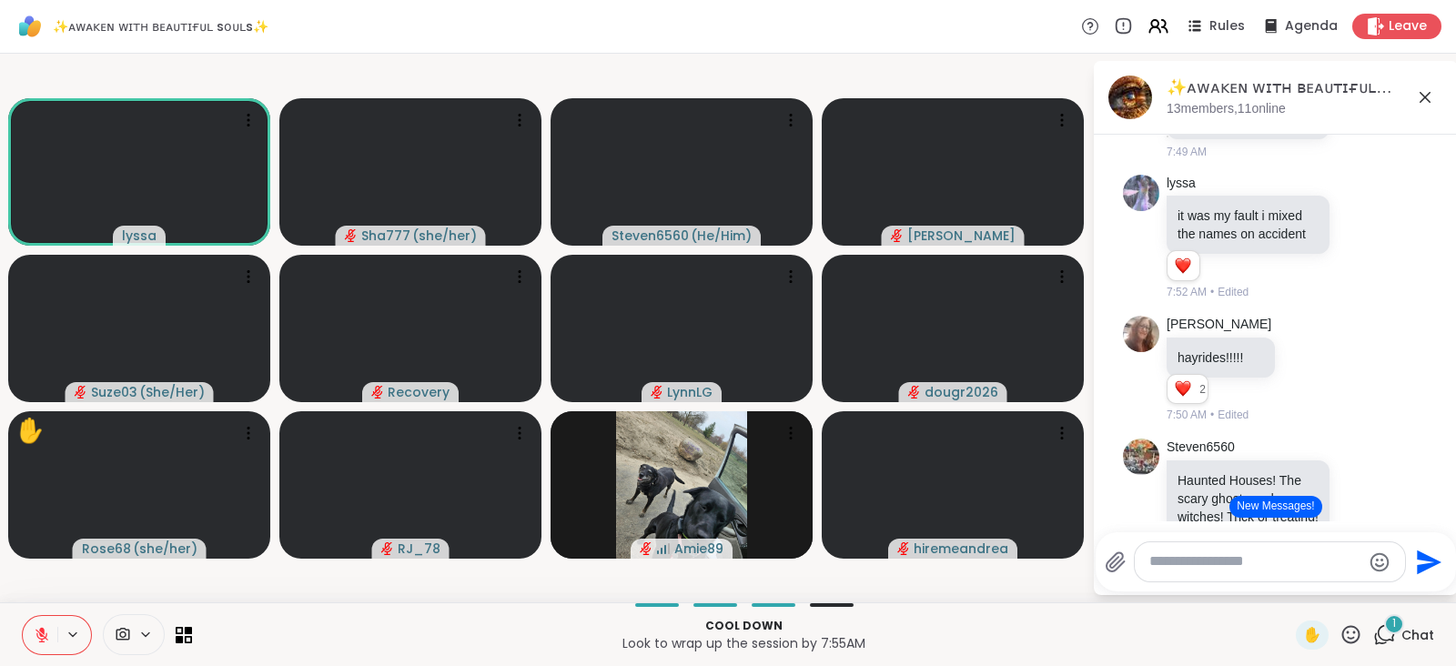
click at [1339, 631] on icon at bounding box center [1350, 634] width 23 height 23
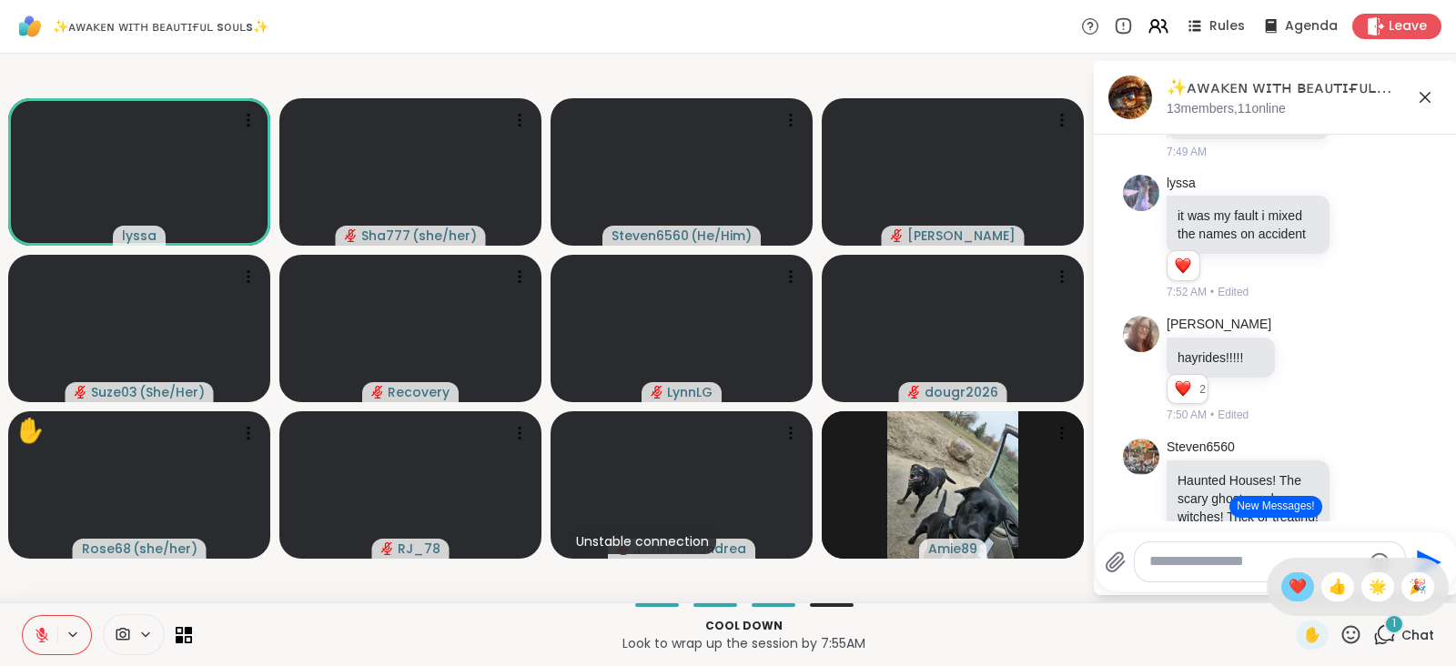
click at [1288, 588] on span "❤️" at bounding box center [1297, 587] width 18 height 22
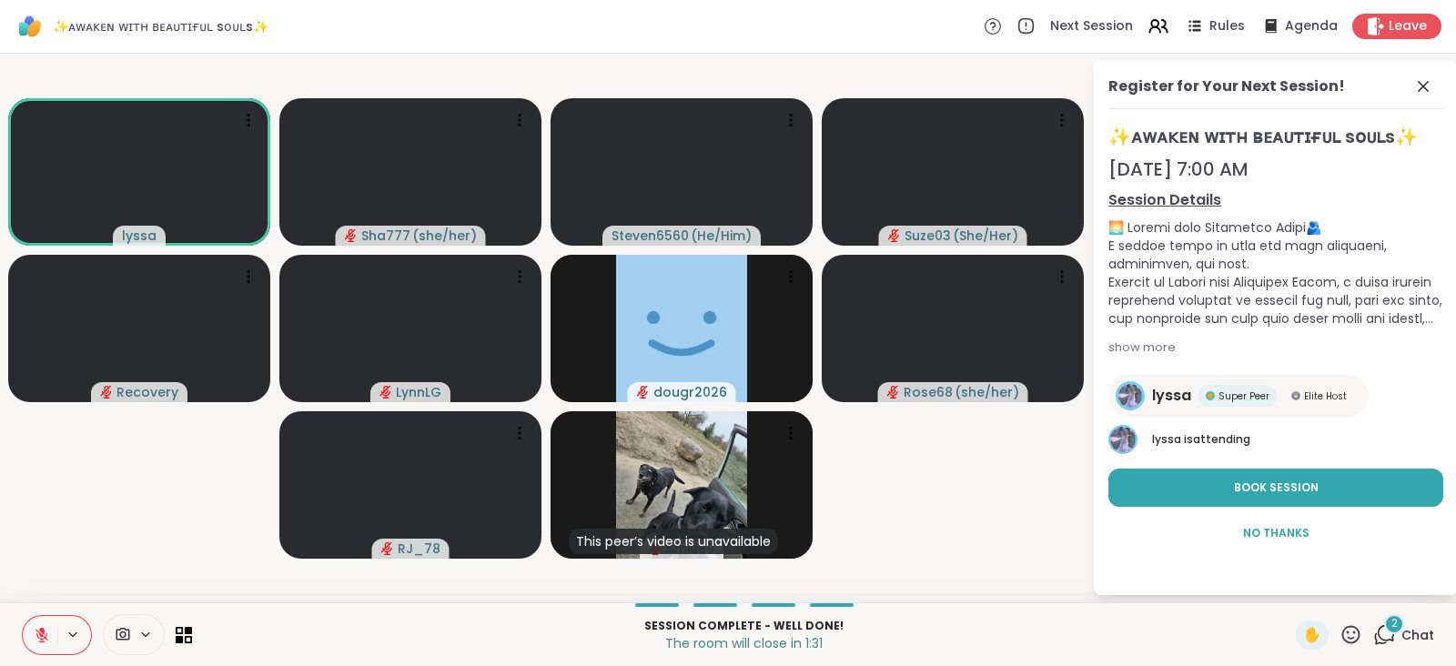
click at [1339, 625] on icon at bounding box center [1350, 634] width 23 height 23
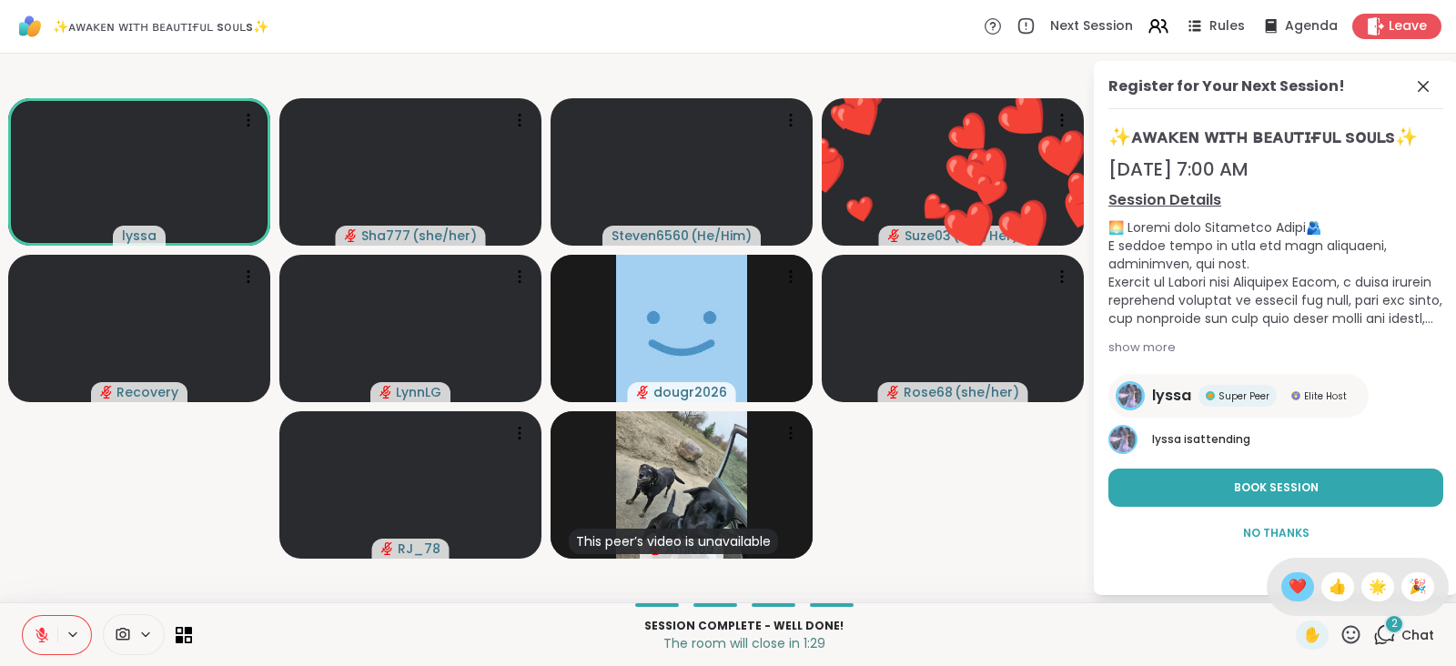
click at [1288, 582] on span "❤️" at bounding box center [1297, 587] width 18 height 22
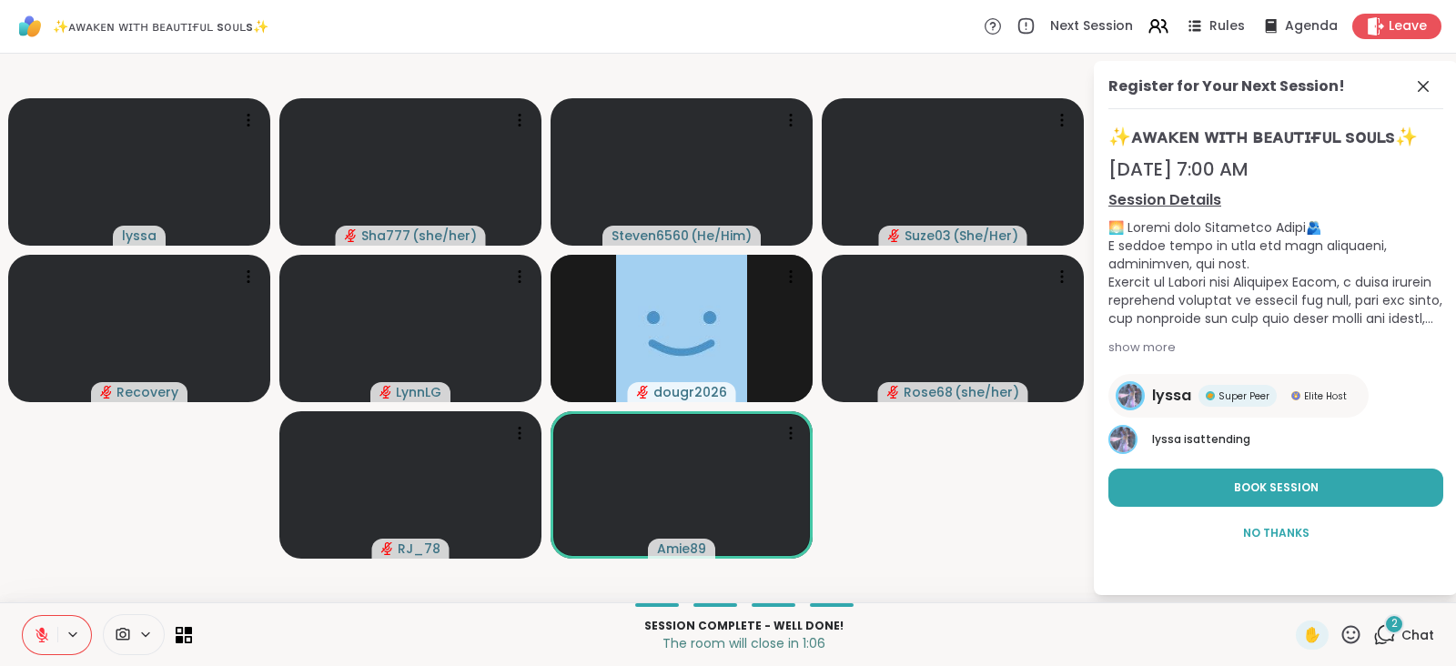
click at [37, 631] on icon at bounding box center [41, 635] width 13 height 13
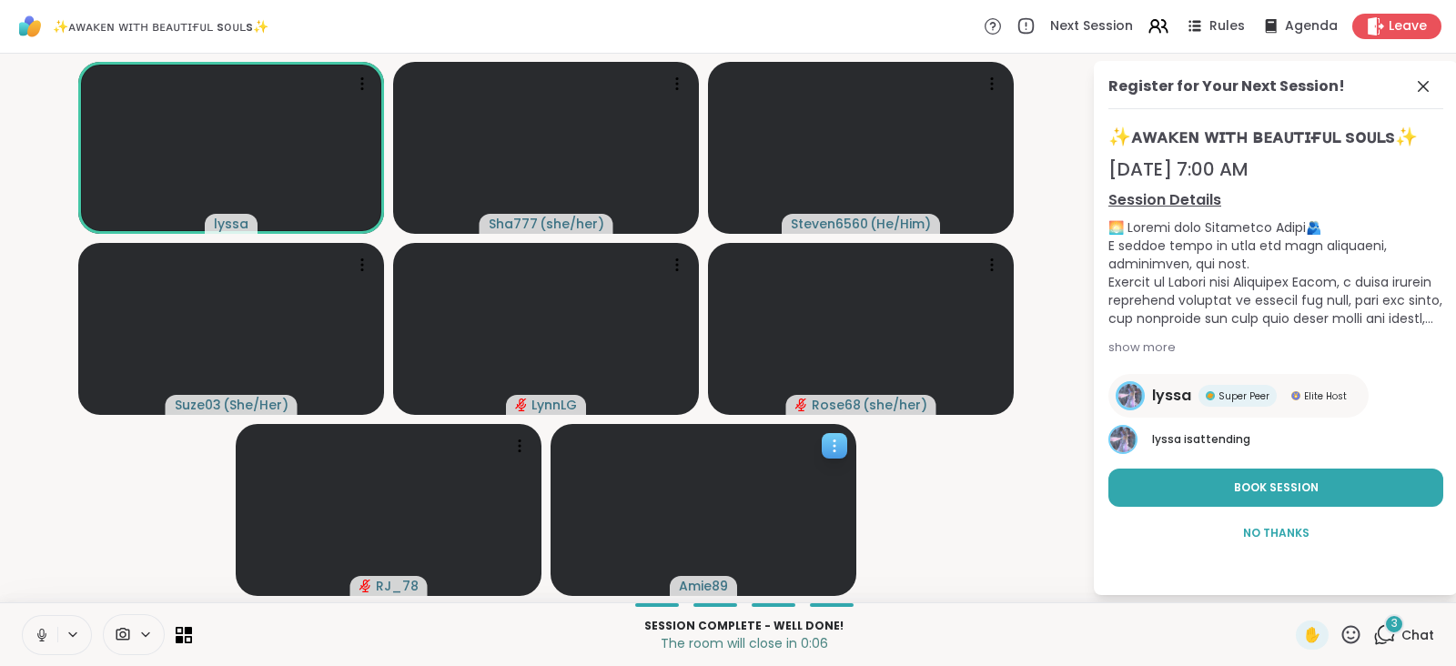
click at [711, 580] on span "Amie89" at bounding box center [703, 586] width 49 height 18
click at [785, 535] on h4 "View Profile" at bounding box center [786, 535] width 76 height 18
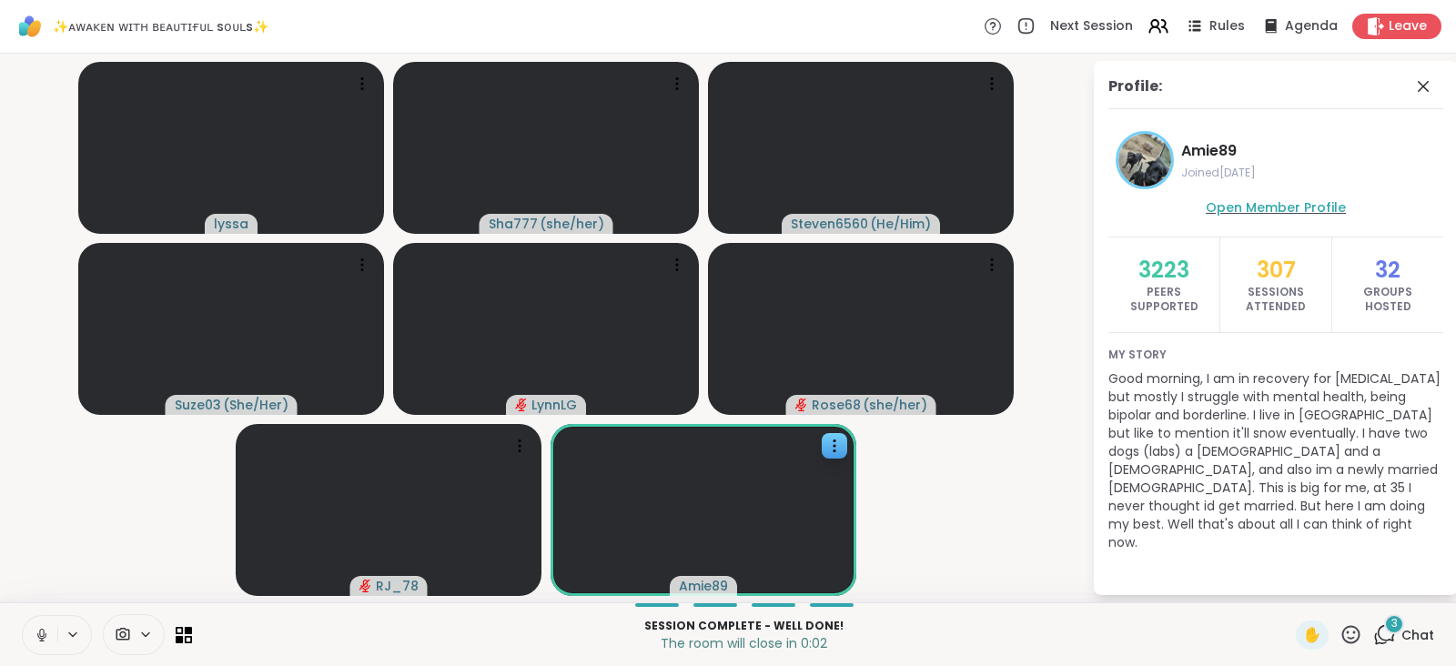
click at [1331, 207] on span "Open Member Profile" at bounding box center [1276, 207] width 140 height 18
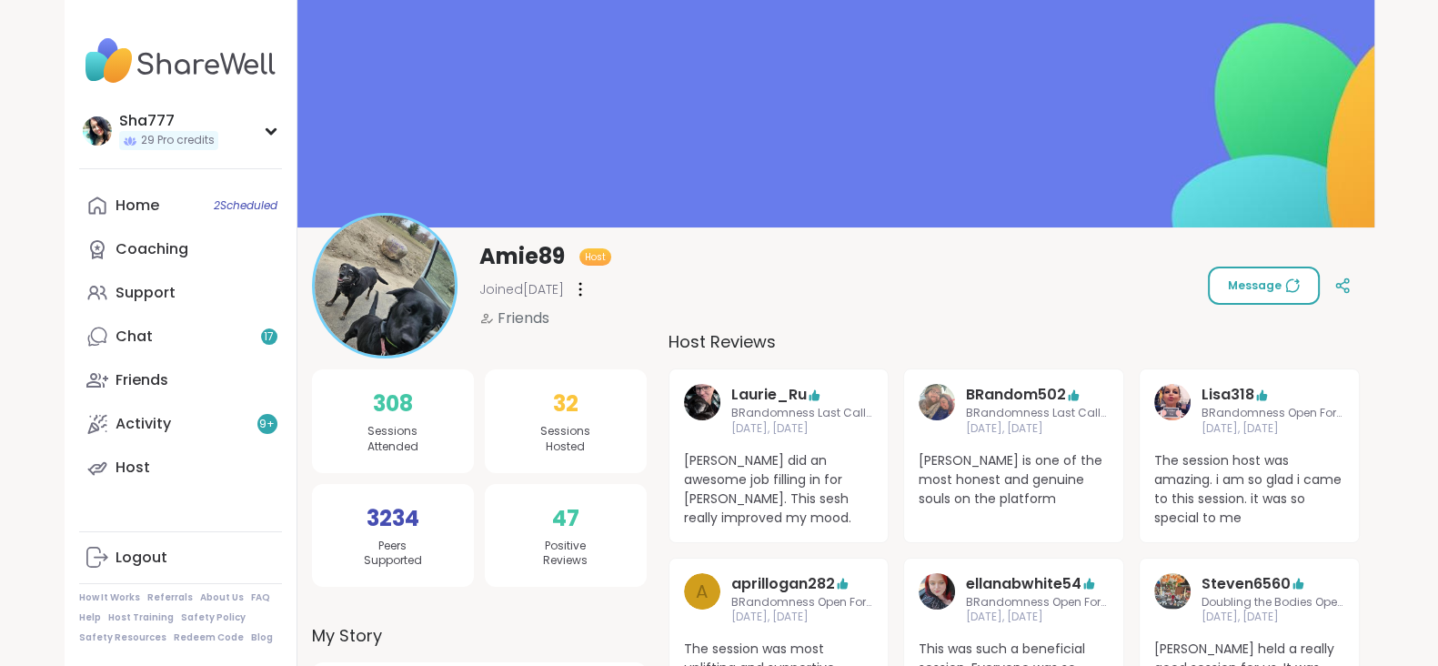
click at [1256, 282] on span "Message" at bounding box center [1264, 285] width 72 height 16
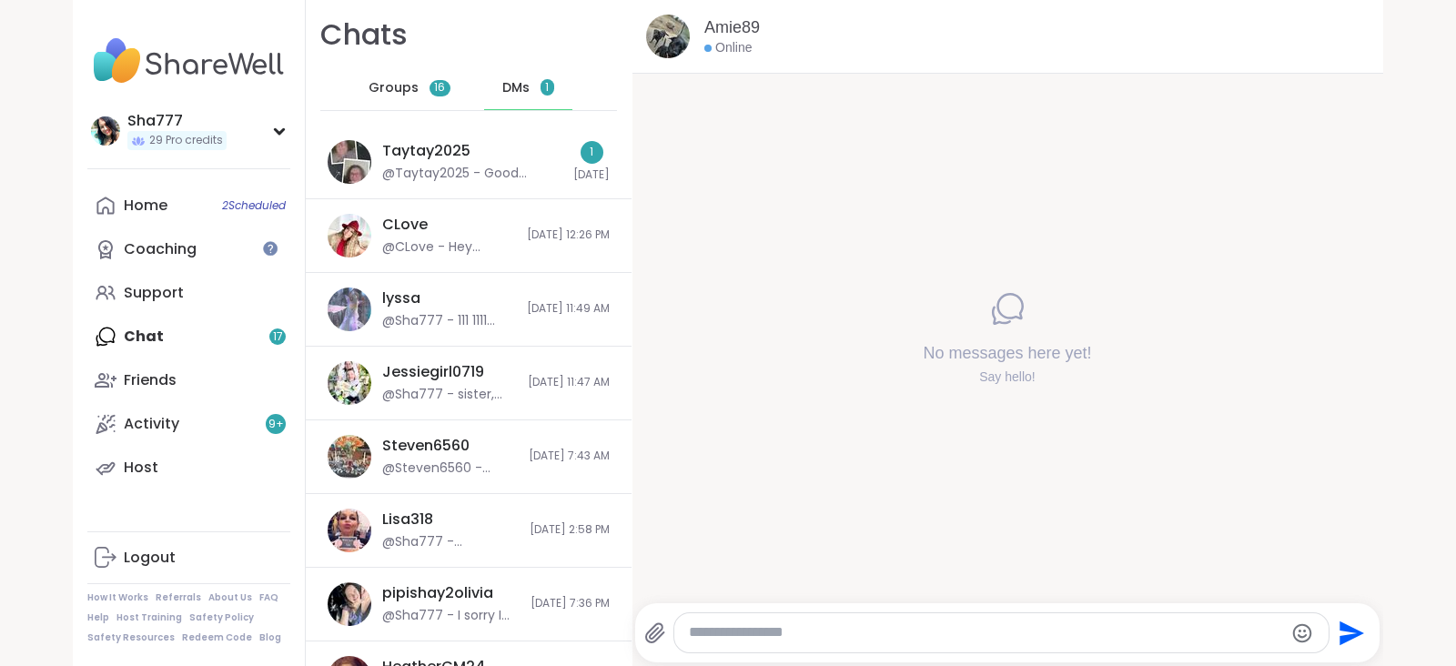
click at [816, 629] on textarea "Type your message" at bounding box center [986, 632] width 594 height 19
click at [796, 625] on textarea "Type your message" at bounding box center [986, 632] width 594 height 19
type textarea "**********"
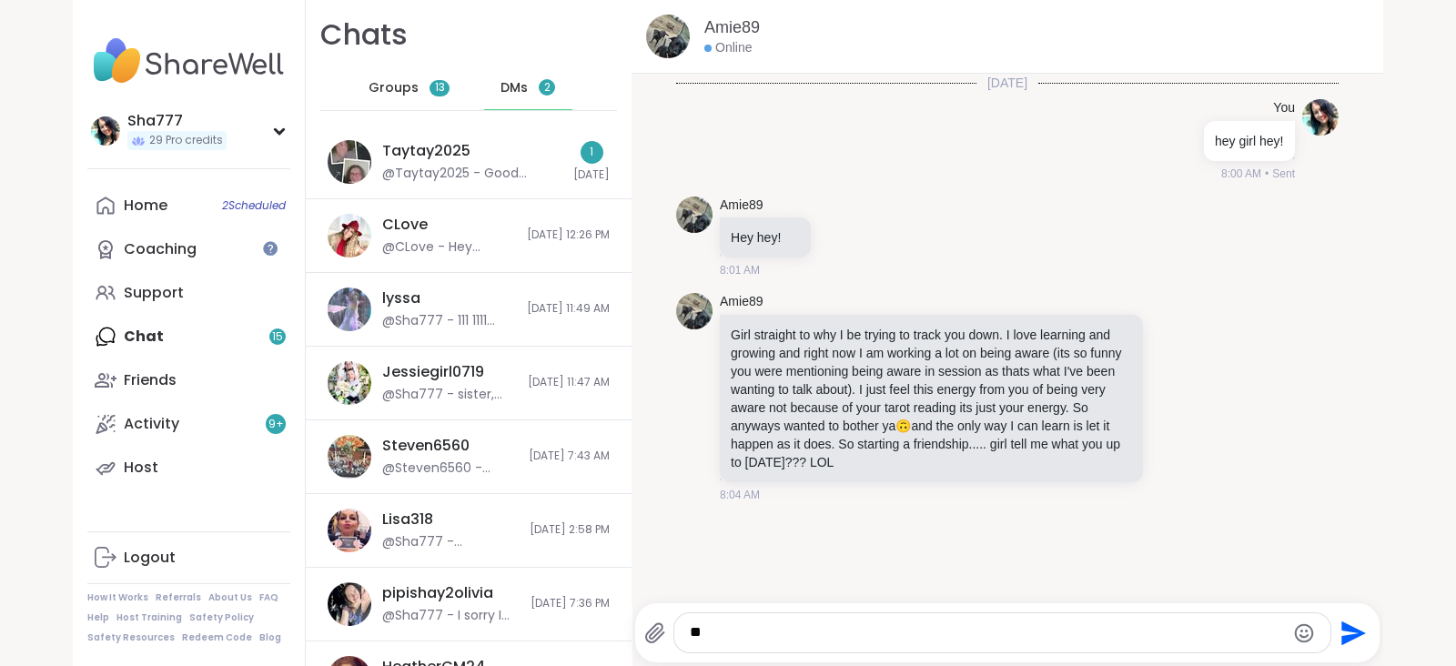
type textarea "*"
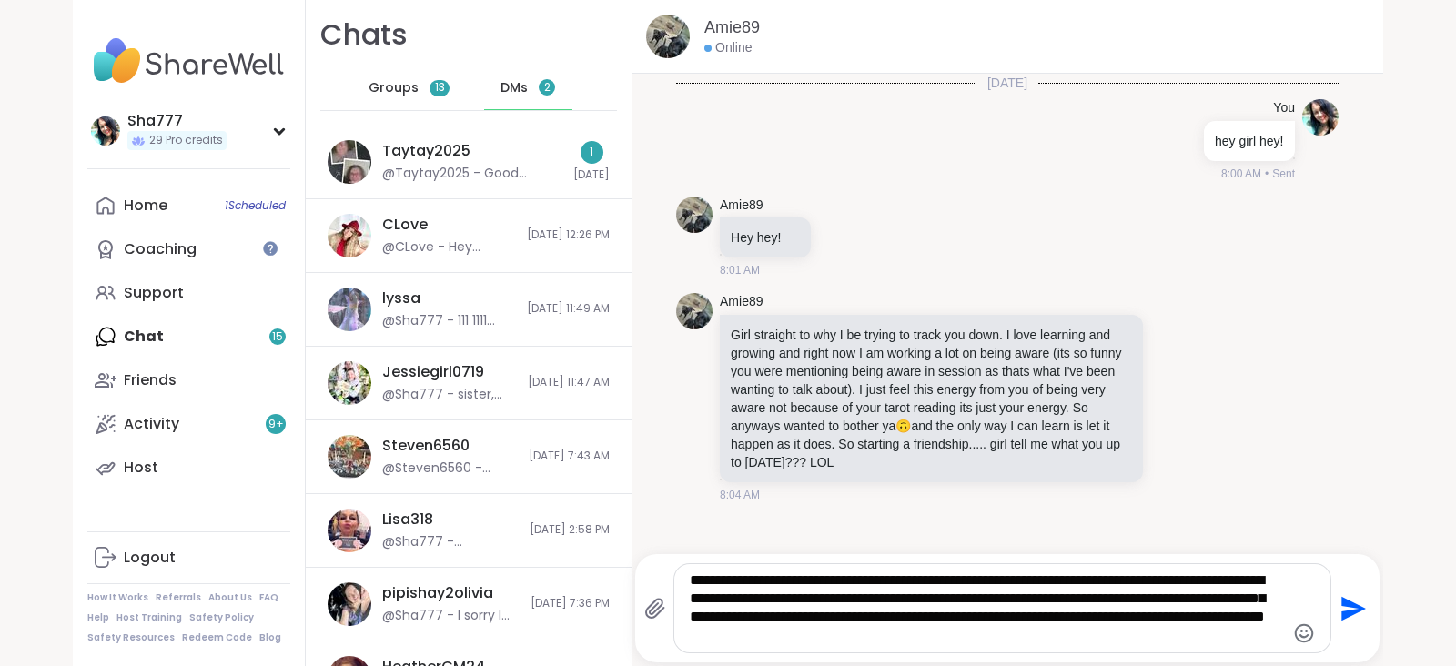
type textarea "**********"
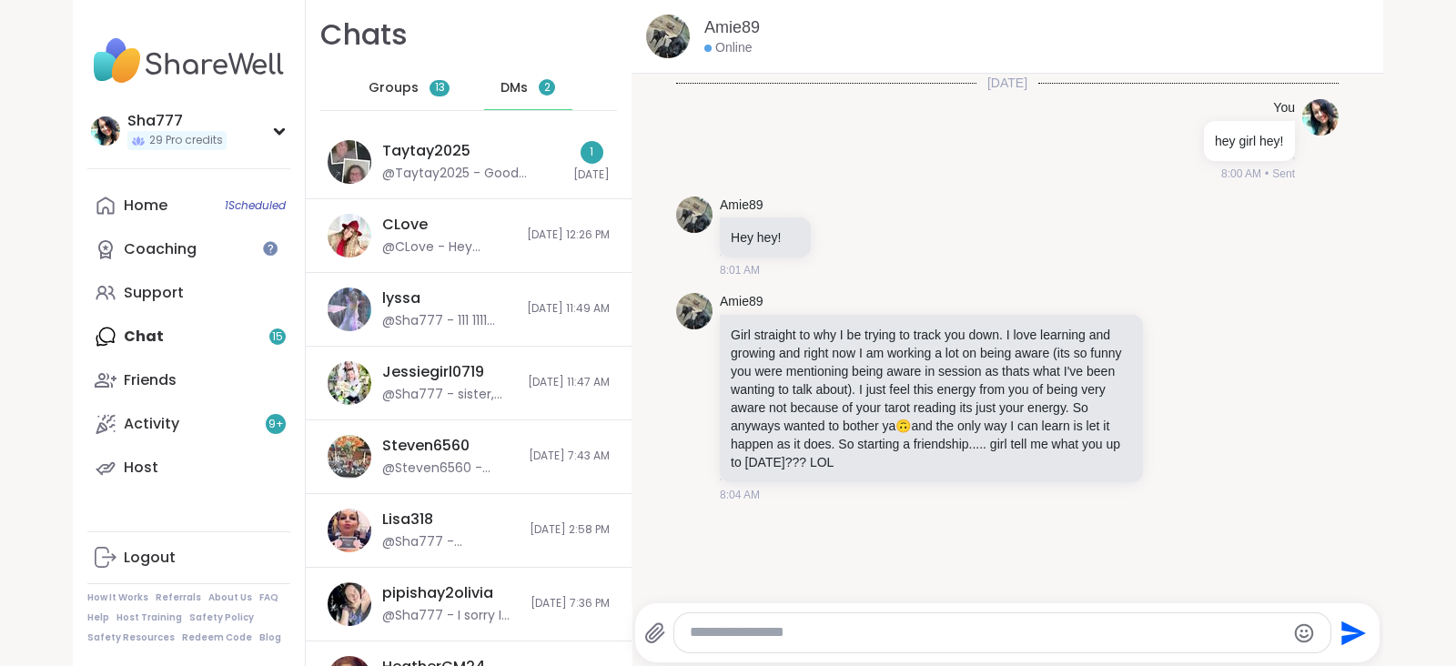
scroll to position [86, 0]
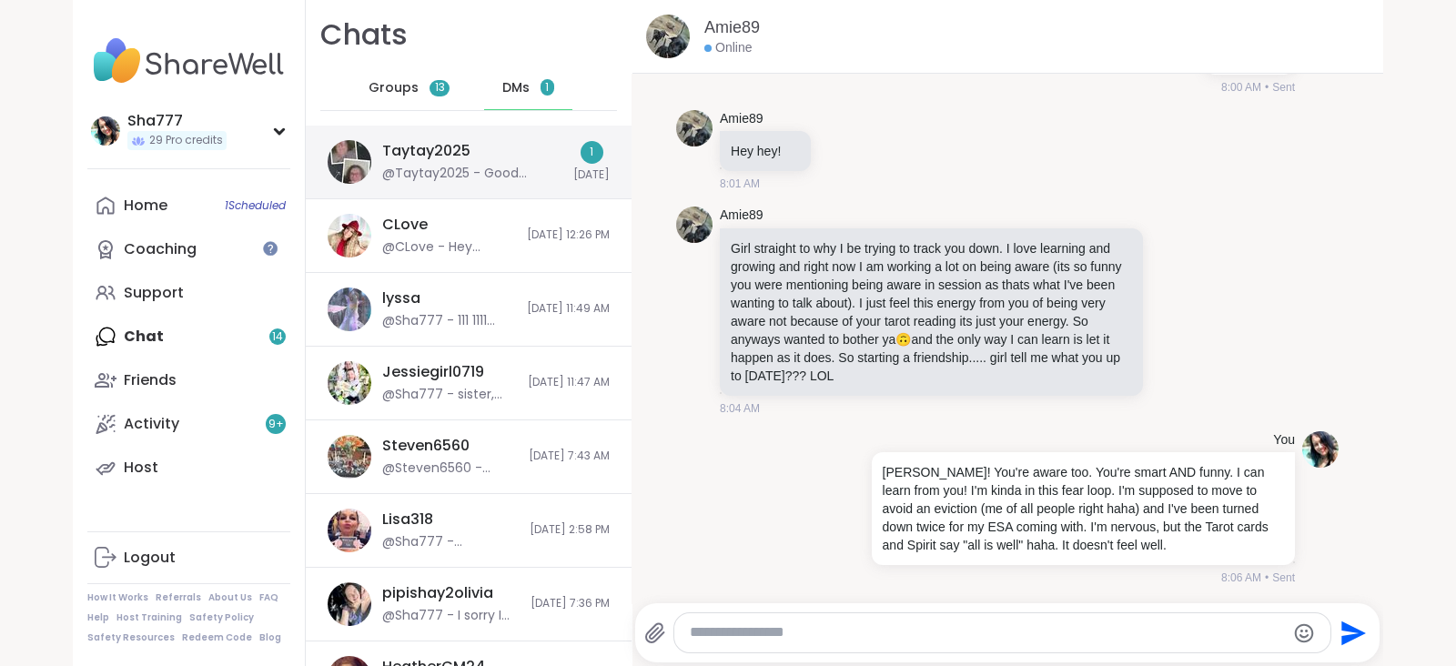
click at [507, 147] on div "Taytay2025 @Taytay2025 - Good morning sis hope you have a great day" at bounding box center [472, 162] width 180 height 42
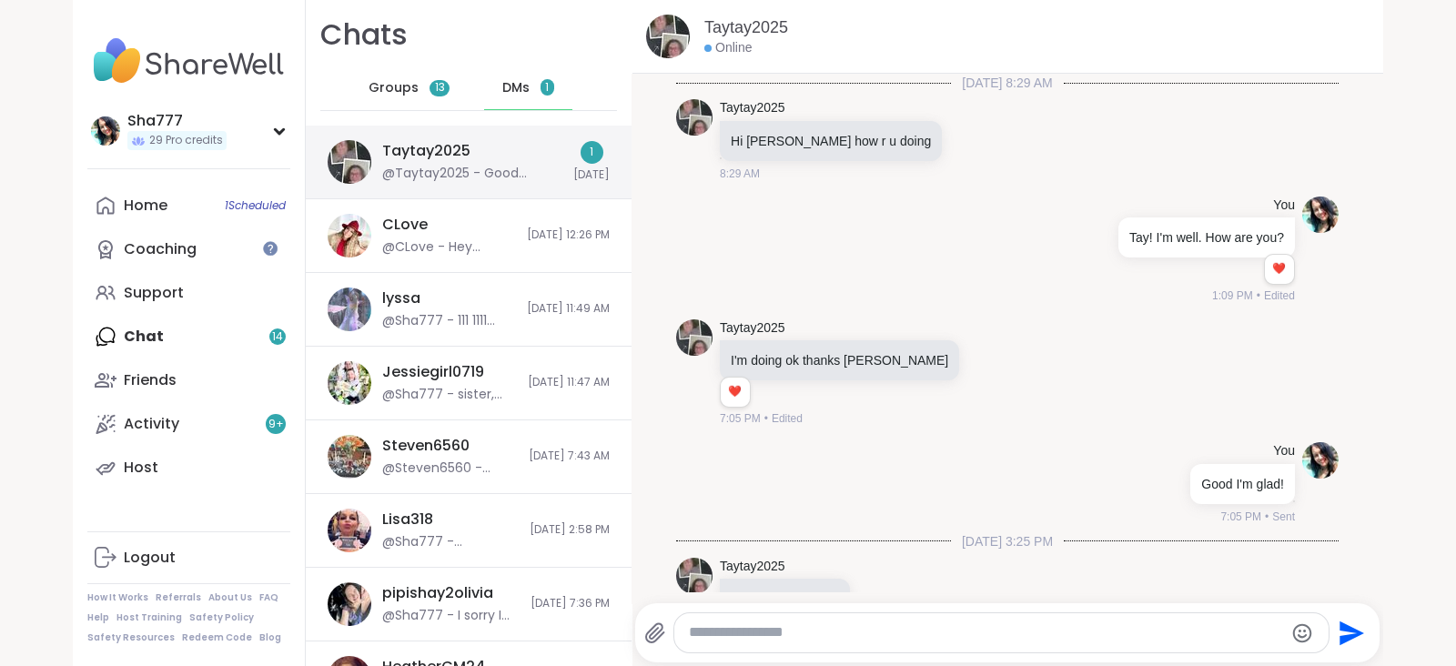
scroll to position [2205, 0]
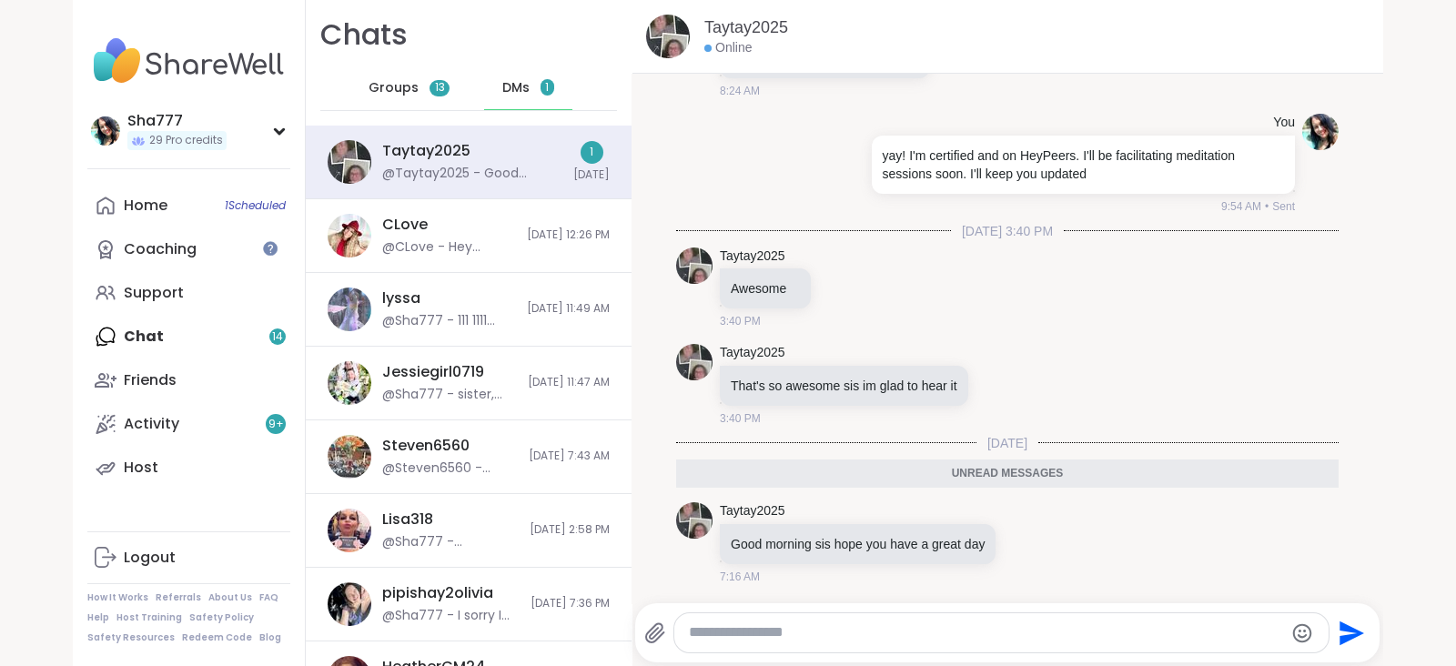
click at [791, 633] on textarea "Type your message" at bounding box center [986, 632] width 594 height 19
type textarea "**********"
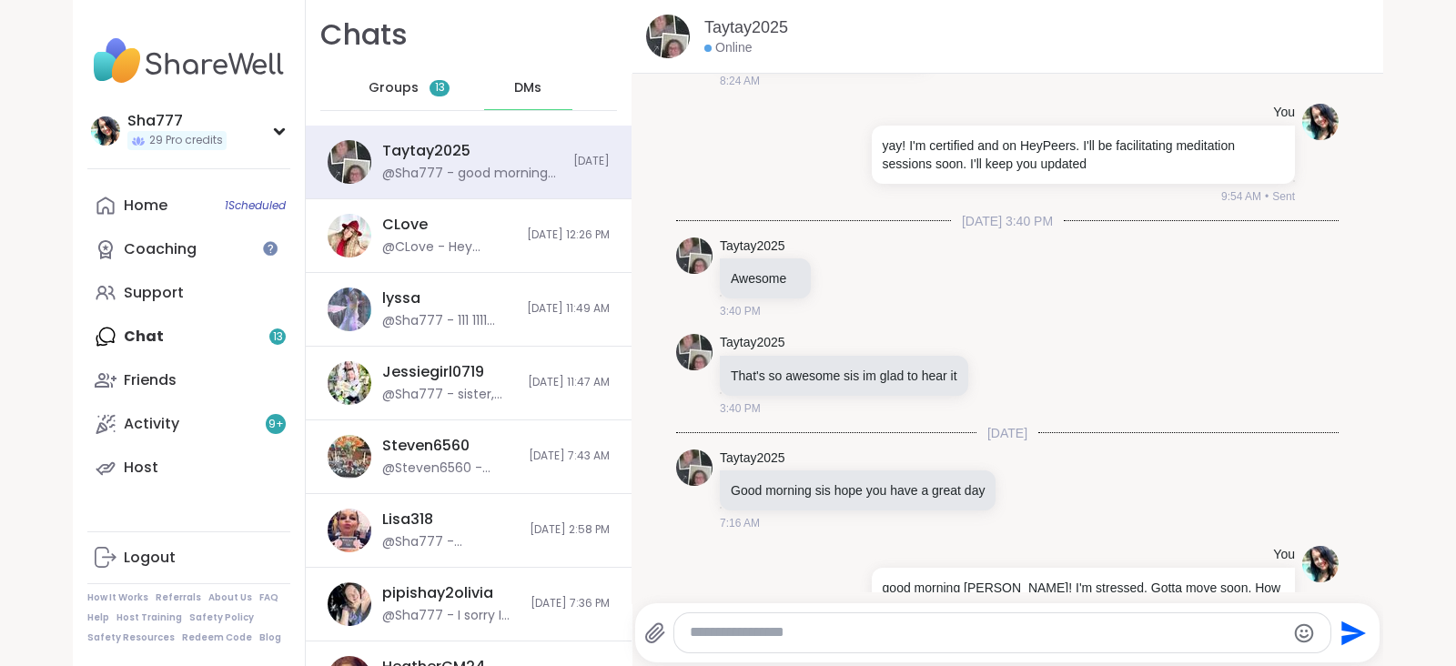
scroll to position [2259, 0]
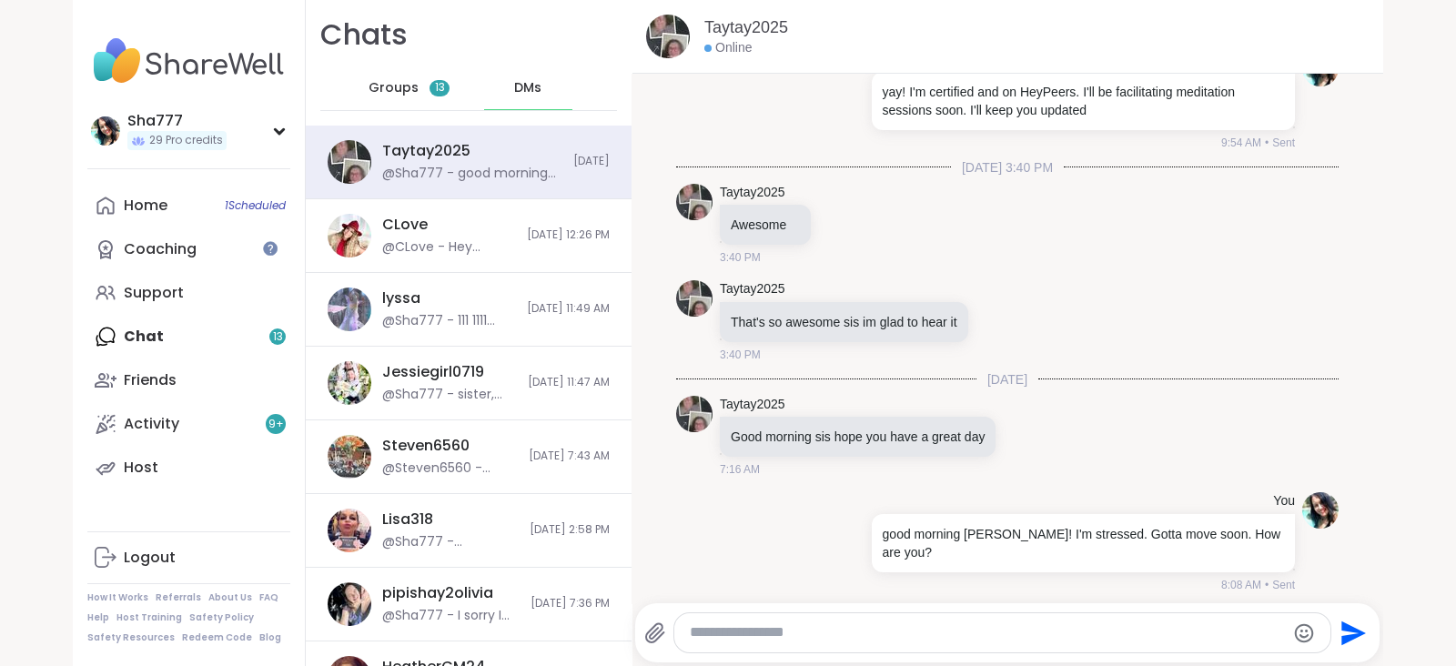
click at [484, 97] on div "DMs" at bounding box center [528, 88] width 89 height 44
click at [514, 83] on span "DMs" at bounding box center [527, 88] width 27 height 18
click at [429, 89] on span "13" at bounding box center [439, 88] width 20 height 16
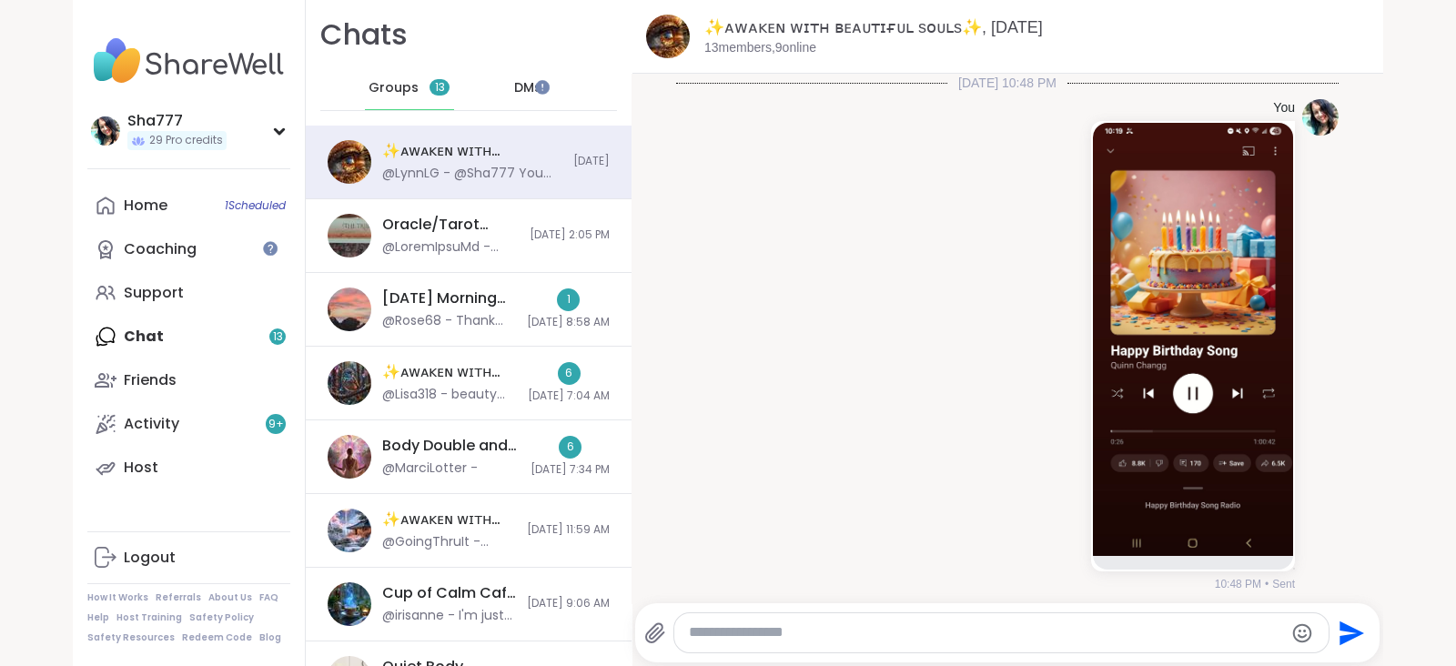
scroll to position [6337, 0]
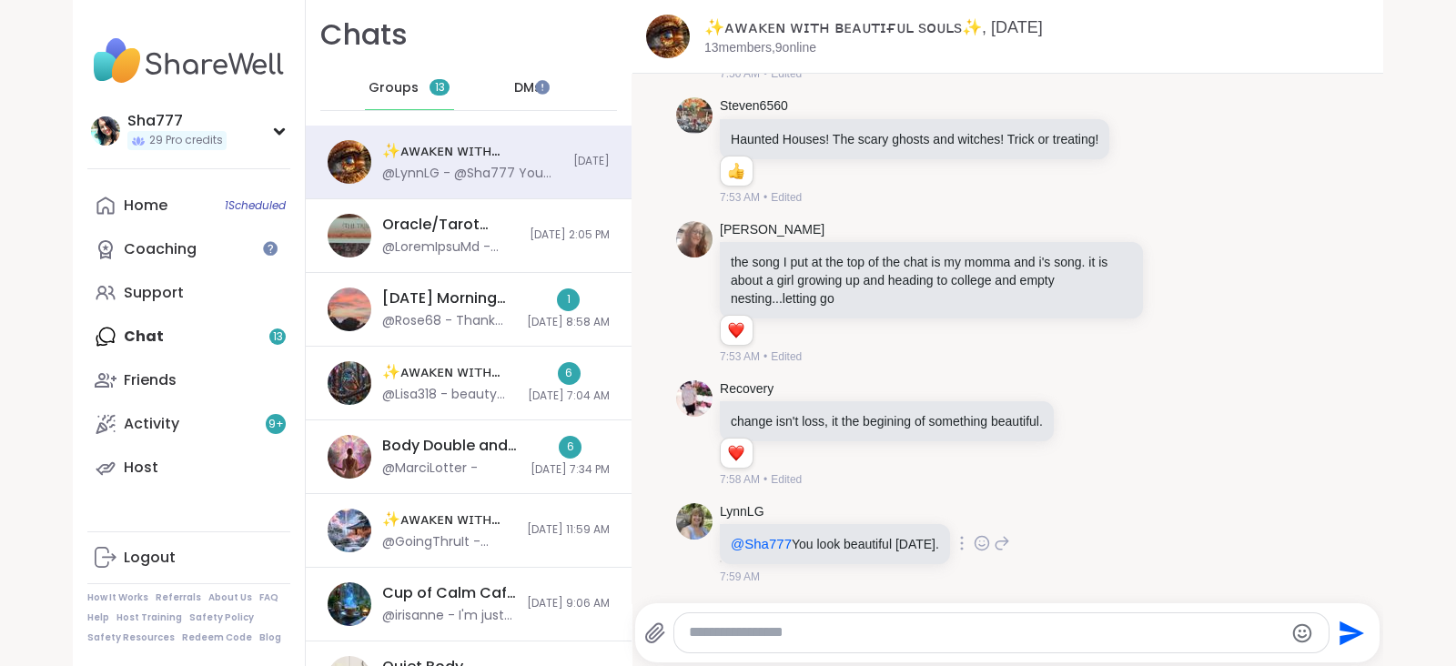
click at [974, 540] on icon at bounding box center [982, 543] width 16 height 18
click at [829, 511] on div "Select Reaction: Heart" at bounding box center [837, 514] width 16 height 16
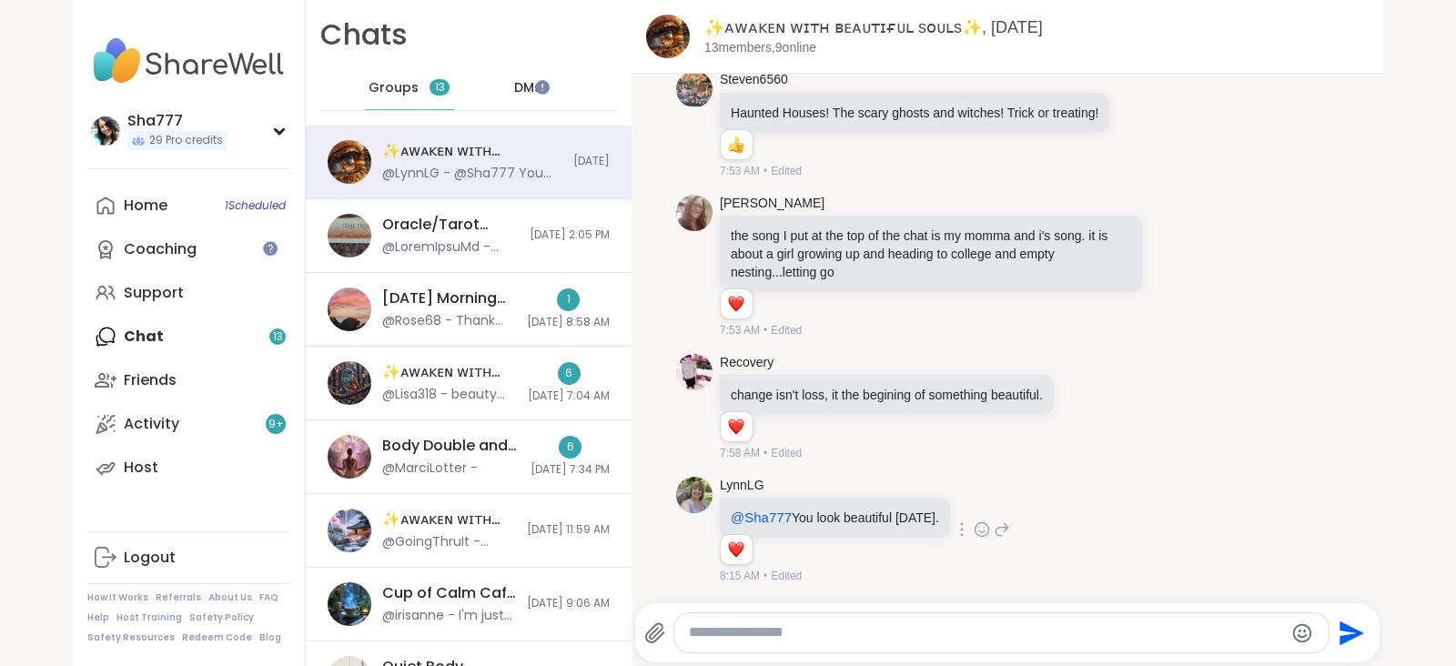
click at [994, 525] on icon at bounding box center [1002, 530] width 16 height 22
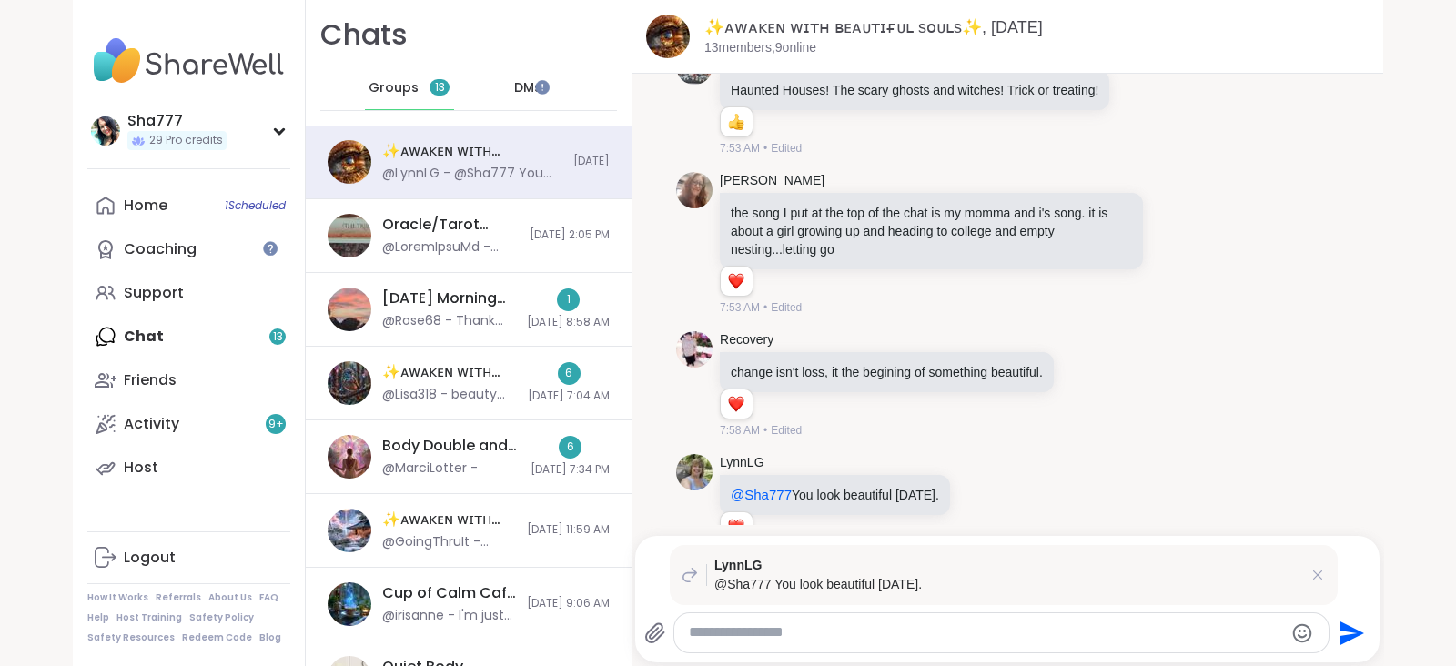
click at [810, 639] on textarea "Type your message" at bounding box center [986, 632] width 594 height 19
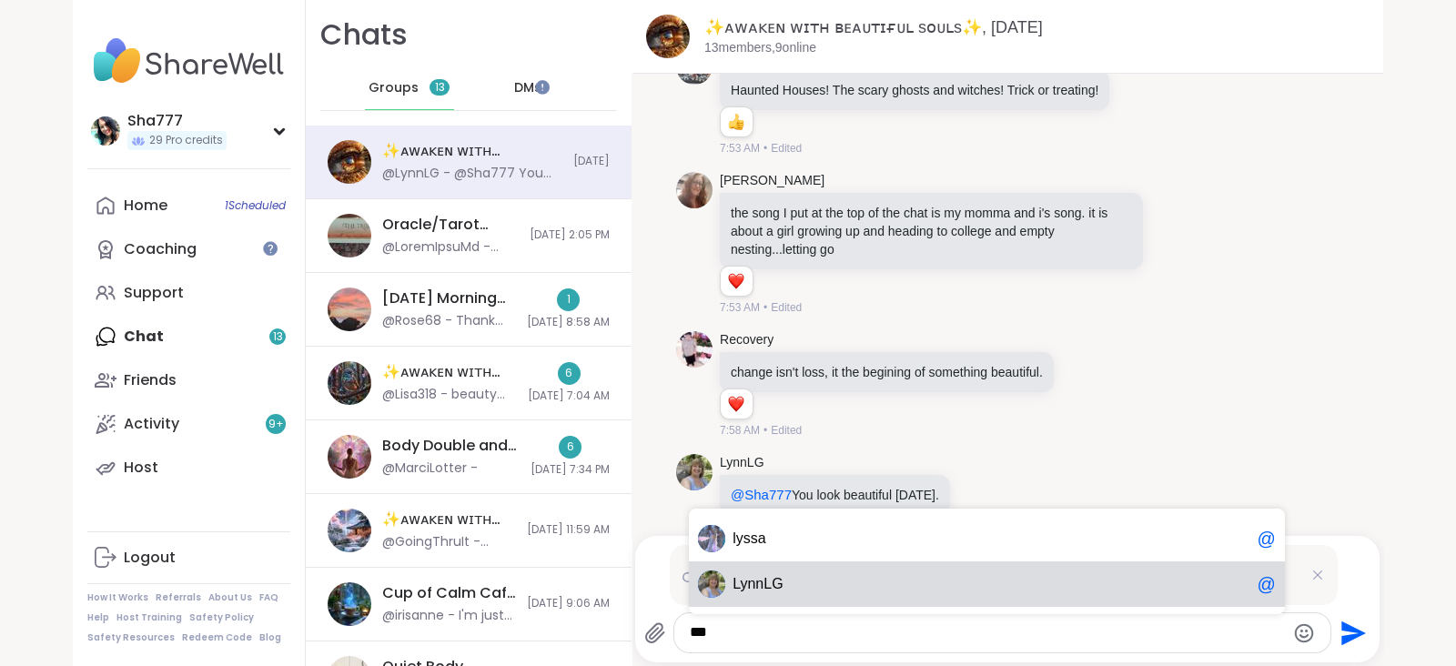
click at [814, 590] on span "Ly nnLG" at bounding box center [990, 584] width 517 height 18
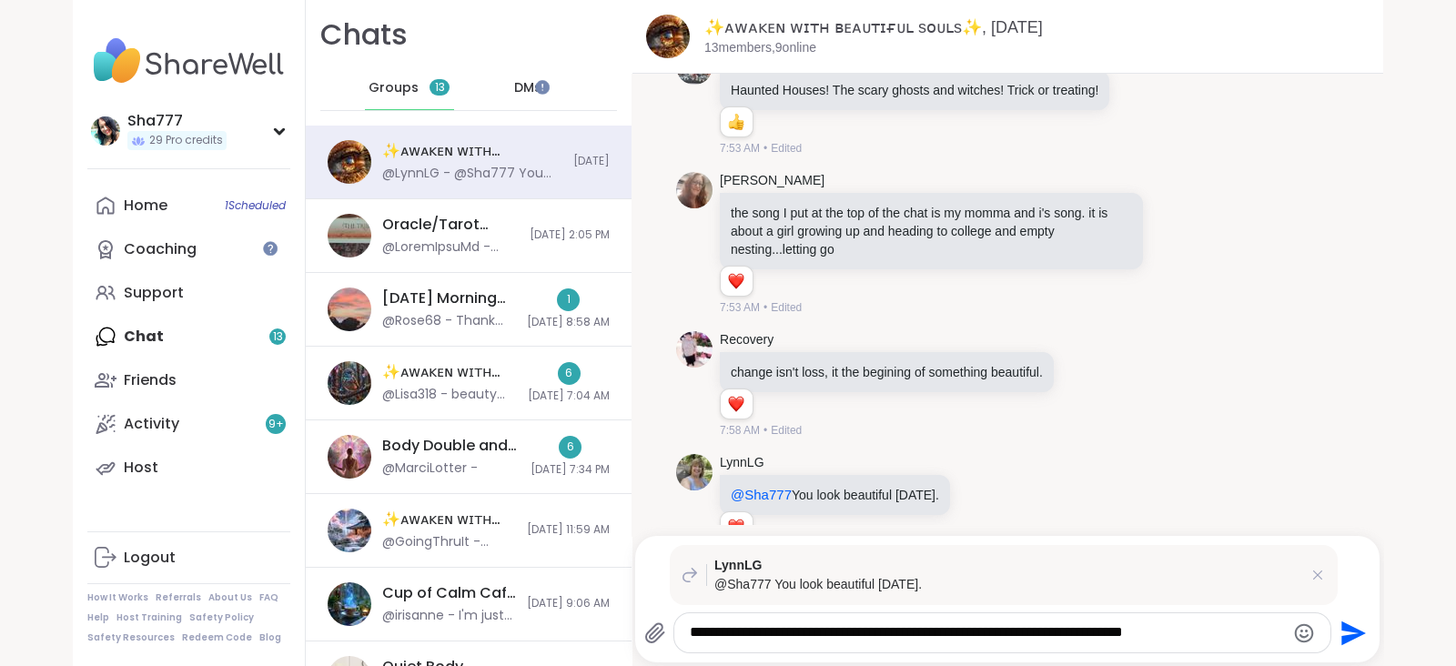
type textarea "**********"
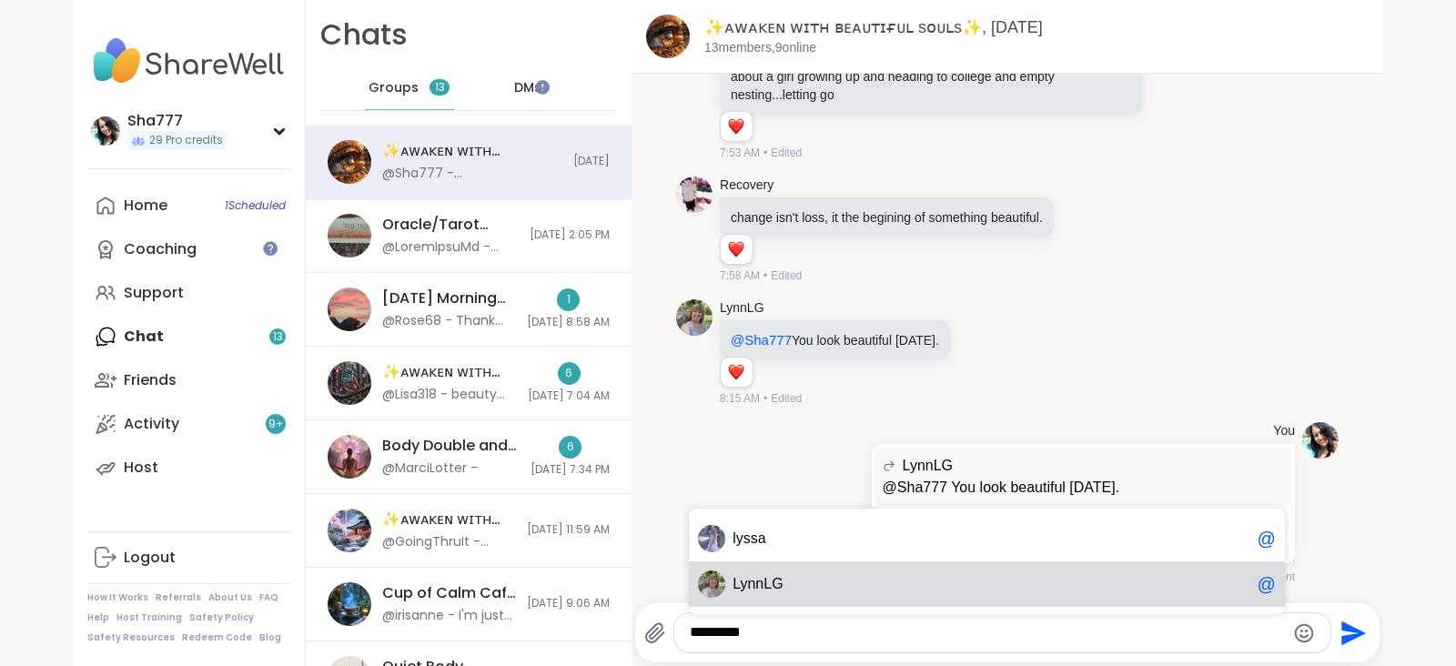
click at [812, 573] on div "Ly nnLG @" at bounding box center [987, 583] width 596 height 45
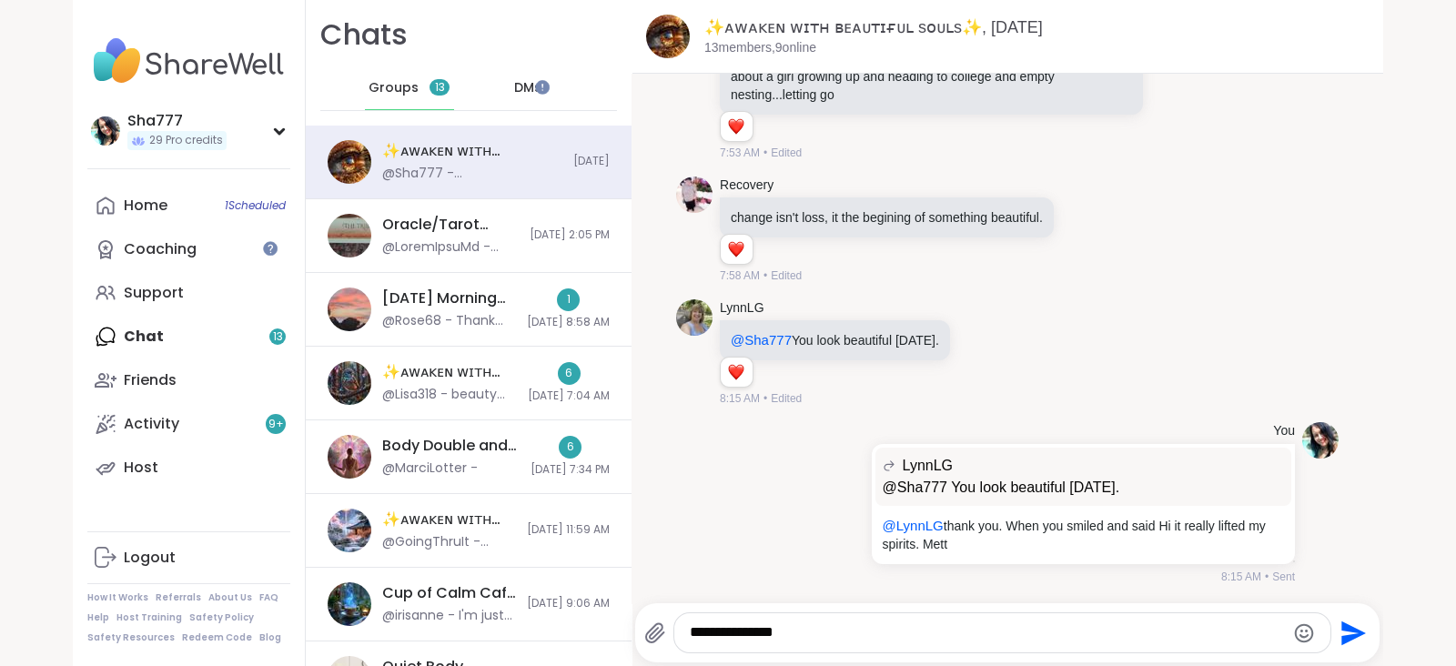
type textarea "**********"
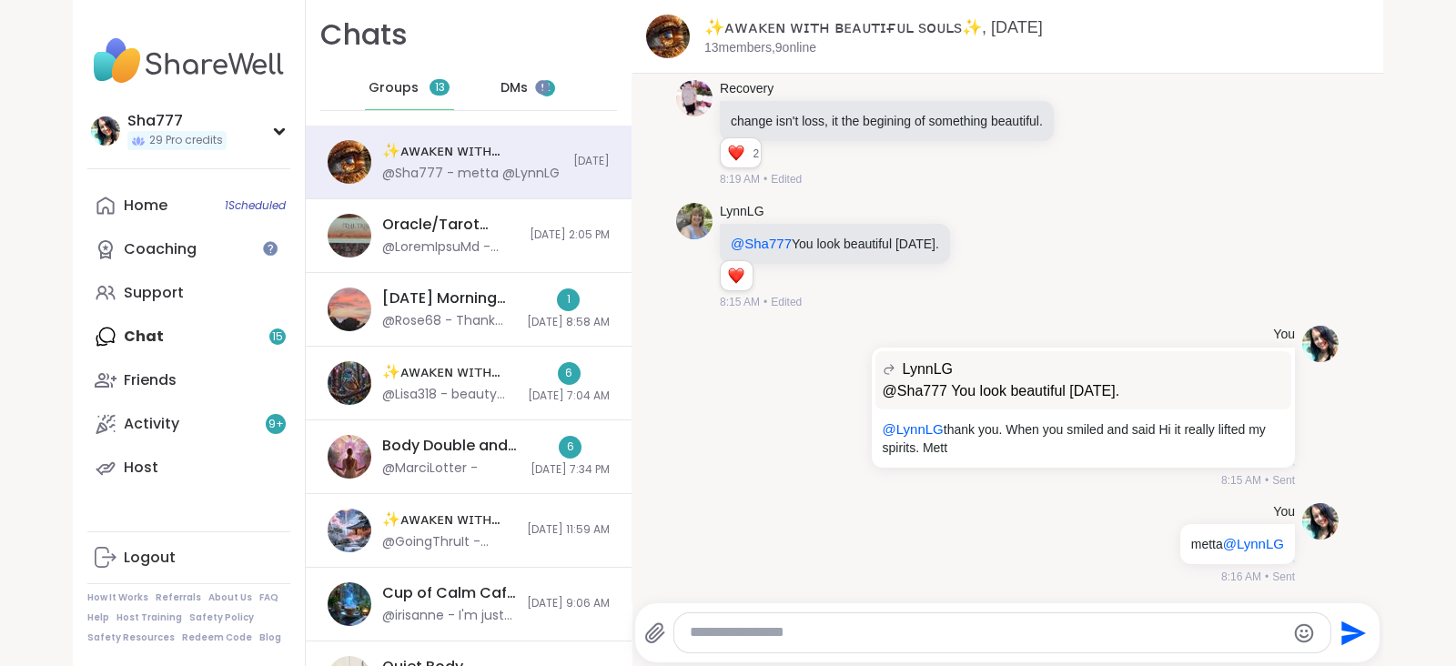
click at [507, 86] on span "DMs" at bounding box center [513, 88] width 27 height 18
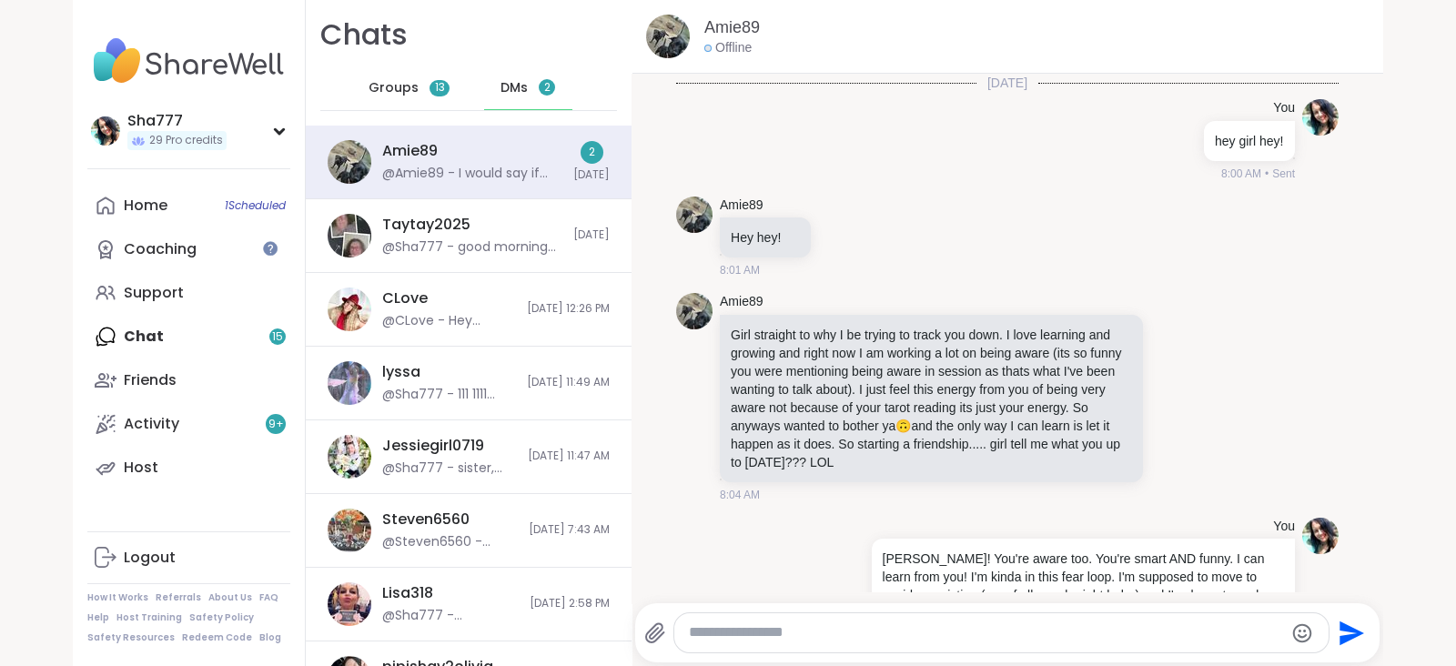
scroll to position [385, 0]
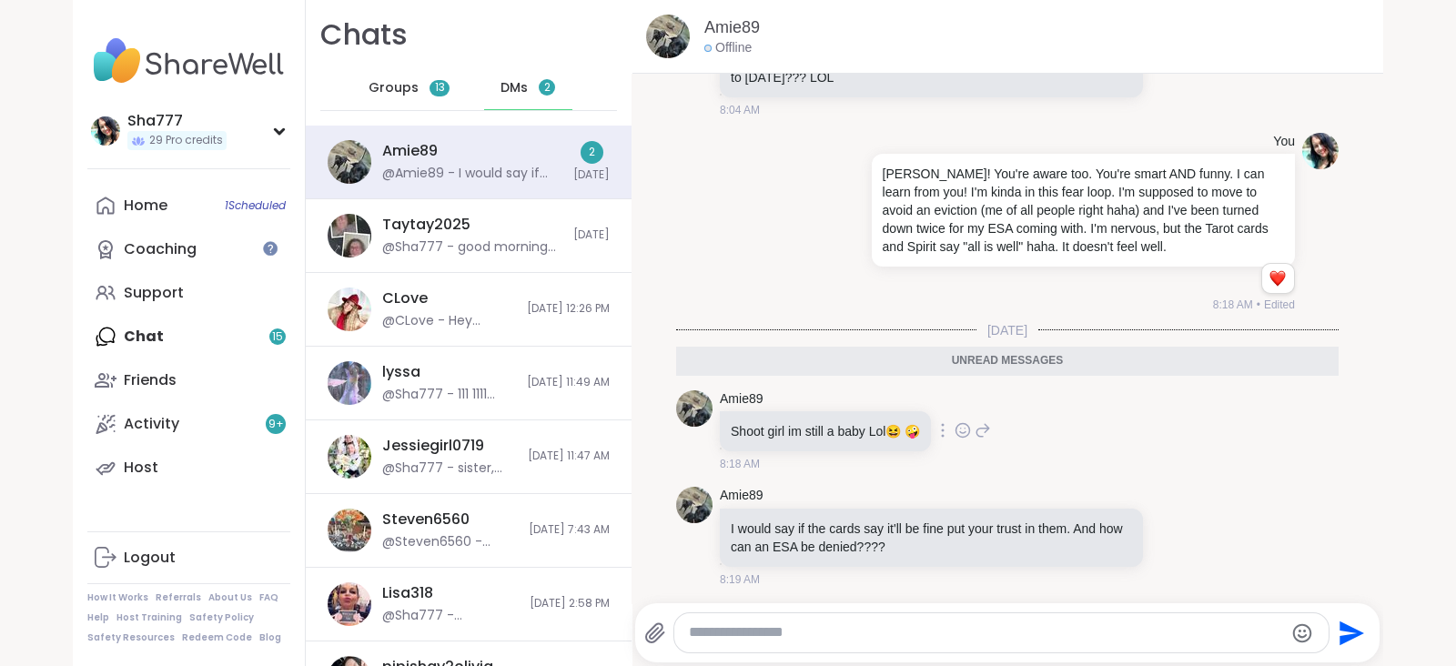
click at [955, 429] on icon at bounding box center [962, 430] width 16 height 18
click at [737, 393] on div "Select Reaction: Joy" at bounding box center [738, 401] width 16 height 16
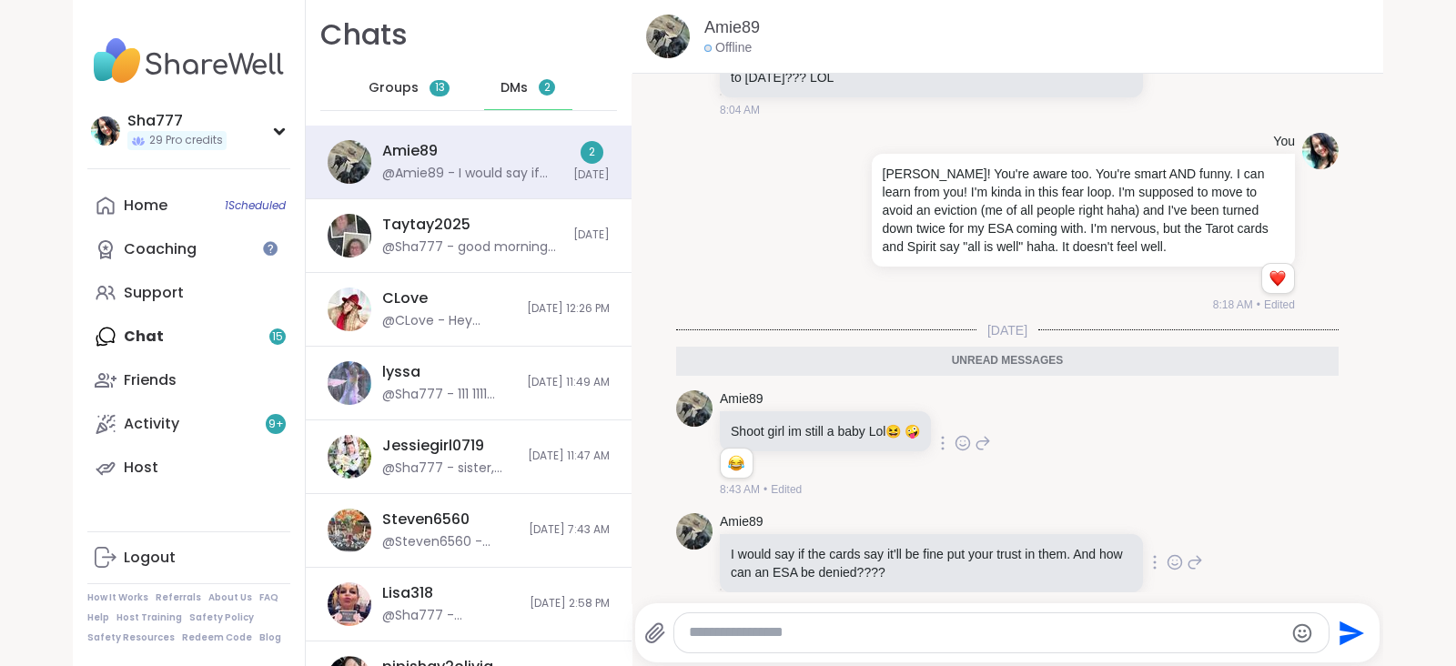
click at [1166, 560] on icon at bounding box center [1174, 562] width 16 height 18
click at [1022, 529] on div "Select Reaction: Heart" at bounding box center [1030, 533] width 16 height 16
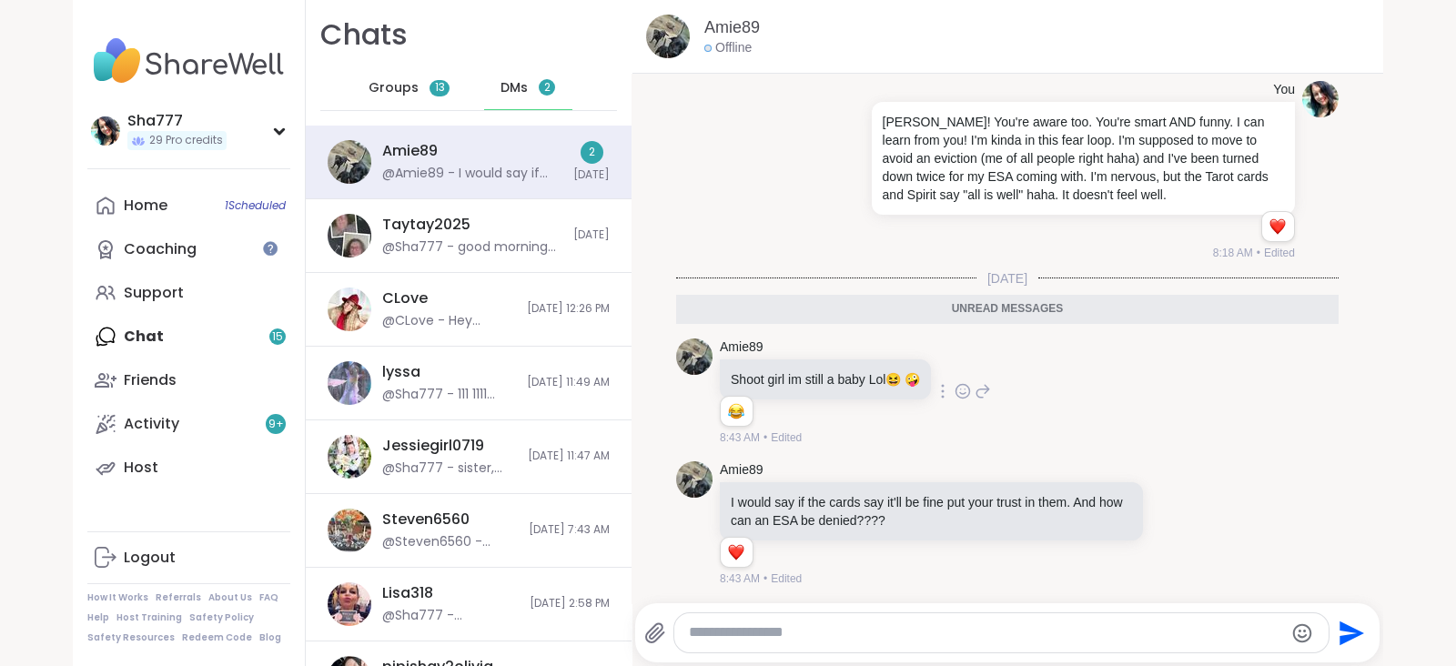
click at [1186, 516] on icon at bounding box center [1194, 523] width 16 height 22
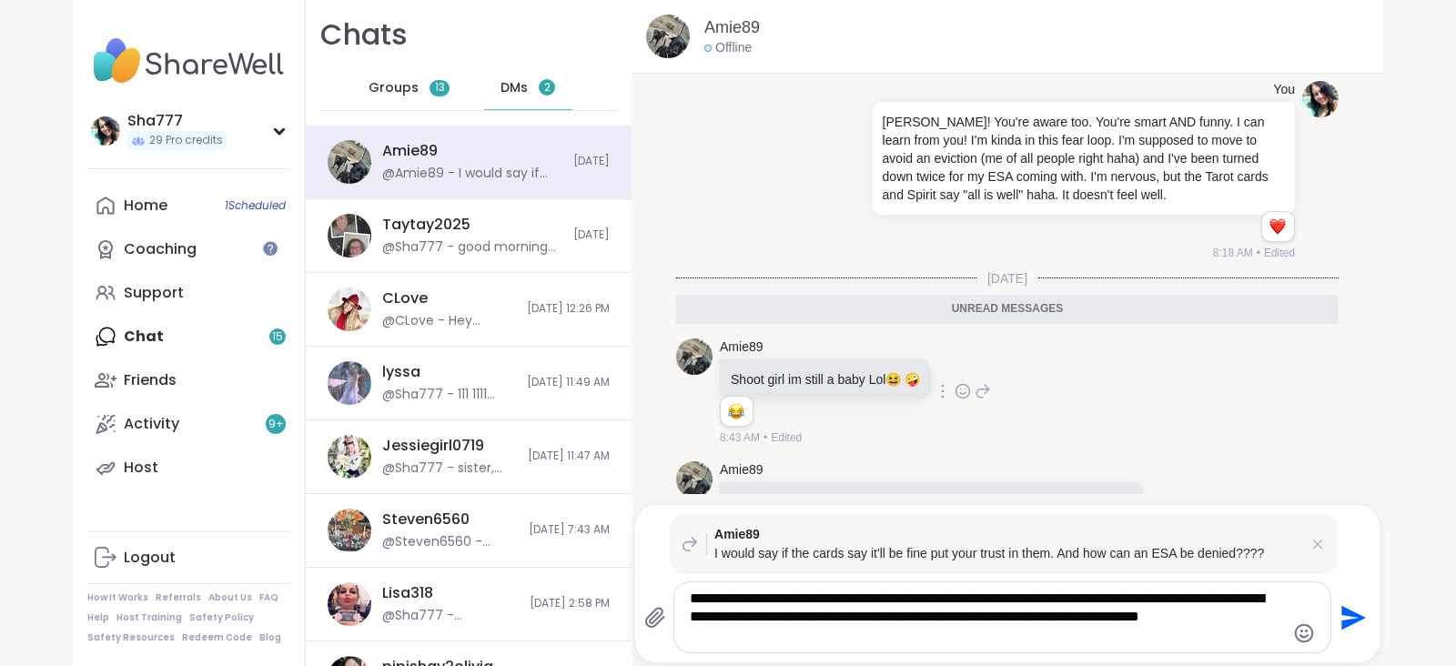
type textarea "**********"
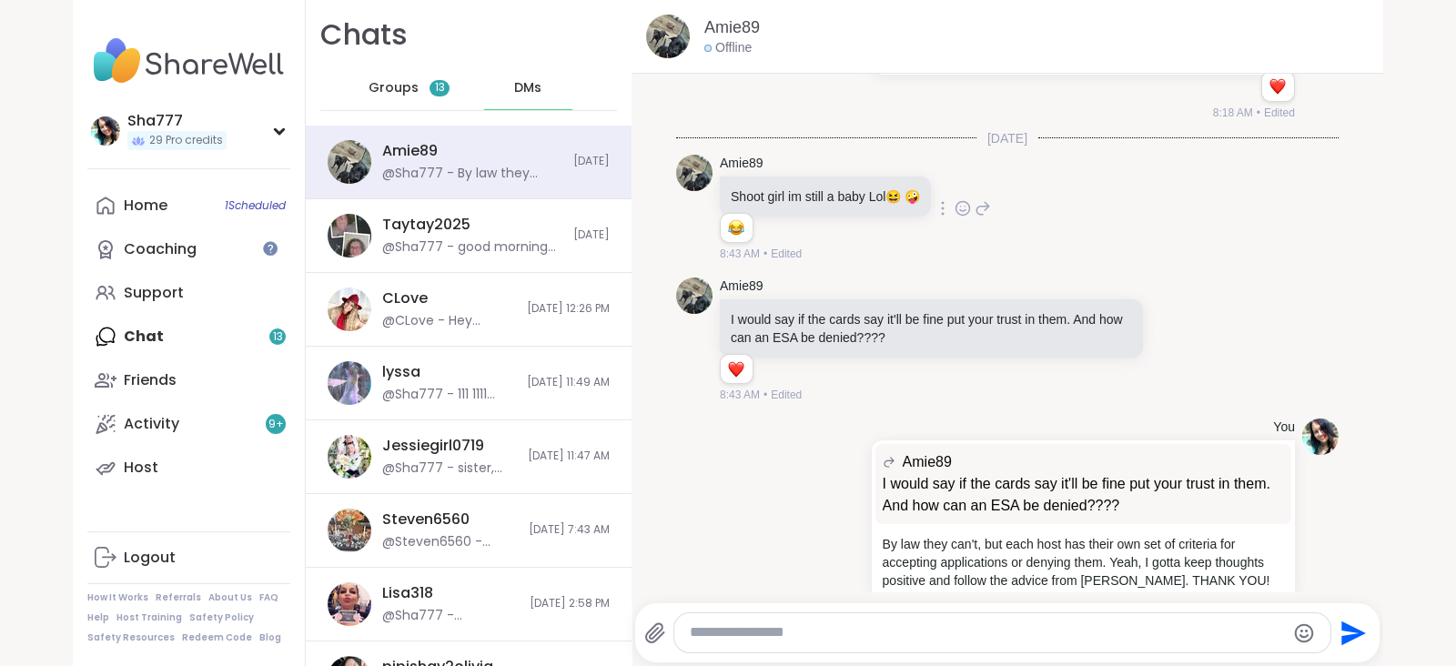
scroll to position [610, 0]
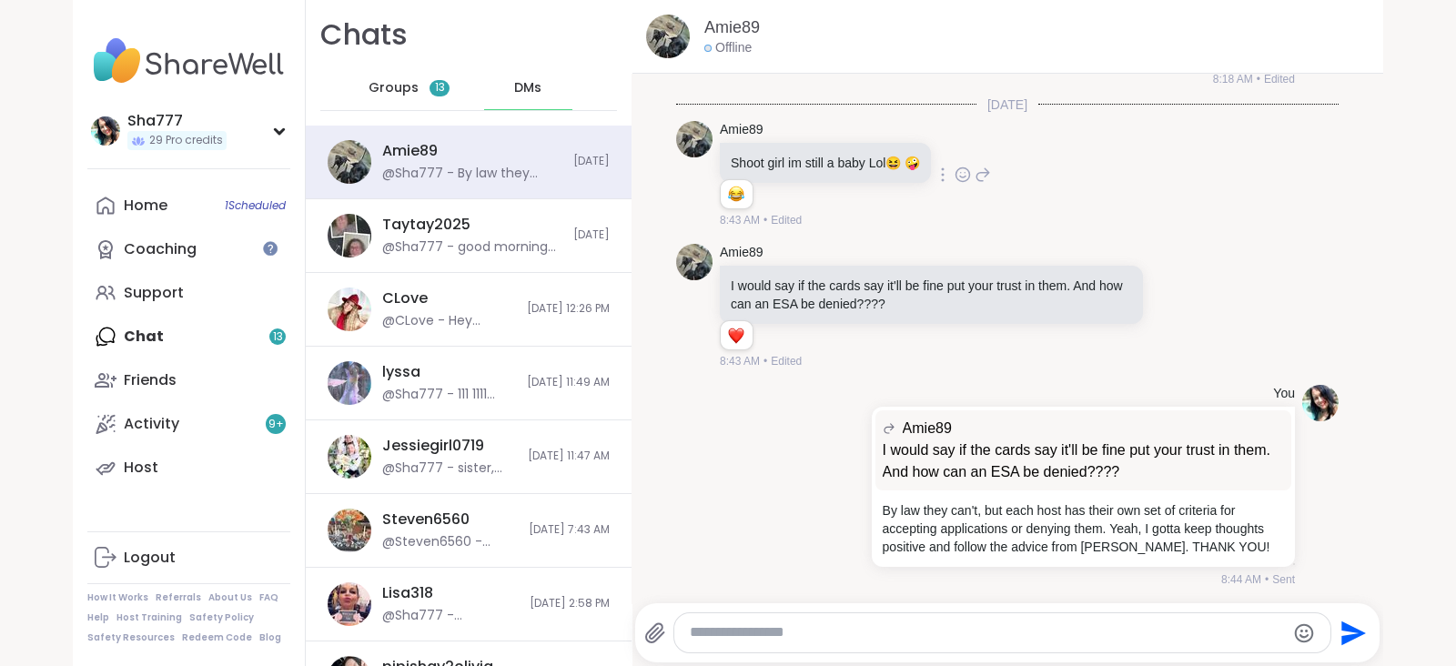
click at [804, 630] on textarea "Type your message" at bounding box center [987, 632] width 594 height 19
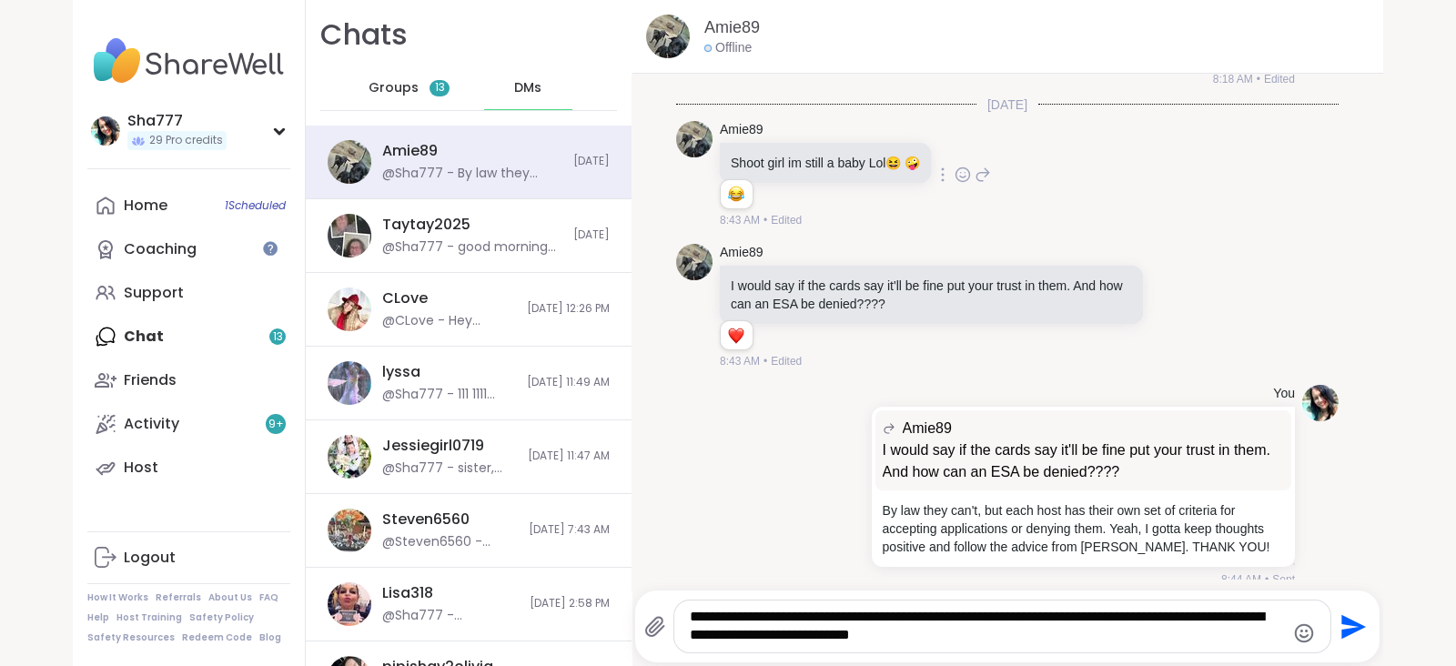
type textarea "**********"
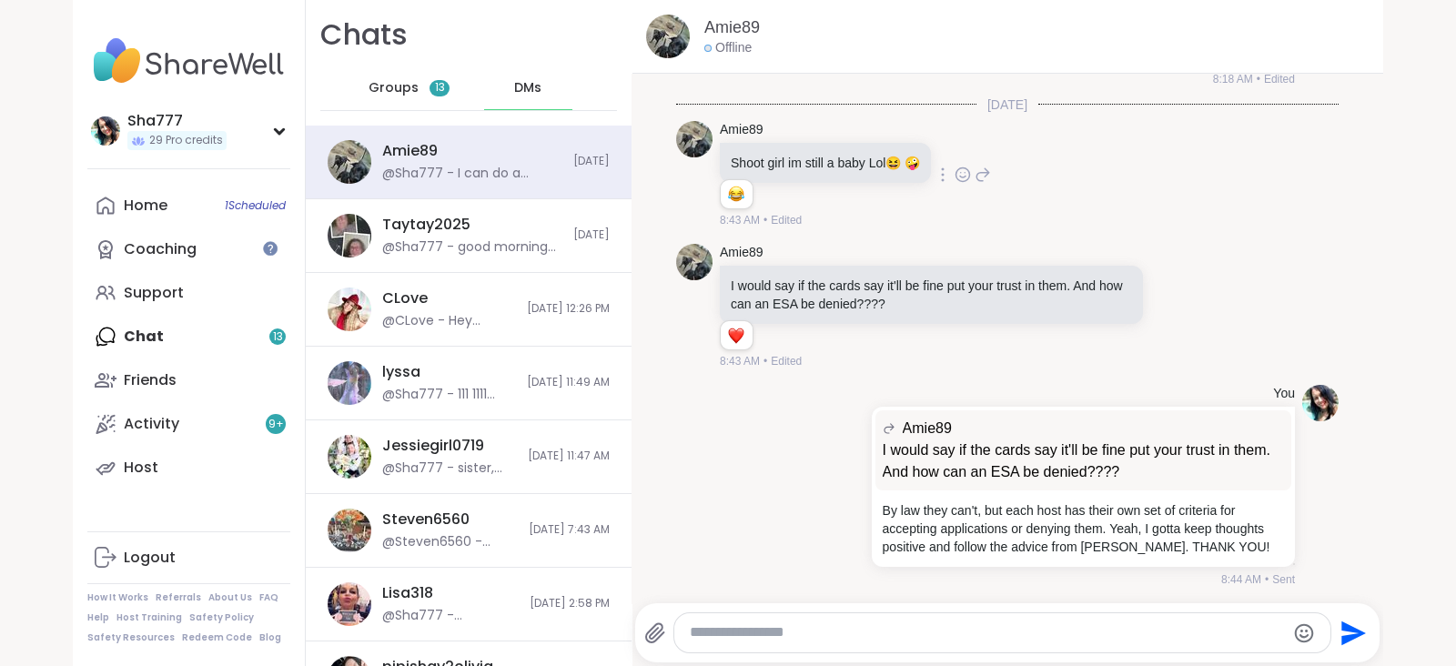
scroll to position [725, 0]
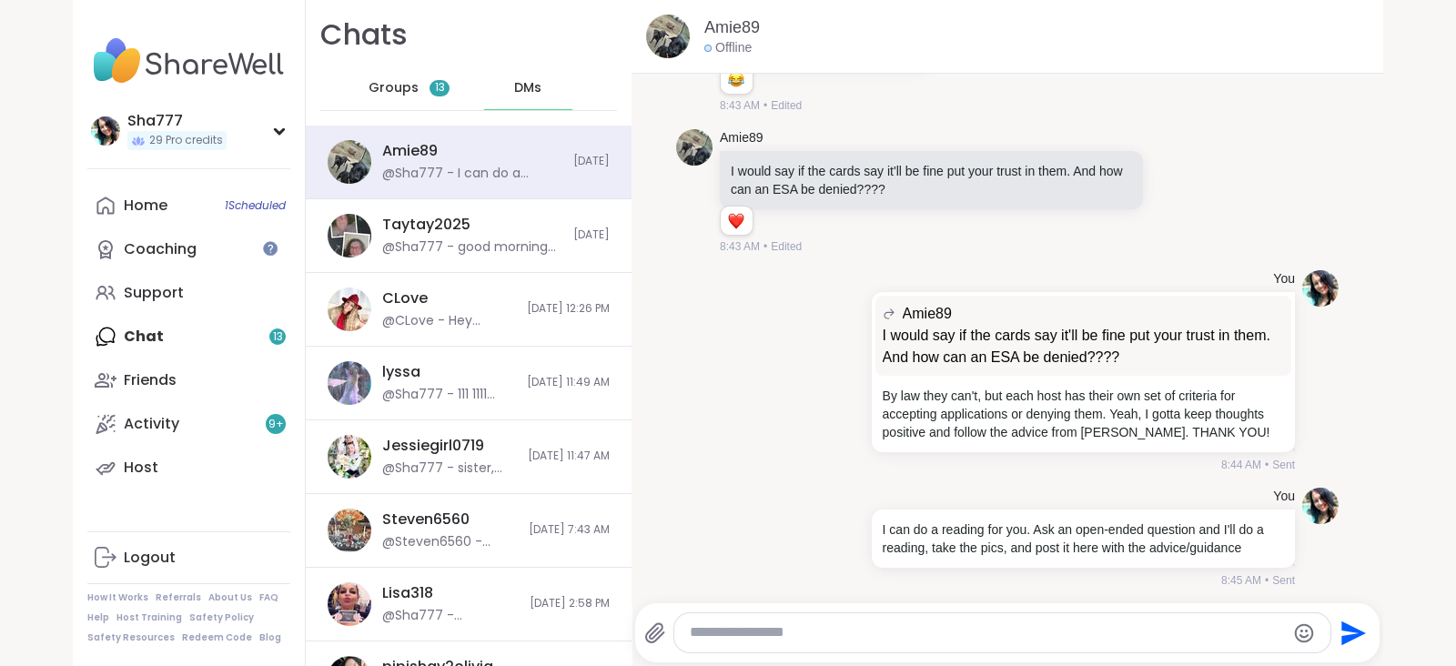
click at [403, 83] on div "Groups 13" at bounding box center [409, 88] width 89 height 44
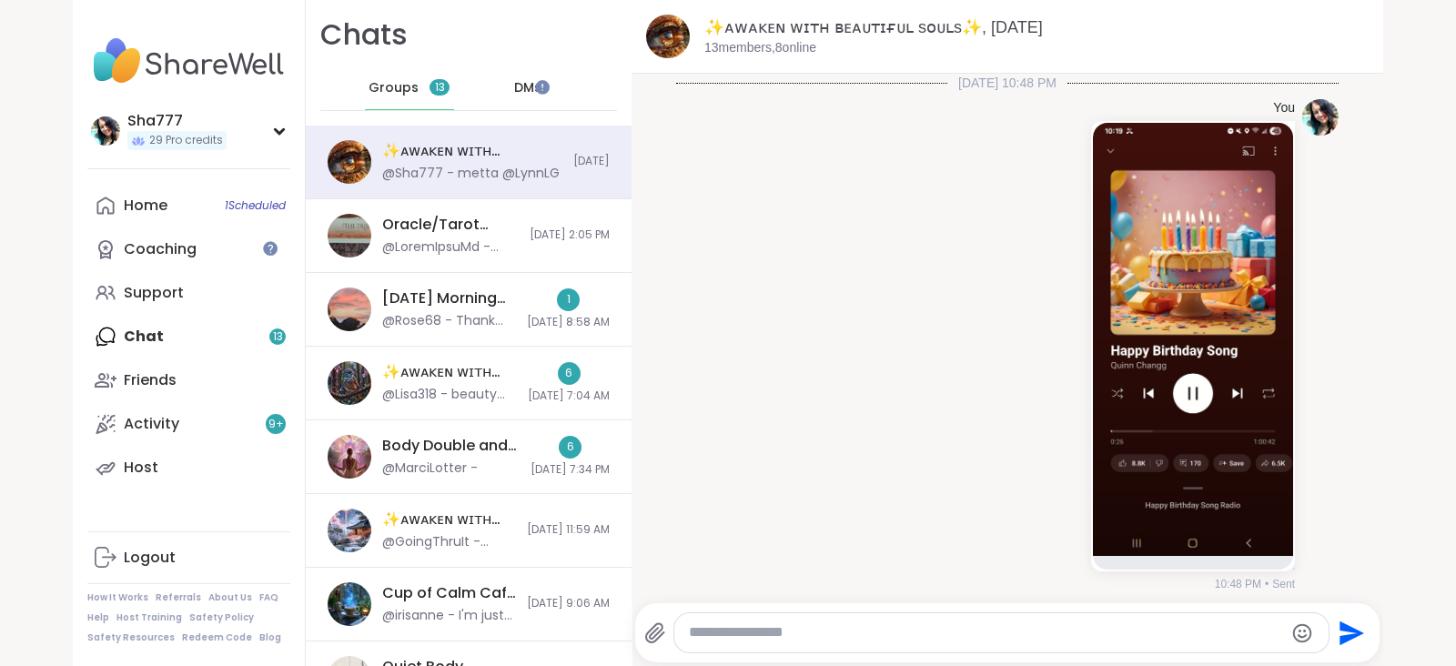
scroll to position [6574, 0]
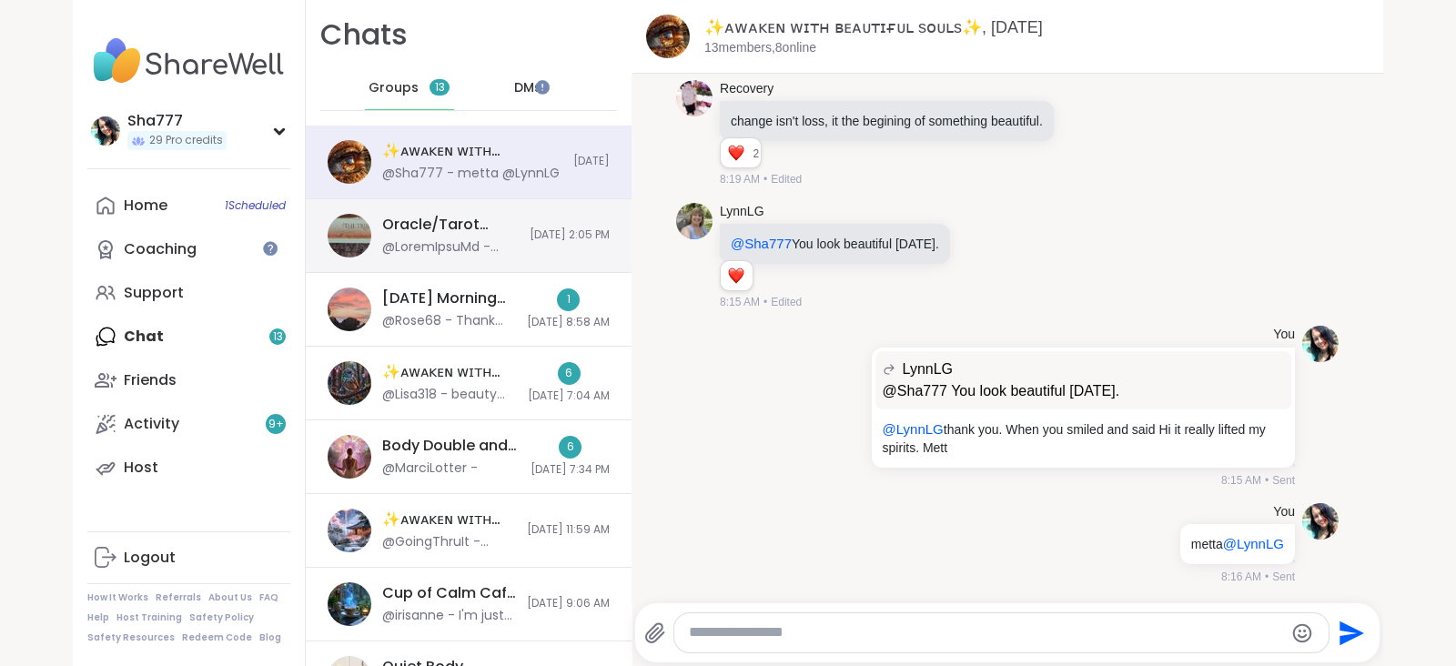
click at [453, 230] on div "Oracle/Tarot Vibes, Sep 14" at bounding box center [450, 225] width 136 height 20
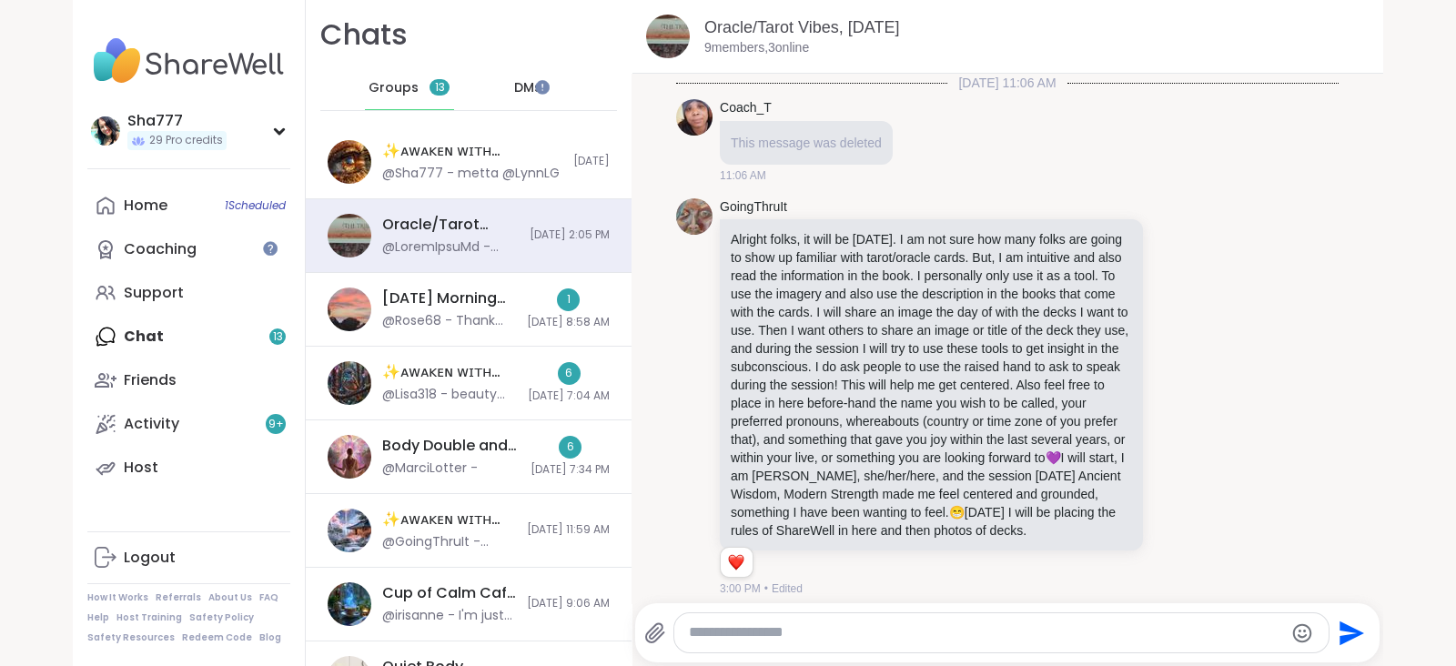
scroll to position [48, 0]
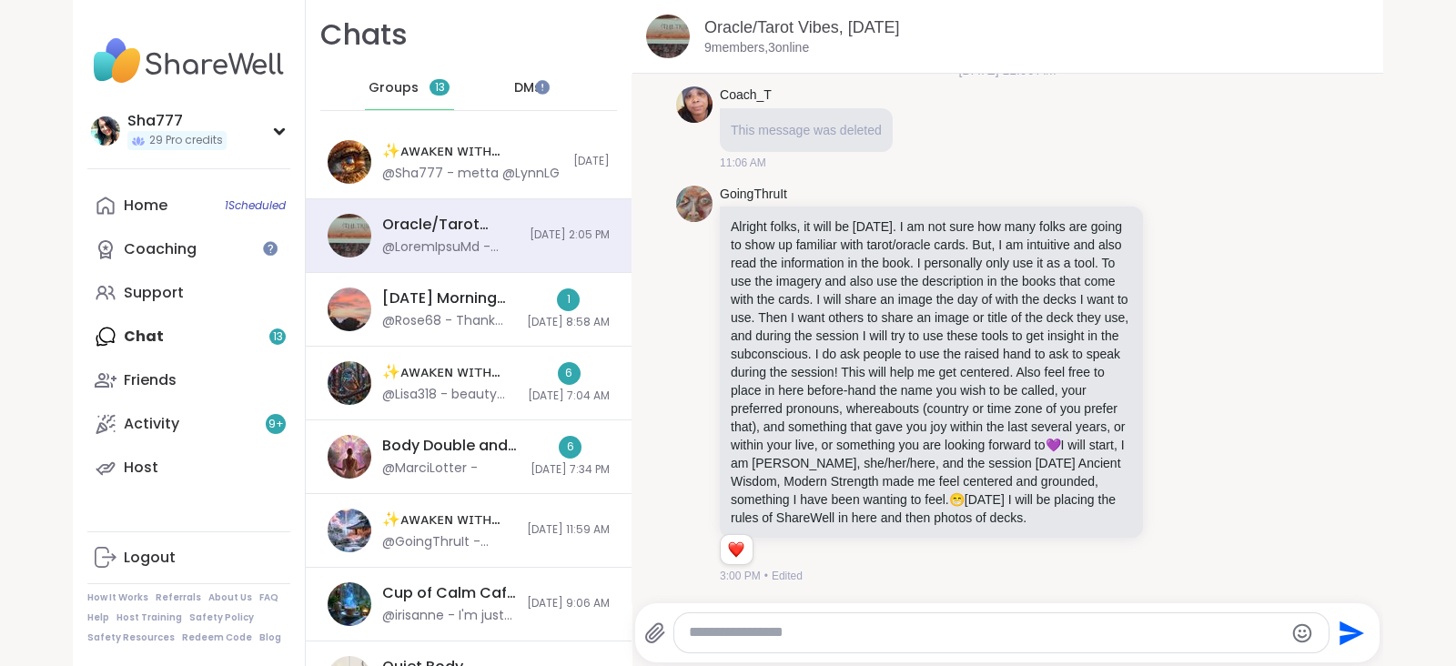
click at [832, 631] on textarea "Type your message" at bounding box center [986, 632] width 594 height 19
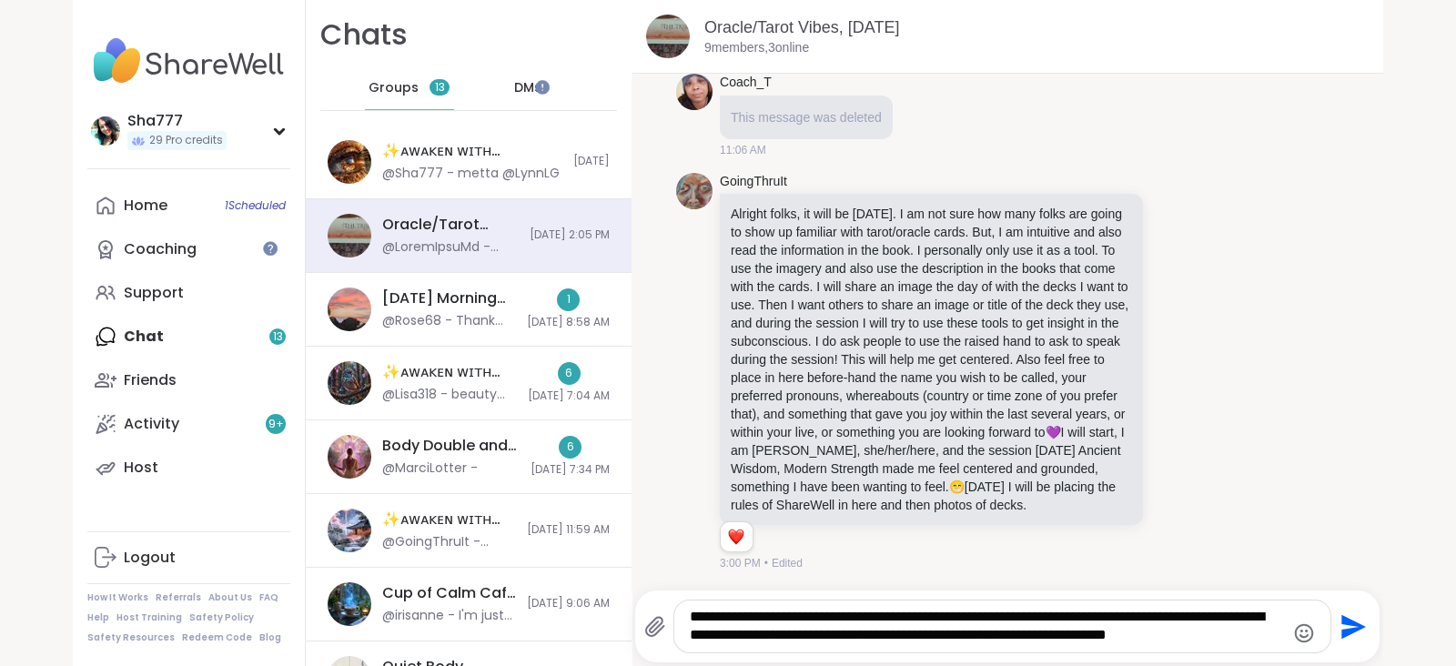
type textarea "**********"
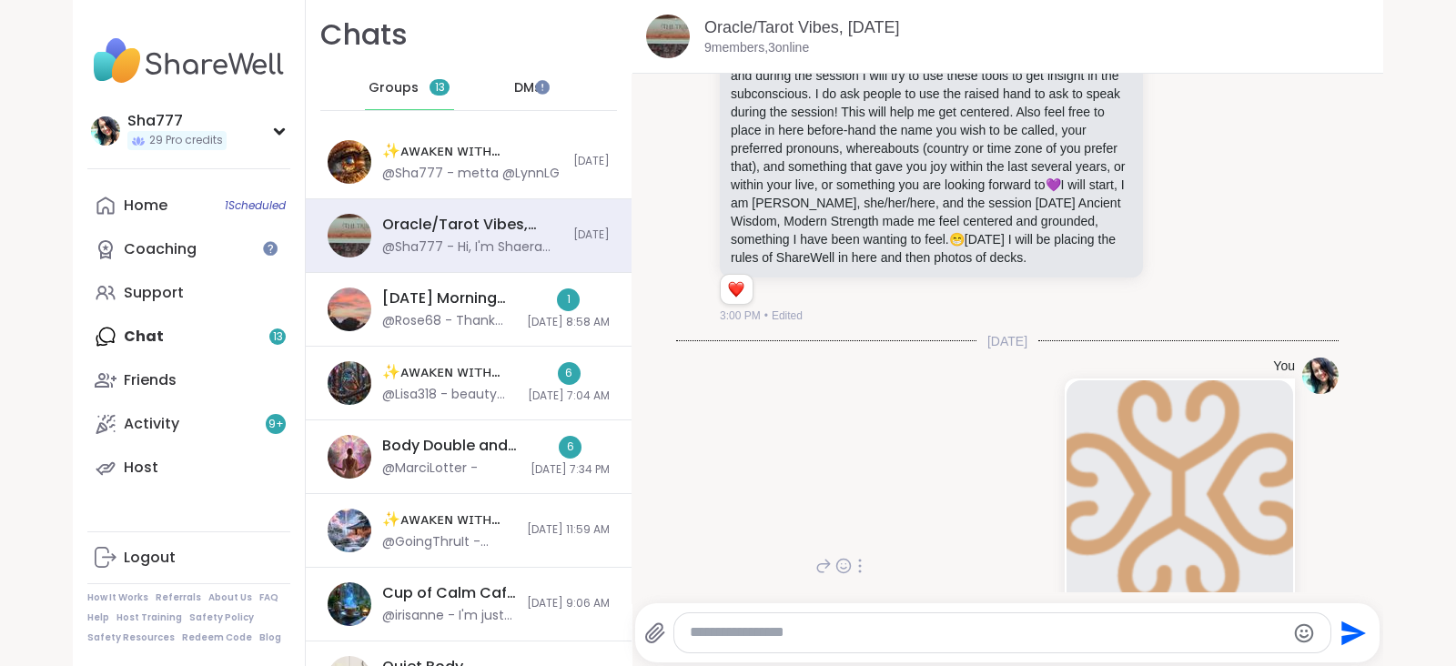
scroll to position [272, 0]
click at [1166, 134] on icon at bounding box center [1174, 125] width 16 height 18
click at [1022, 104] on div "Select Reaction: Heart" at bounding box center [1030, 95] width 16 height 16
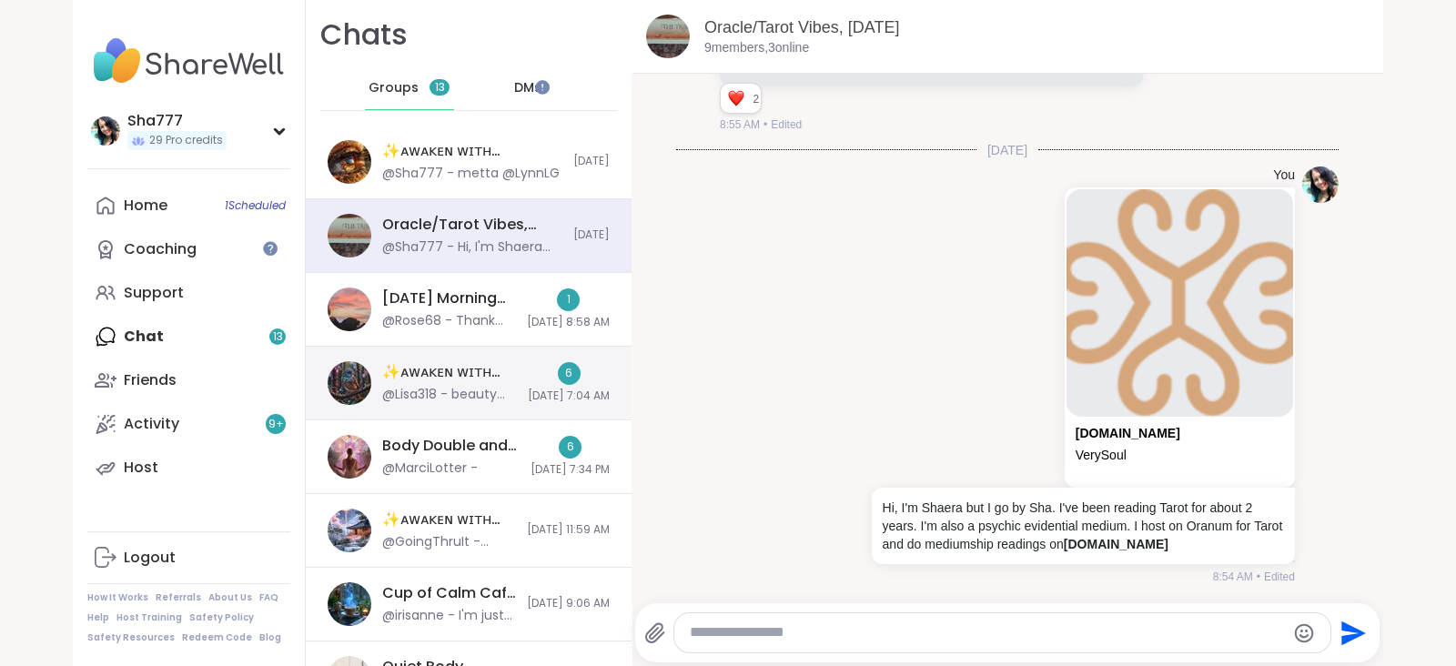
click at [528, 362] on div "6 9/13/2025, 7:04 AM" at bounding box center [569, 383] width 82 height 42
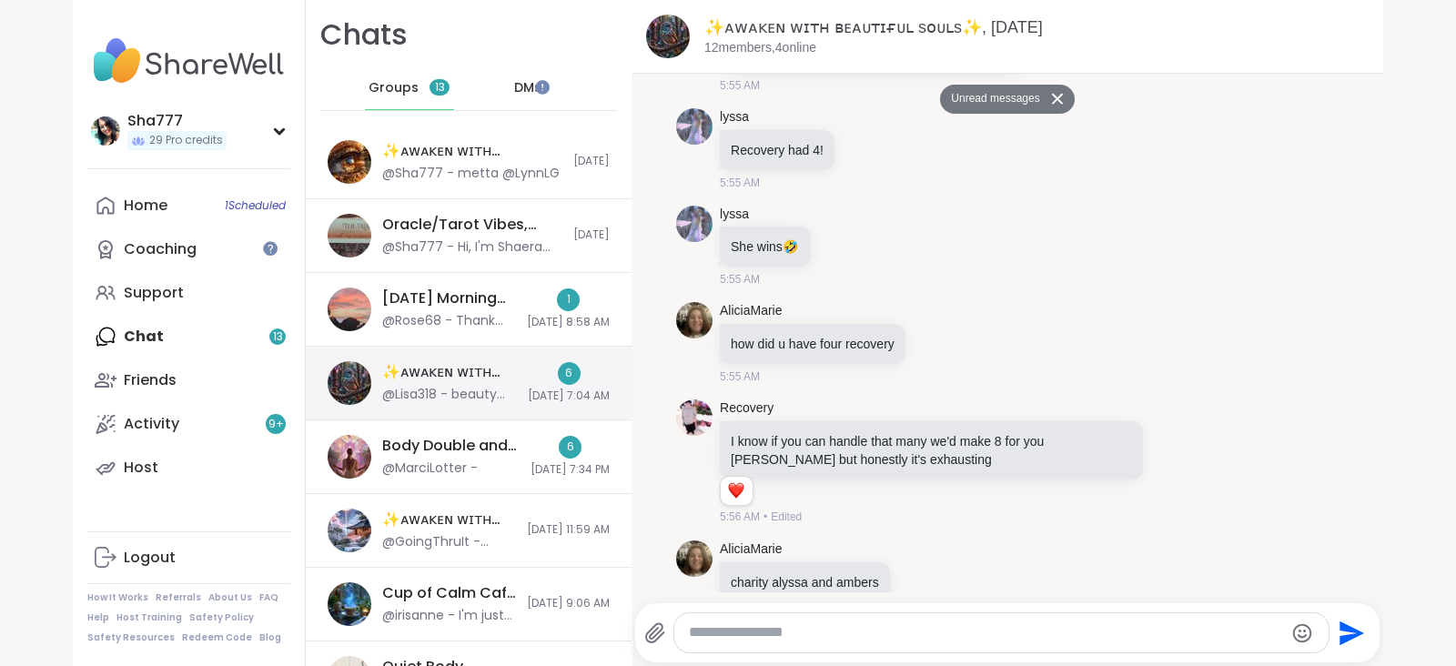
scroll to position [10681, 0]
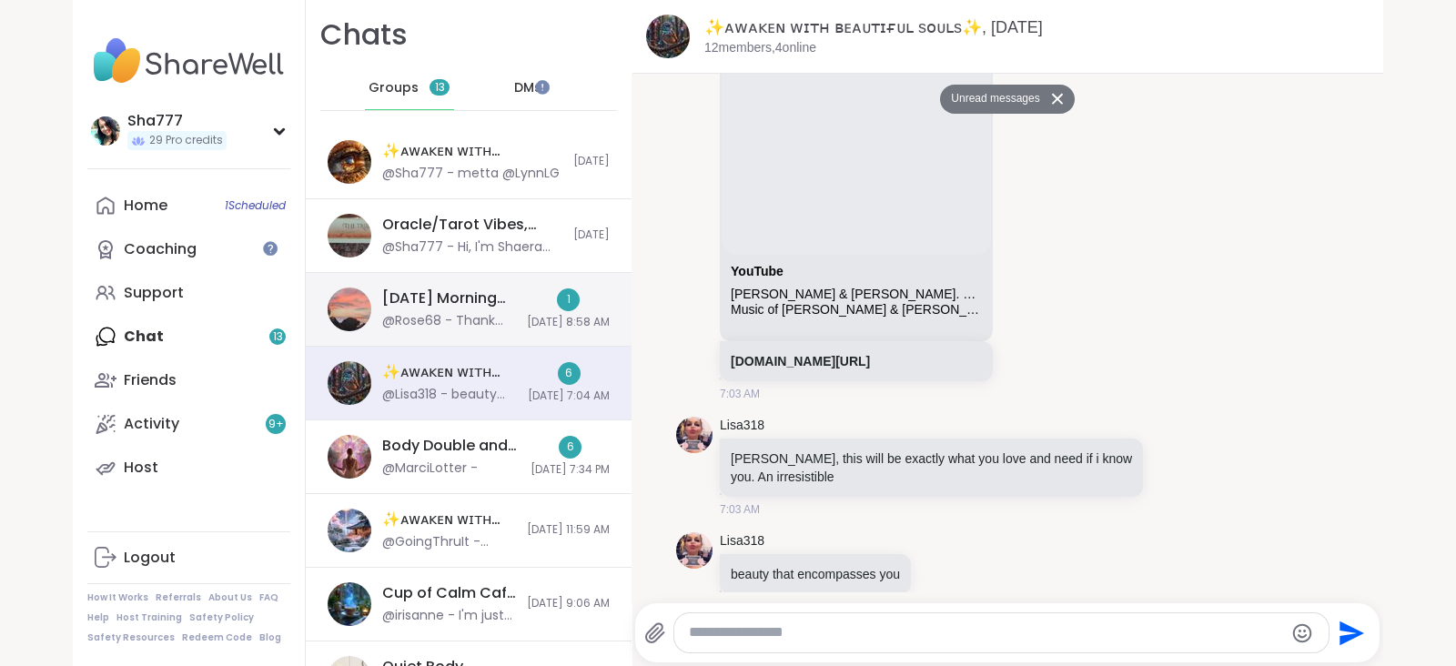
click at [478, 304] on div "Saturday Morning Quiet Body Doubling, Sep 13 @Rose68 - Thank you for hosting! 1…" at bounding box center [469, 310] width 326 height 74
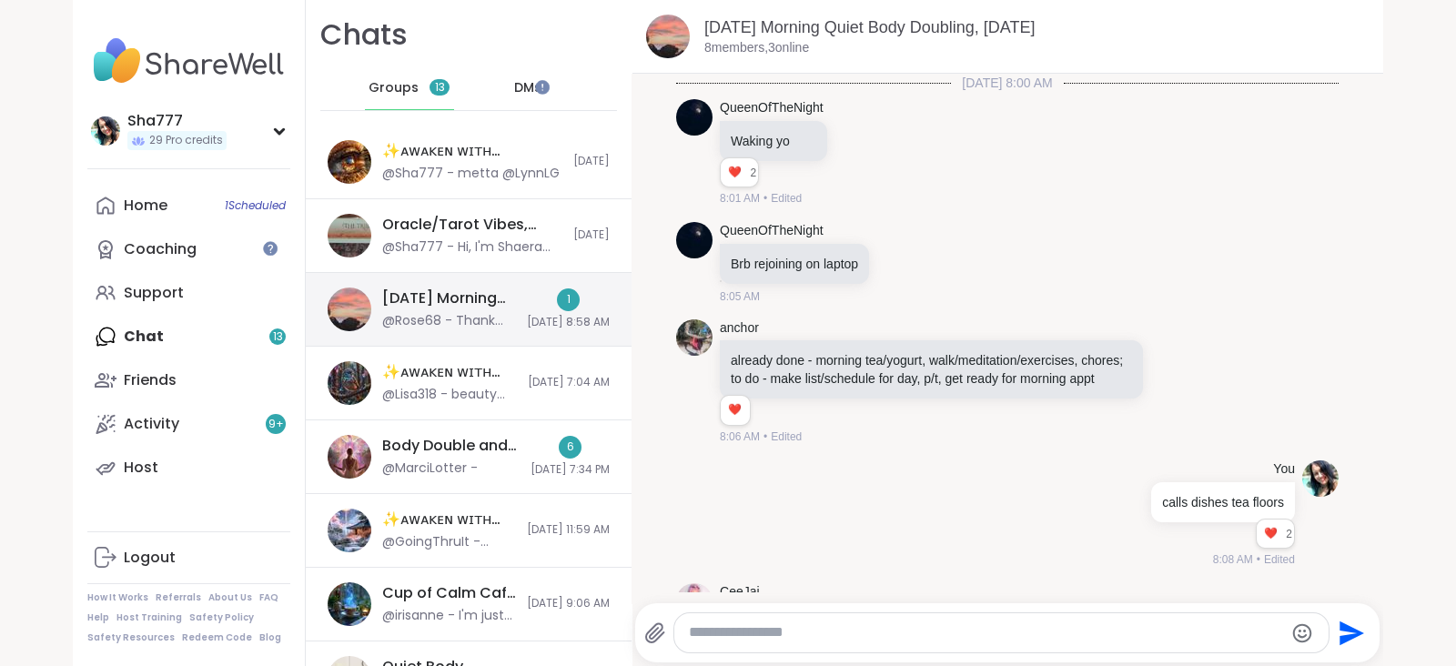
scroll to position [799, 0]
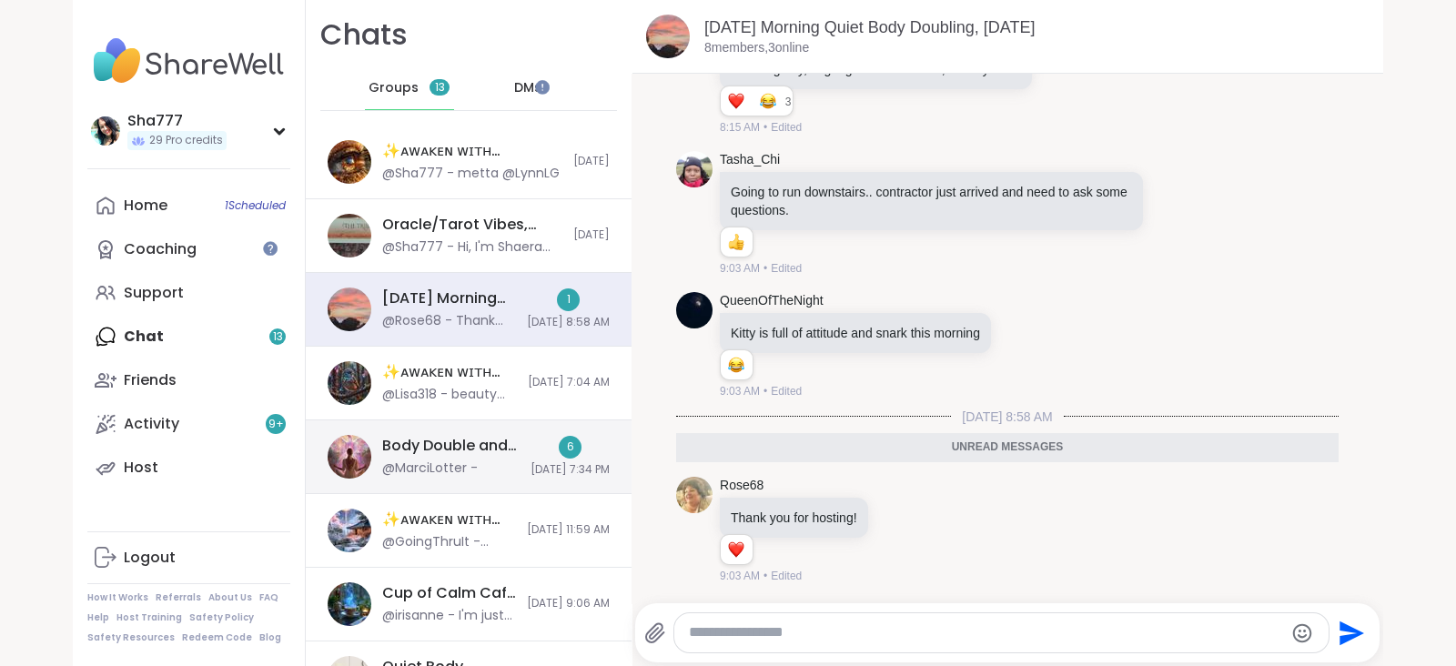
click at [482, 442] on div "Body Double and Chat, Sep 12 @MarciLotter - 6 9/12/2025, 7:34 PM" at bounding box center [469, 457] width 326 height 74
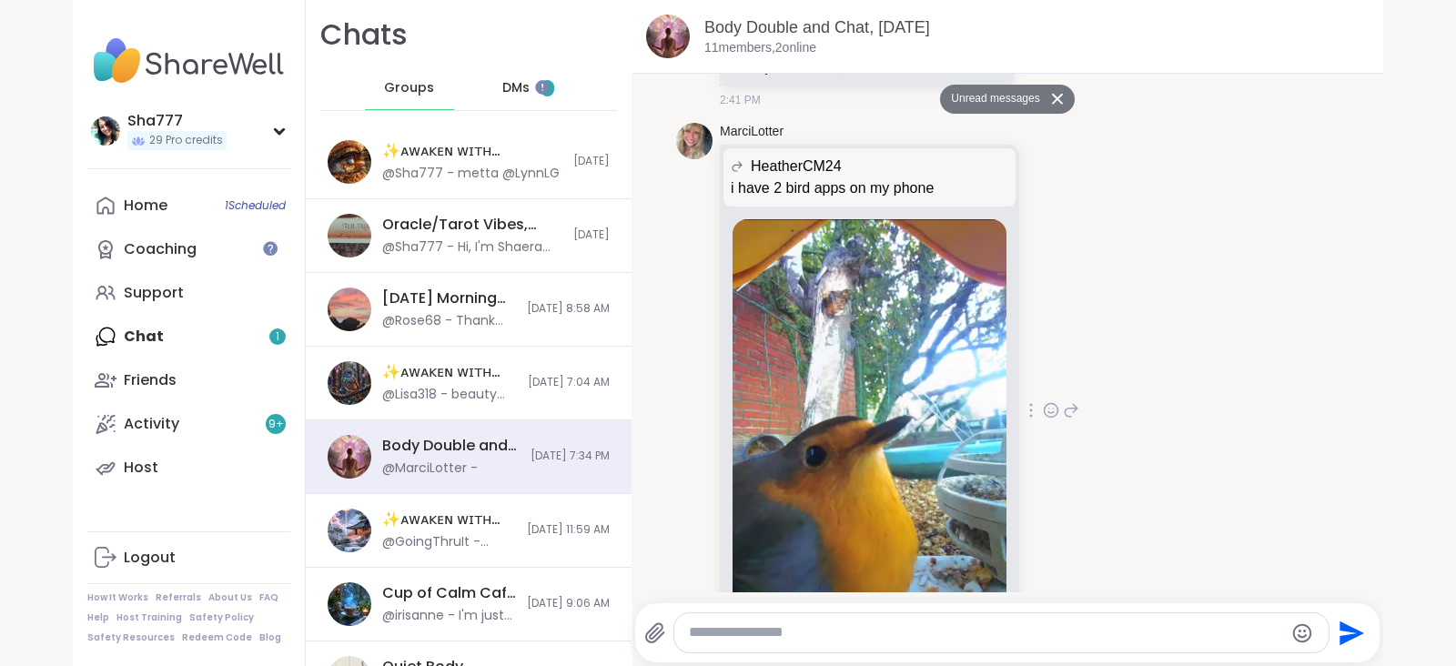
scroll to position [3093, 0]
click at [1048, 412] on icon at bounding box center [1050, 411] width 5 height 2
click at [898, 388] on div "Select Reaction: Heart" at bounding box center [906, 380] width 16 height 16
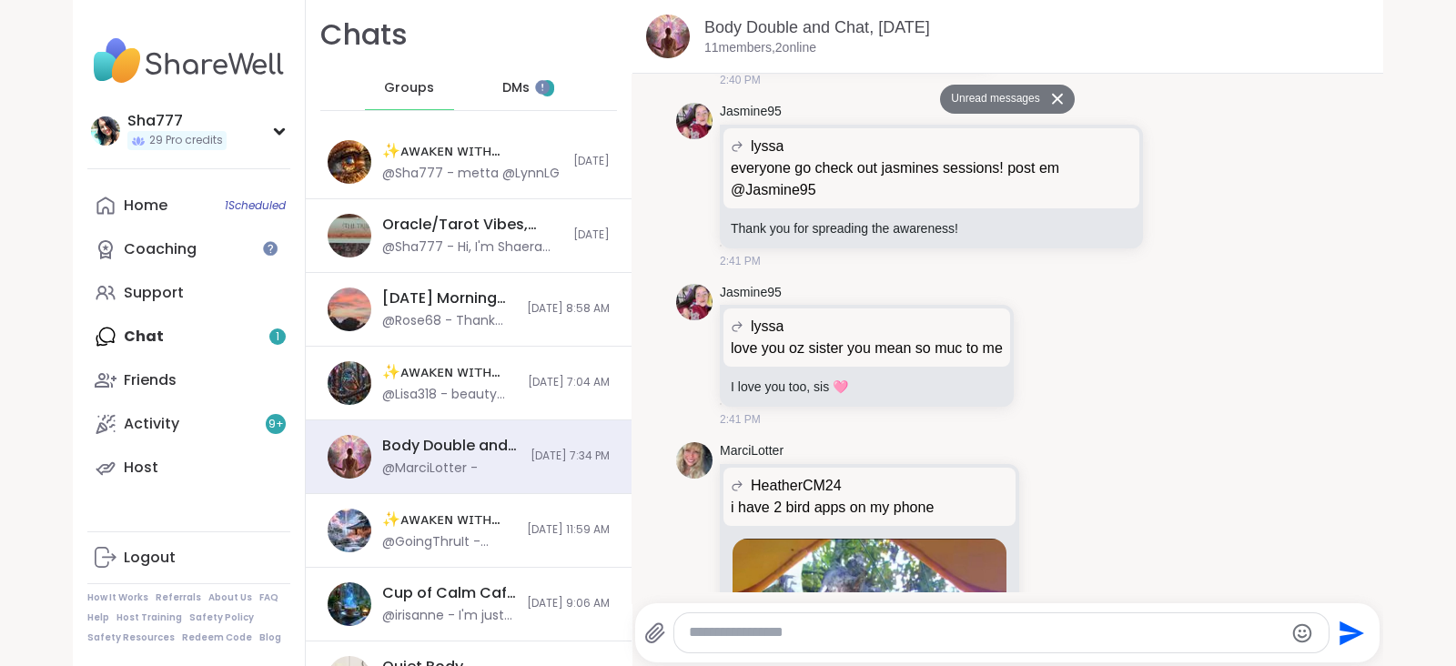
scroll to position [2769, 0]
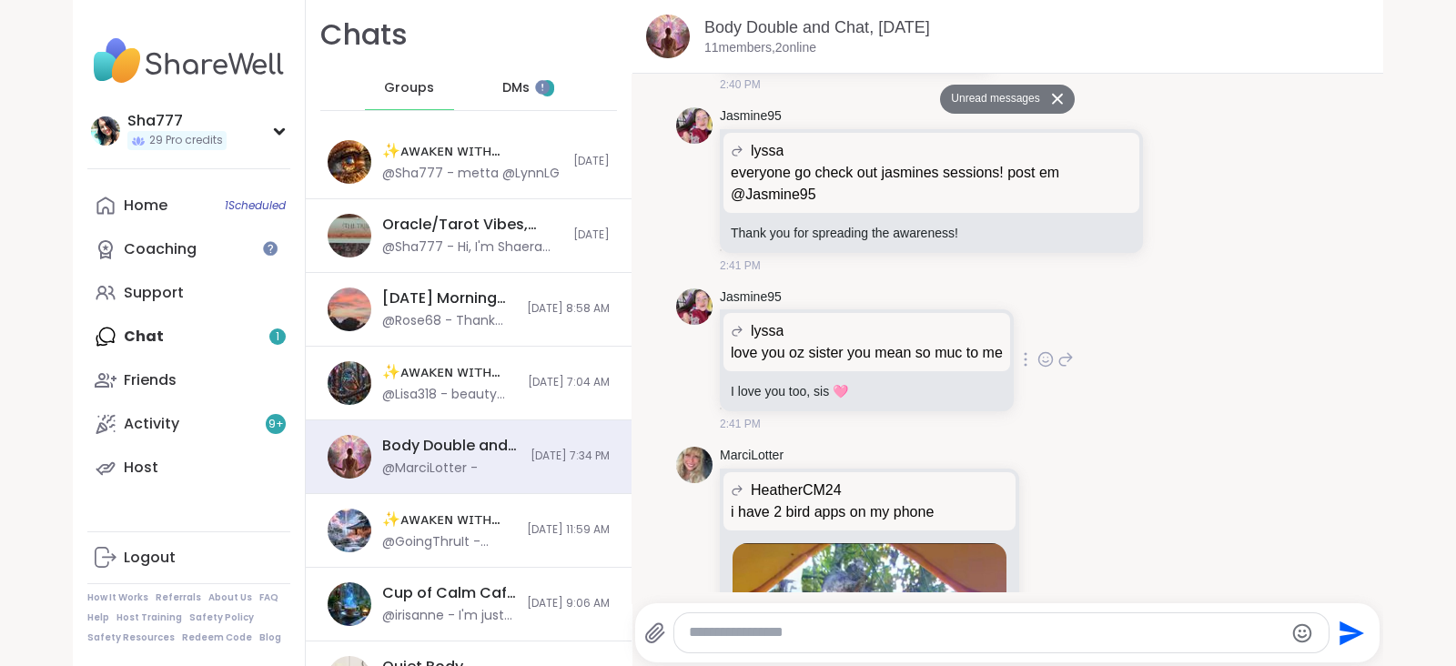
click at [1037, 366] on icon at bounding box center [1045, 359] width 16 height 18
click at [893, 338] on div "Select Reaction: Heart" at bounding box center [901, 330] width 16 height 16
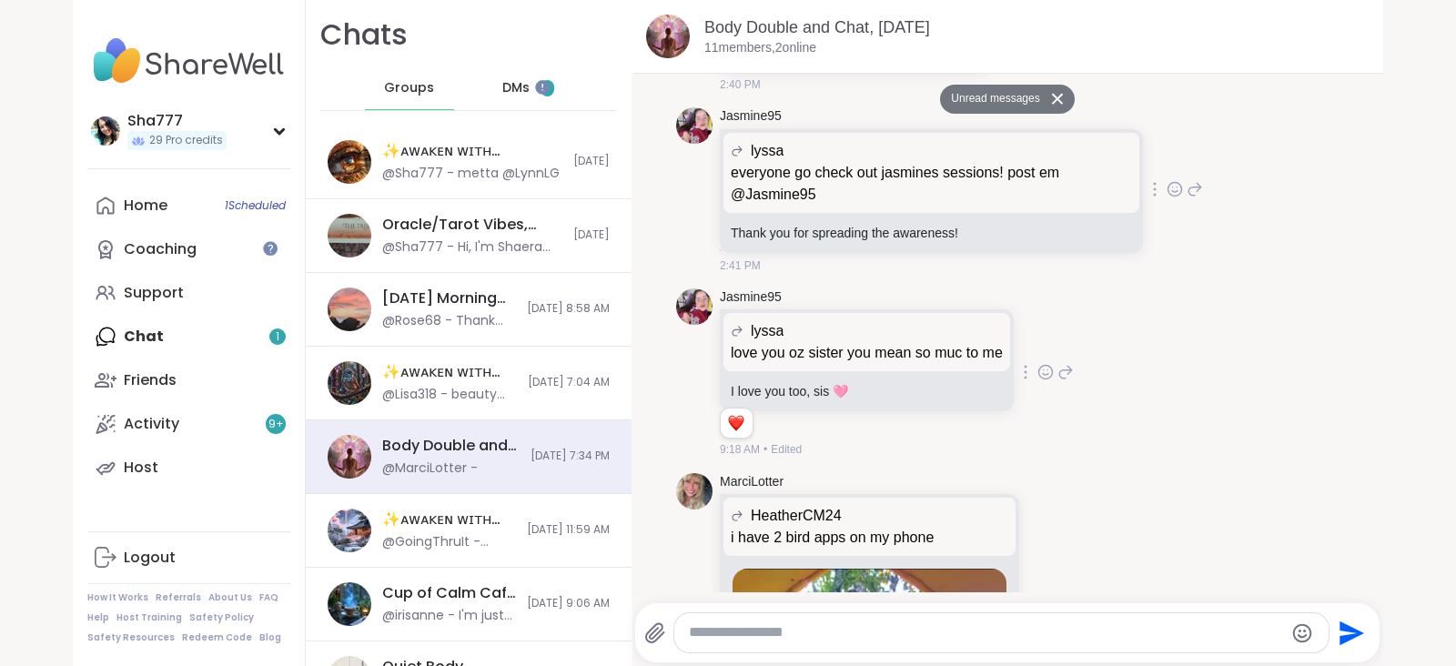
click at [1166, 198] on icon at bounding box center [1174, 189] width 16 height 18
click at [1022, 168] on div "Select Reaction: Heart" at bounding box center [1030, 160] width 16 height 16
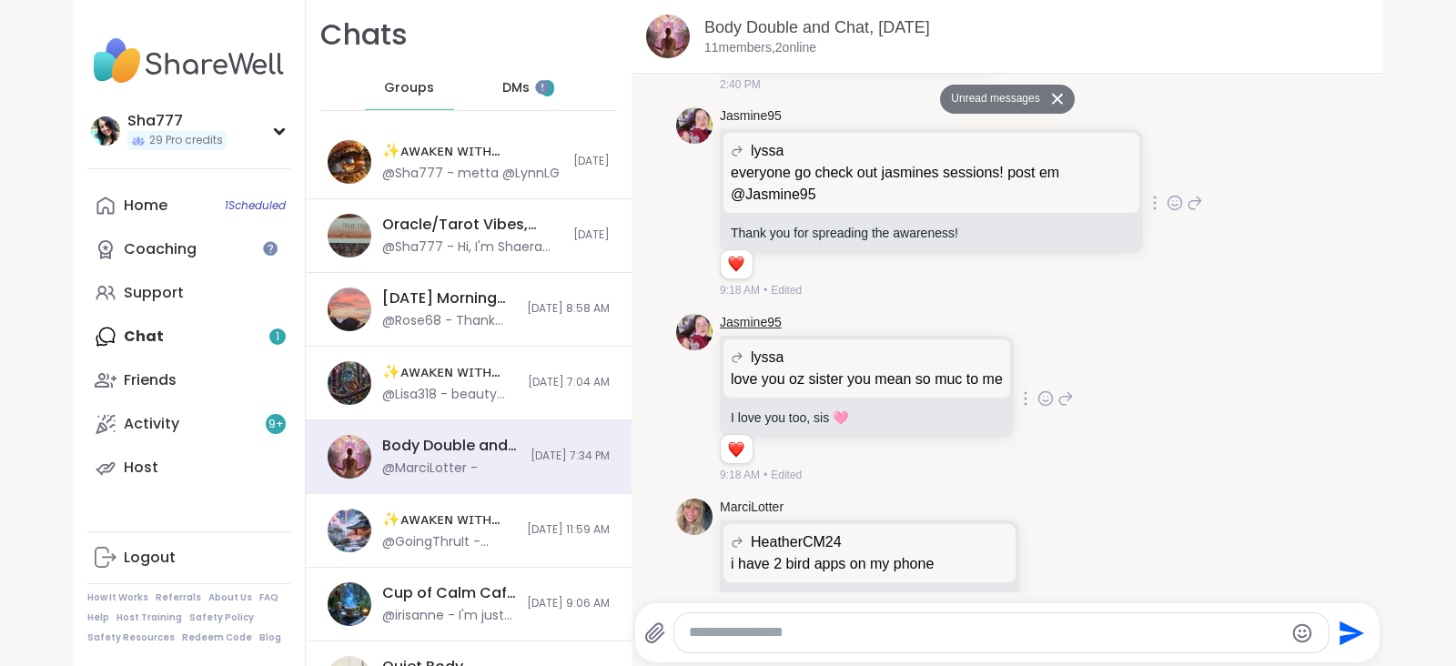
click at [751, 332] on link "Jasmine95" at bounding box center [751, 323] width 62 height 18
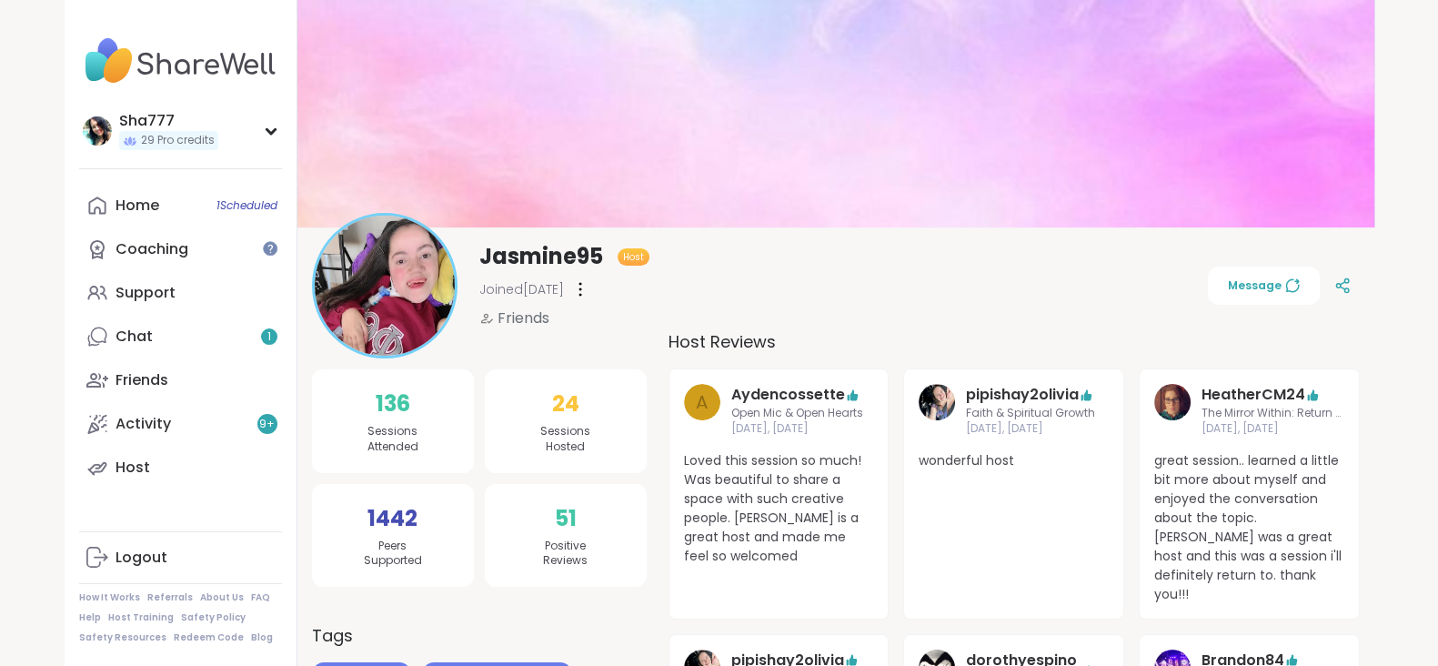
click at [646, 380] on div "24 Sessions Hosted" at bounding box center [566, 421] width 162 height 104
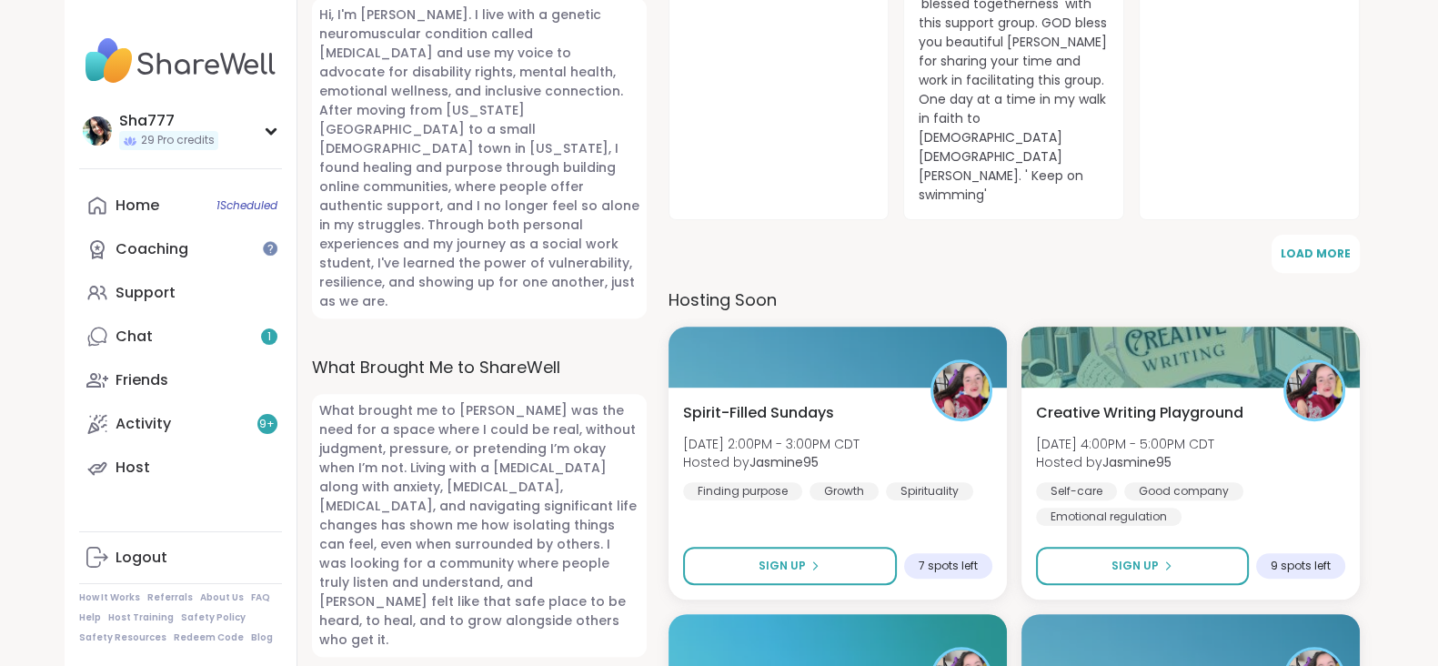
scroll to position [827, 0]
